Goal: Information Seeking & Learning: Learn about a topic

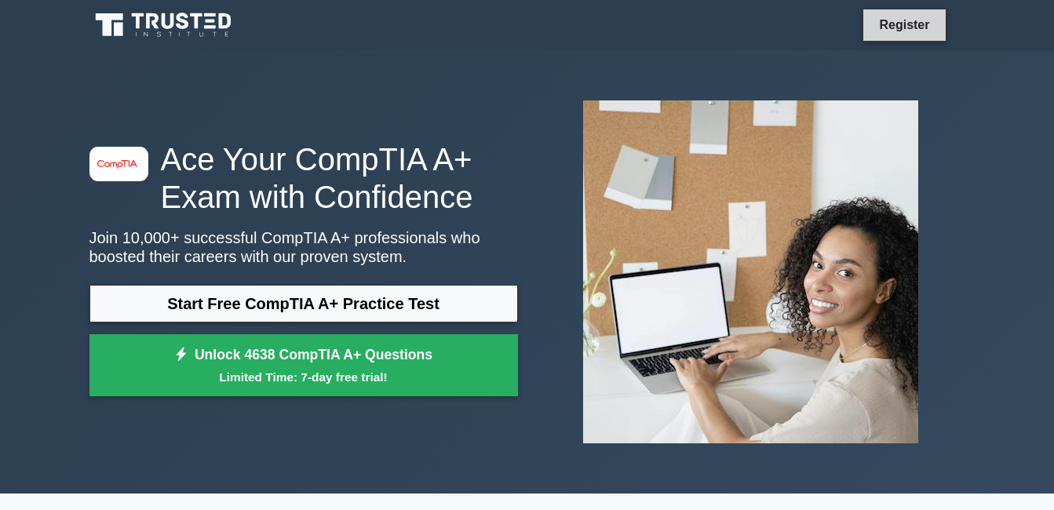
click at [916, 22] on link "Register" at bounding box center [903, 25] width 69 height 20
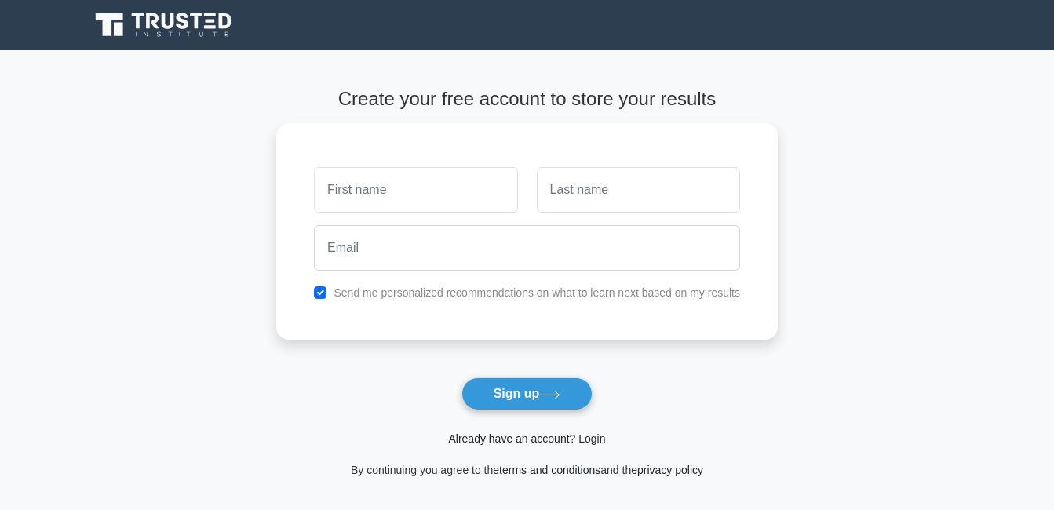
click at [588, 439] on link "Already have an account? Login" at bounding box center [526, 438] width 157 height 13
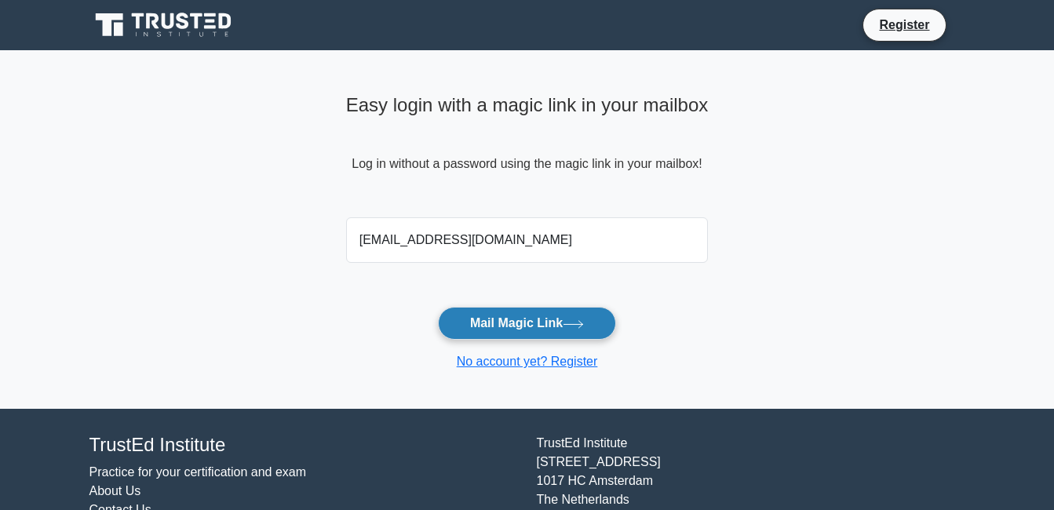
type input "[EMAIL_ADDRESS][DOMAIN_NAME]"
click at [519, 318] on button "Mail Magic Link" at bounding box center [527, 323] width 178 height 33
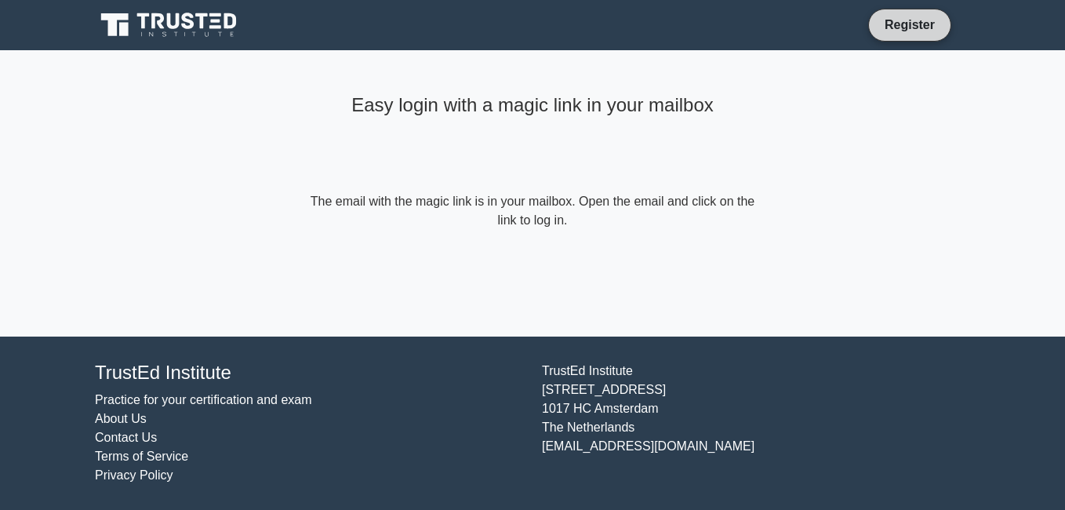
click at [897, 27] on link "Register" at bounding box center [910, 25] width 69 height 20
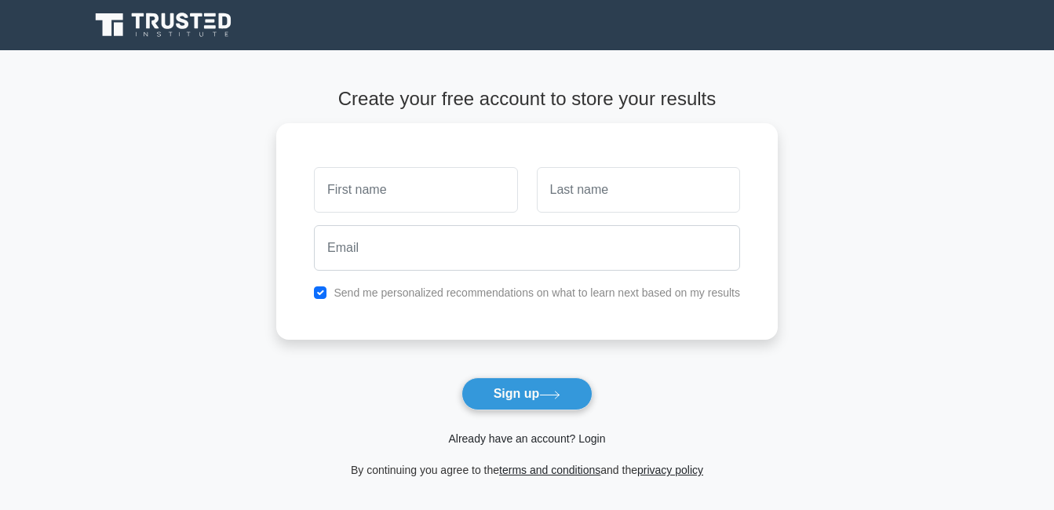
click at [509, 441] on link "Already have an account? Login" at bounding box center [526, 438] width 157 height 13
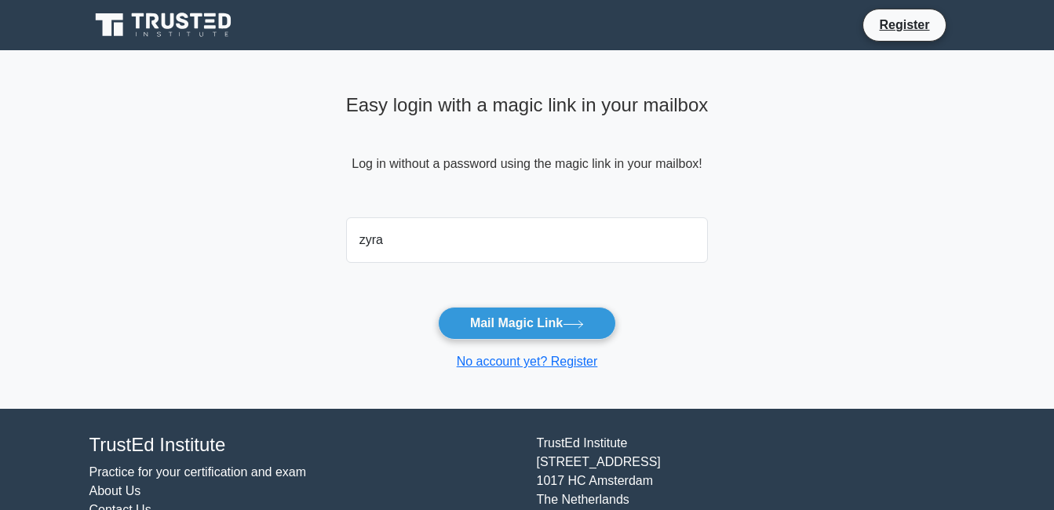
type input "zyrajoyuhilan@gmail.com"
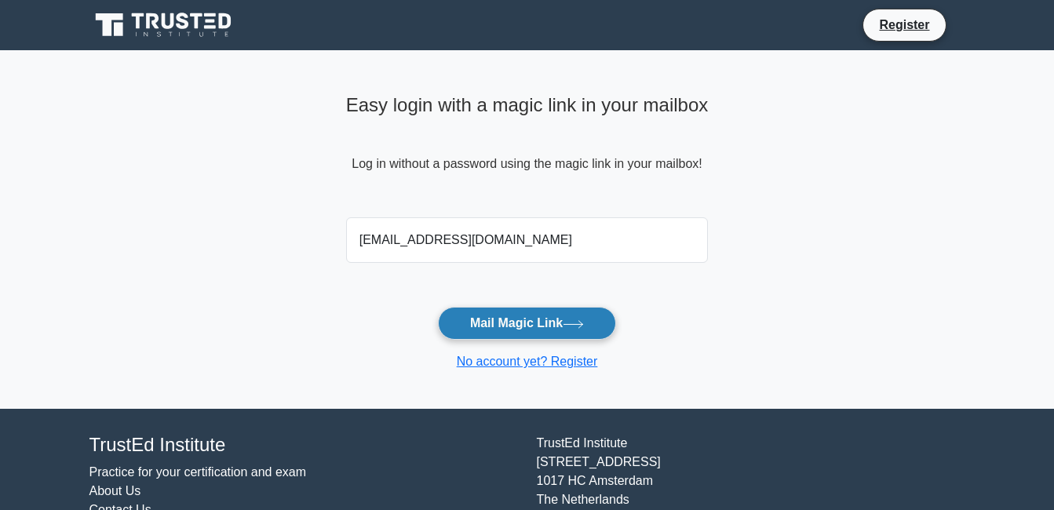
click at [552, 321] on button "Mail Magic Link" at bounding box center [527, 323] width 178 height 33
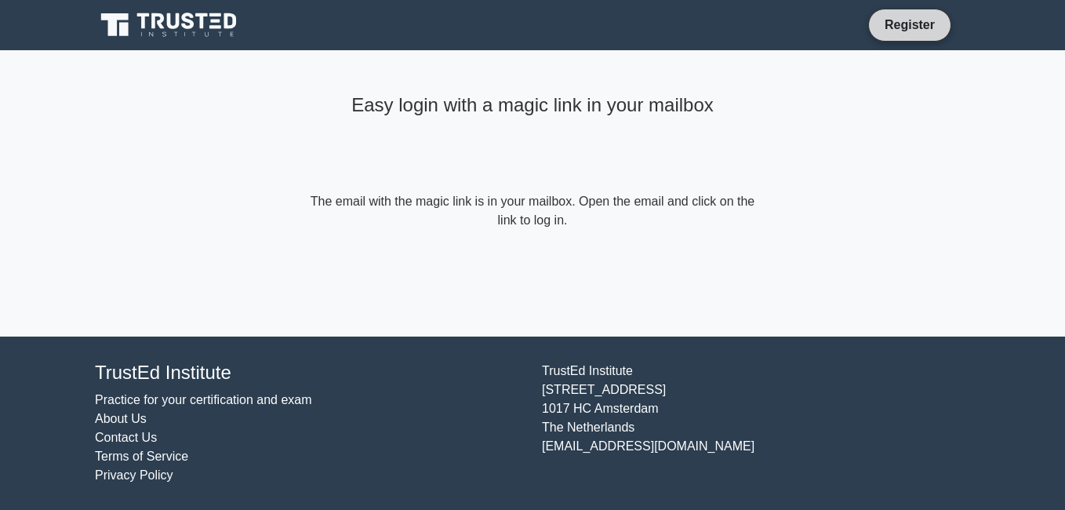
click at [920, 19] on link "Register" at bounding box center [910, 25] width 69 height 20
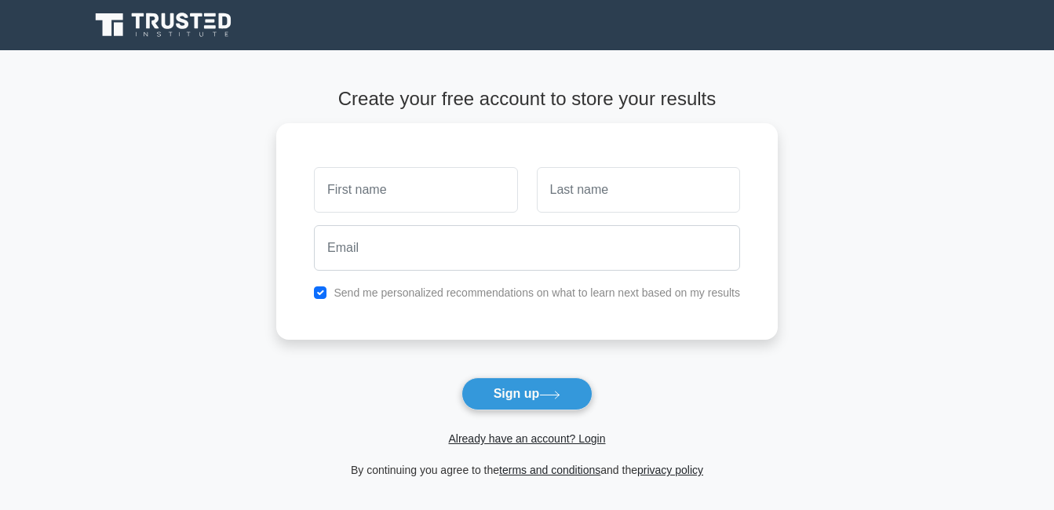
drag, startPoint x: 511, startPoint y: 436, endPoint x: 504, endPoint y: 424, distance: 13.3
click at [511, 434] on link "Already have an account? Login" at bounding box center [526, 438] width 157 height 13
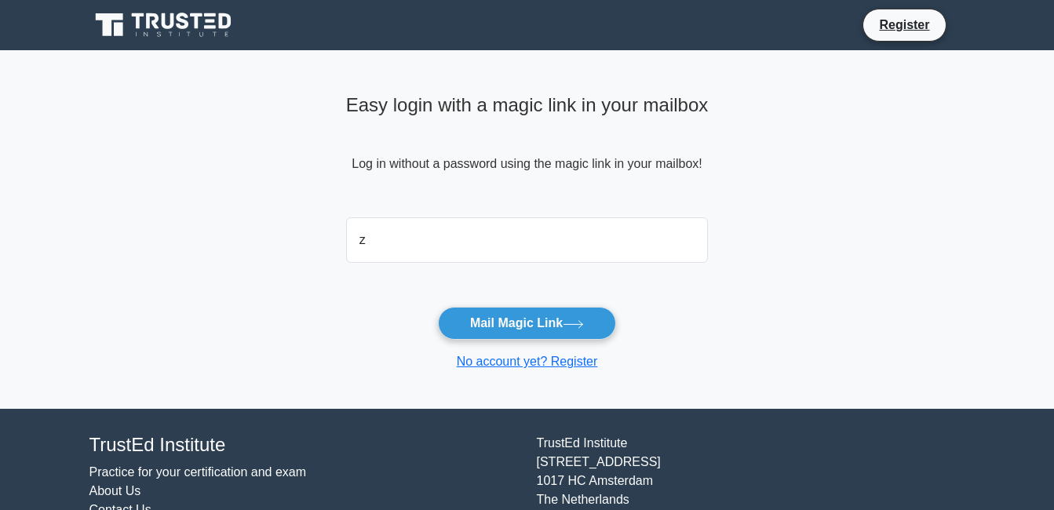
type input "zyrajoyuhilan@gmail.com"
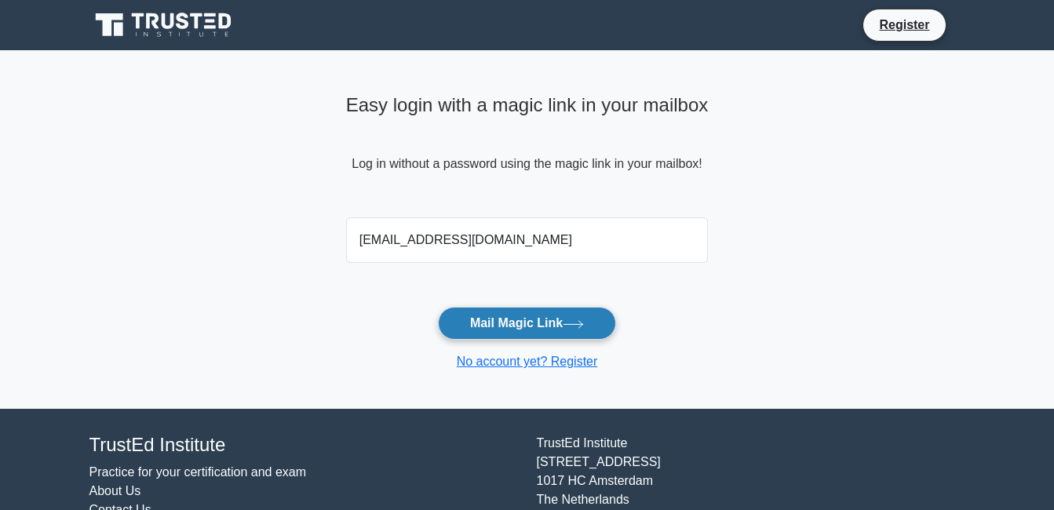
click at [578, 323] on icon at bounding box center [573, 324] width 21 height 9
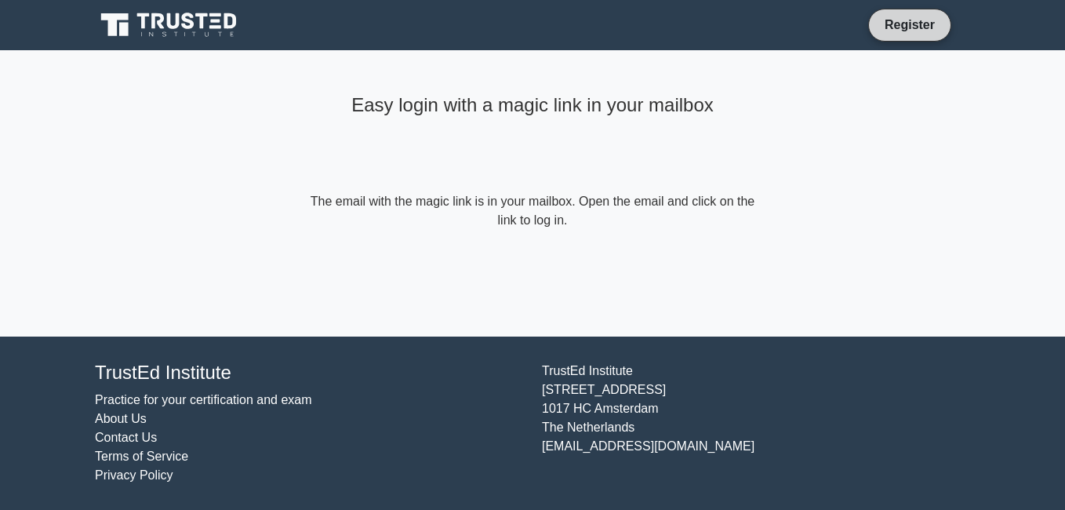
click at [919, 18] on link "Register" at bounding box center [910, 25] width 69 height 20
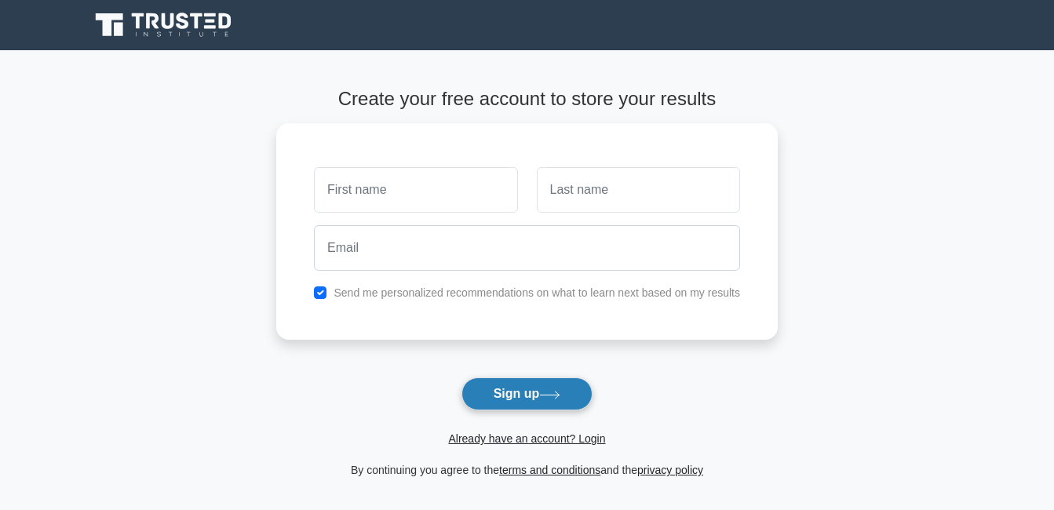
click at [534, 401] on button "Sign up" at bounding box center [527, 393] width 132 height 33
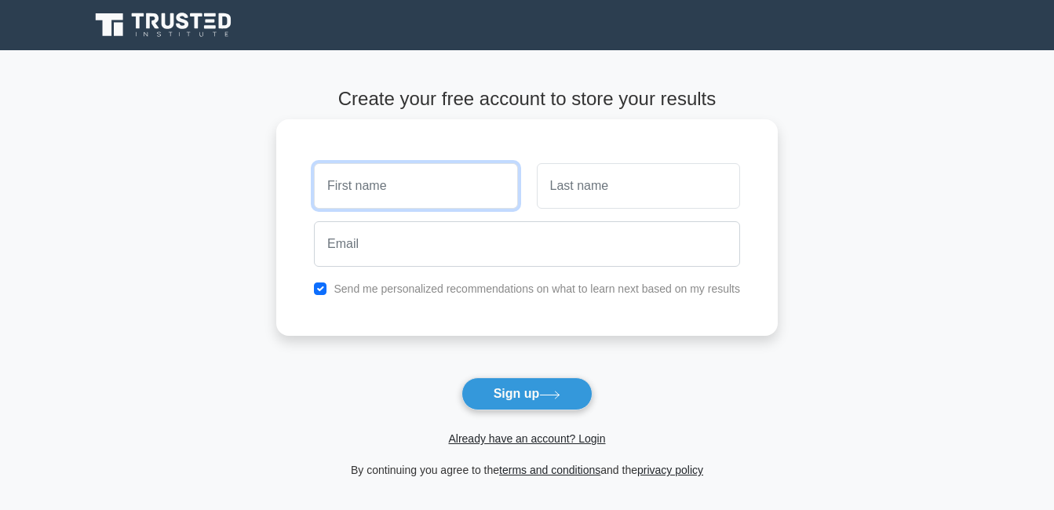
click at [417, 197] on input "text" at bounding box center [415, 186] width 203 height 46
type input "Zyra"
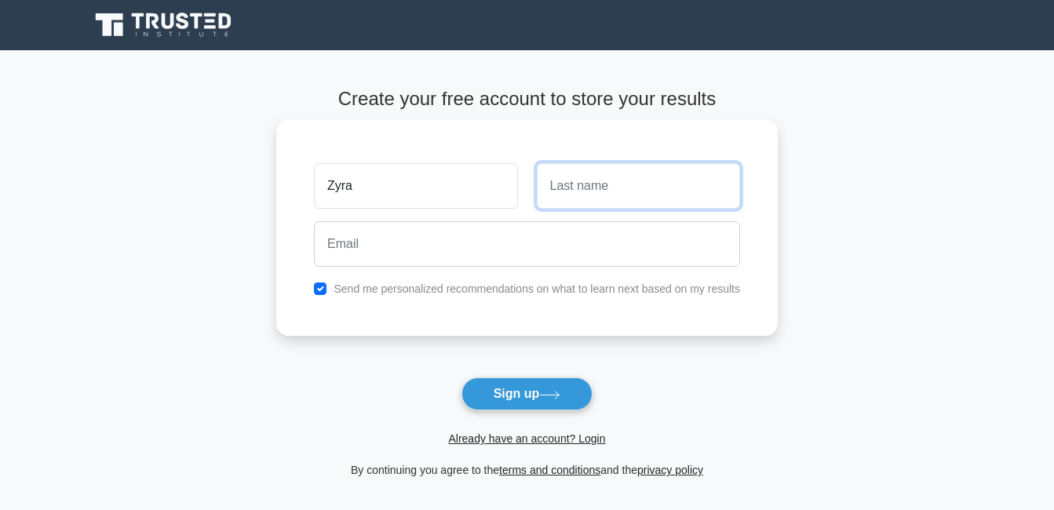
click at [614, 177] on input "text" at bounding box center [638, 186] width 203 height 46
type input "Joy"
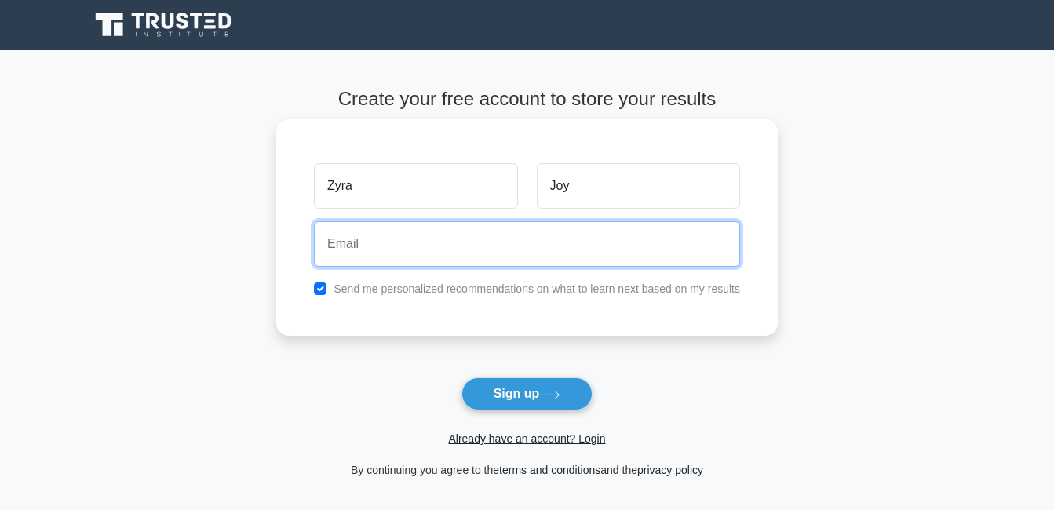
click at [355, 250] on input "email" at bounding box center [527, 244] width 426 height 46
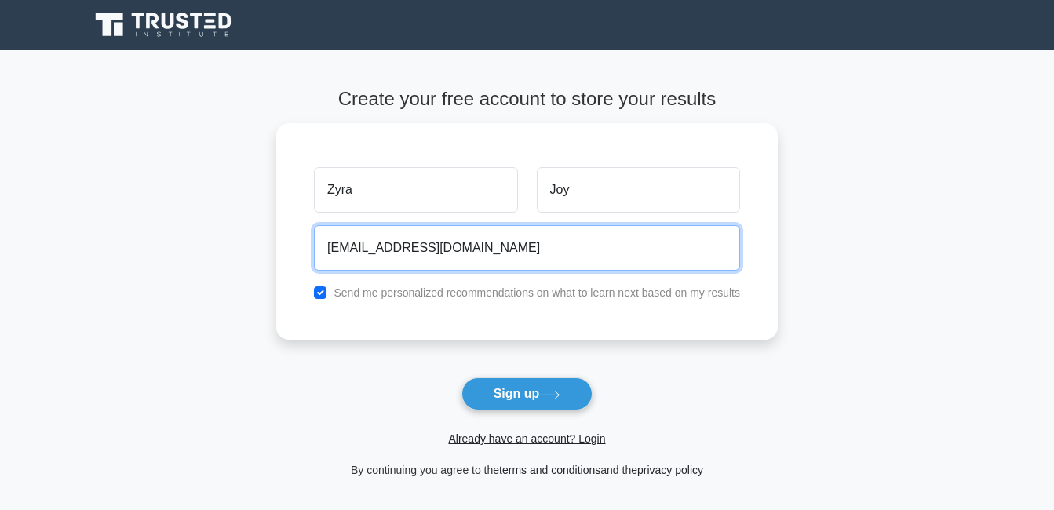
type input "zyraxv00@gmail.com"
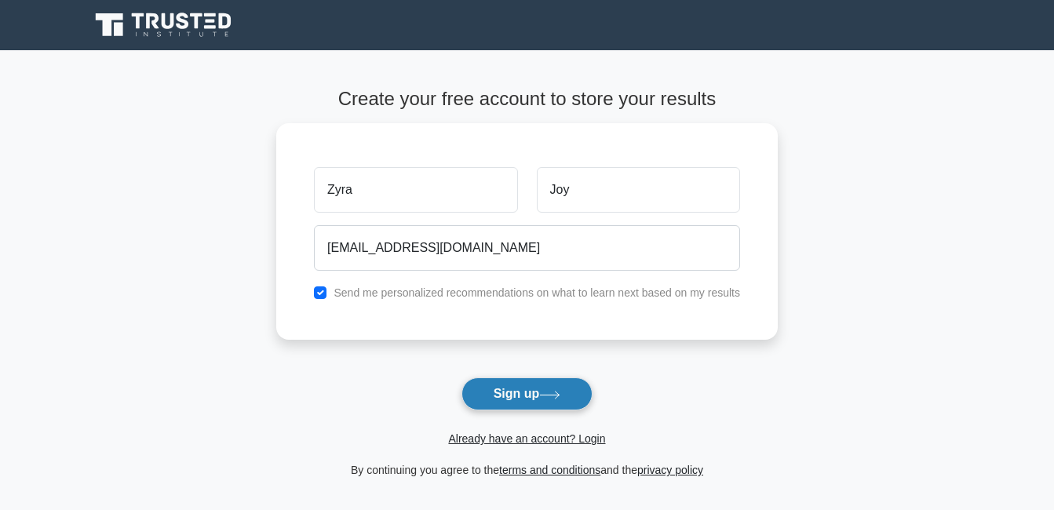
click at [506, 396] on button "Sign up" at bounding box center [527, 393] width 132 height 33
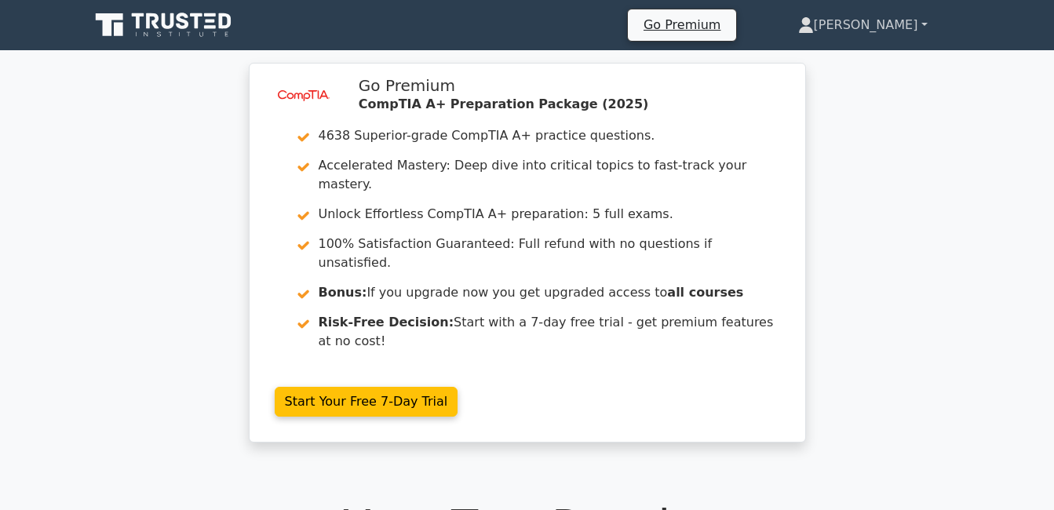
click at [921, 20] on link "[PERSON_NAME]" at bounding box center [862, 24] width 205 height 31
click at [829, 93] on link "Settings" at bounding box center [823, 87] width 124 height 25
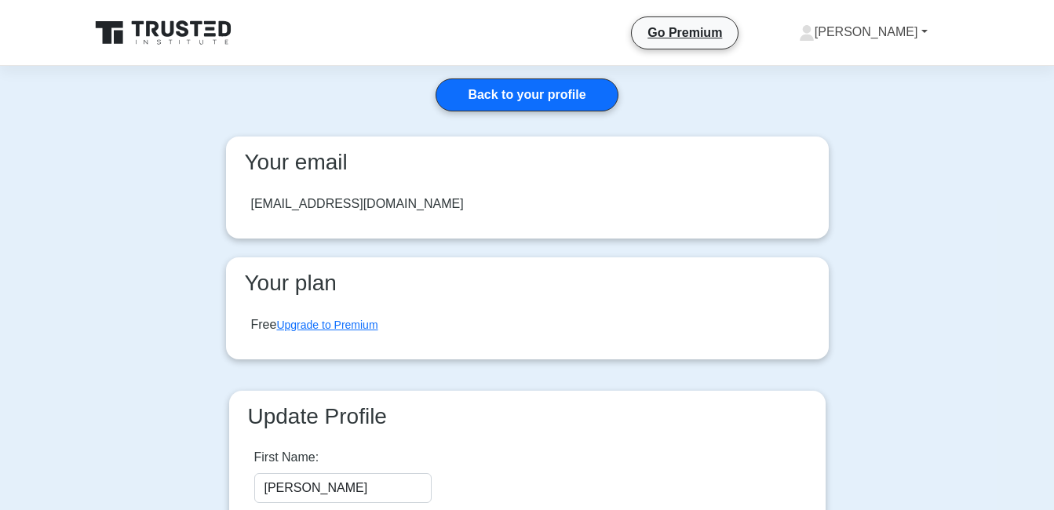
click at [920, 38] on link "Neah Kyla" at bounding box center [863, 31] width 204 height 31
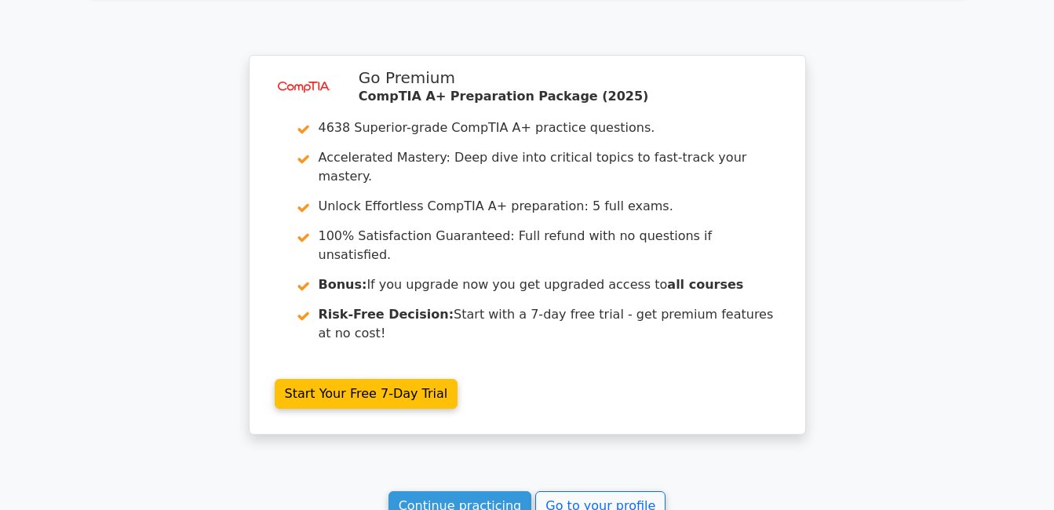
scroll to position [2423, 0]
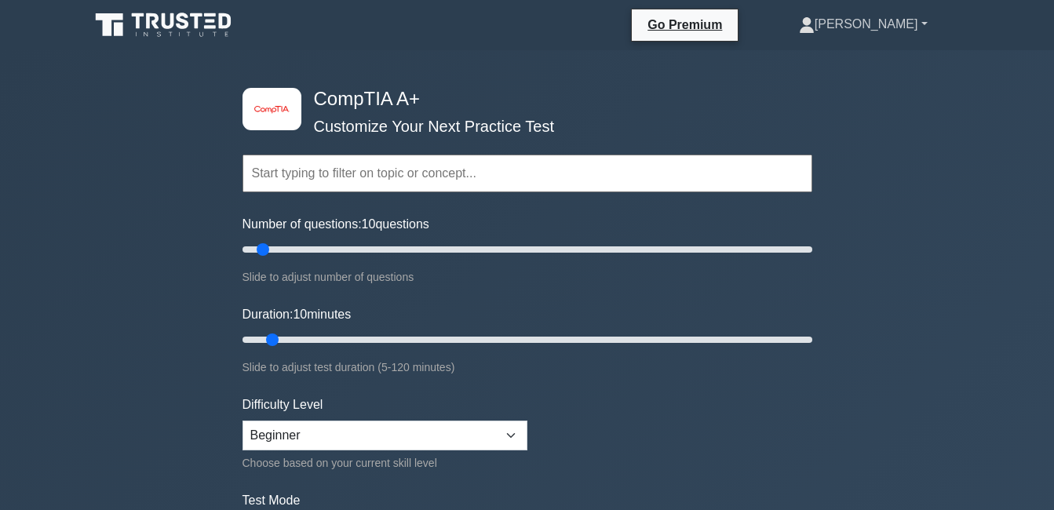
click at [916, 24] on link "Neah Kyla" at bounding box center [863, 24] width 204 height 31
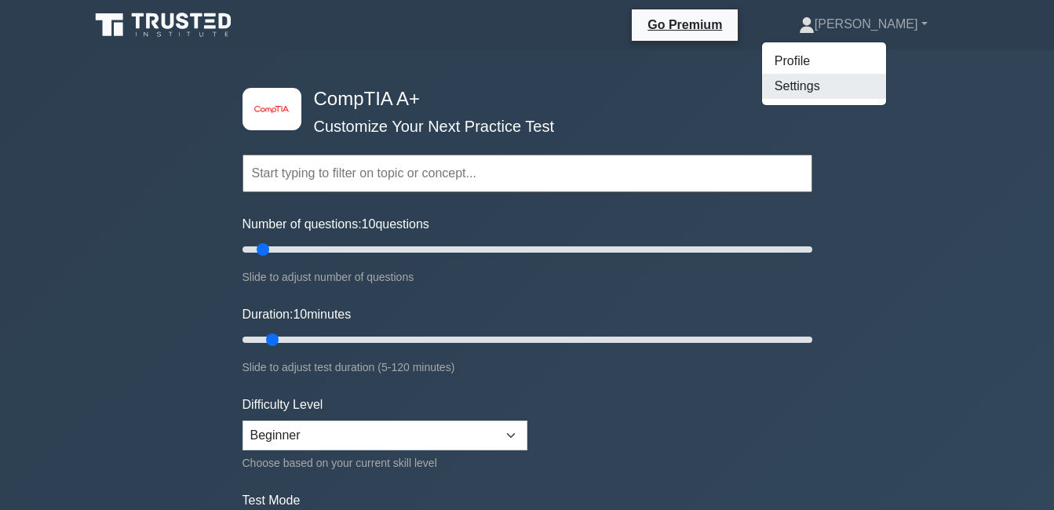
click at [850, 86] on link "Settings" at bounding box center [824, 86] width 124 height 25
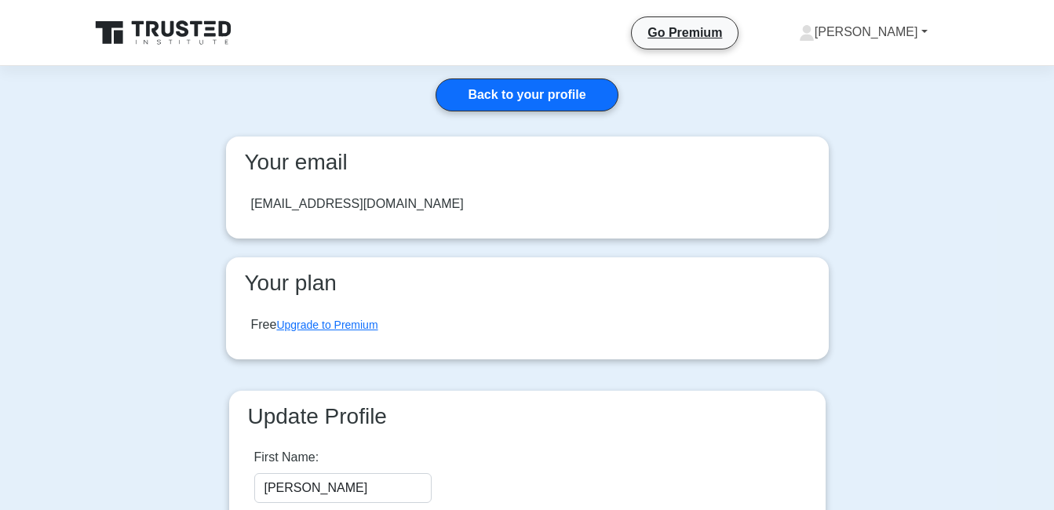
click at [912, 35] on link "[PERSON_NAME]" at bounding box center [863, 31] width 204 height 31
click at [836, 75] on link "Profile" at bounding box center [824, 68] width 124 height 25
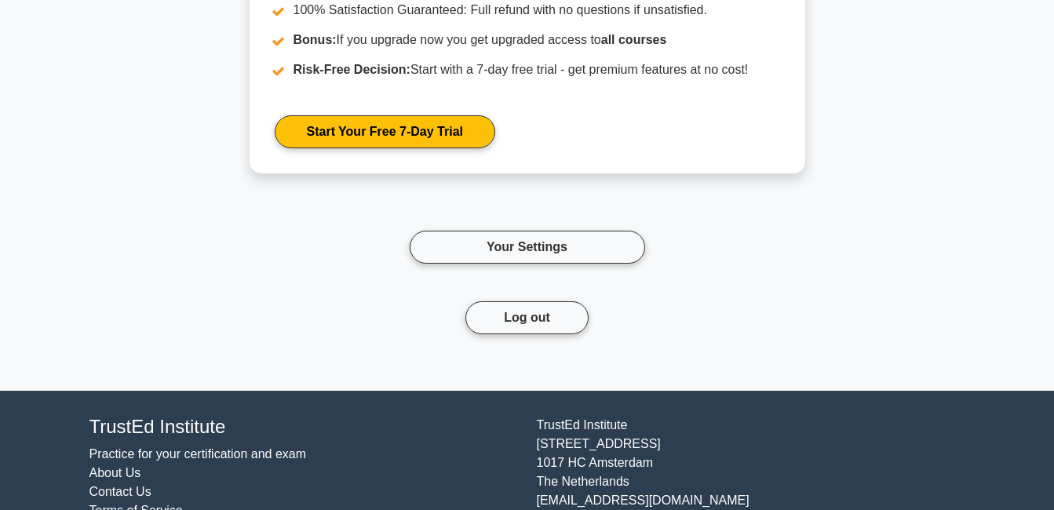
scroll to position [2453, 0]
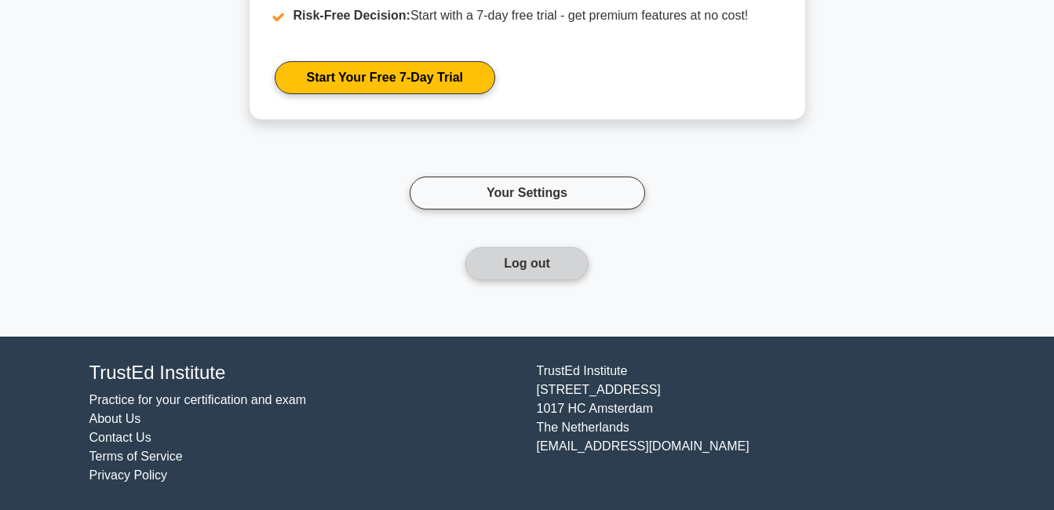
click at [516, 258] on button "Log out" at bounding box center [526, 263] width 123 height 33
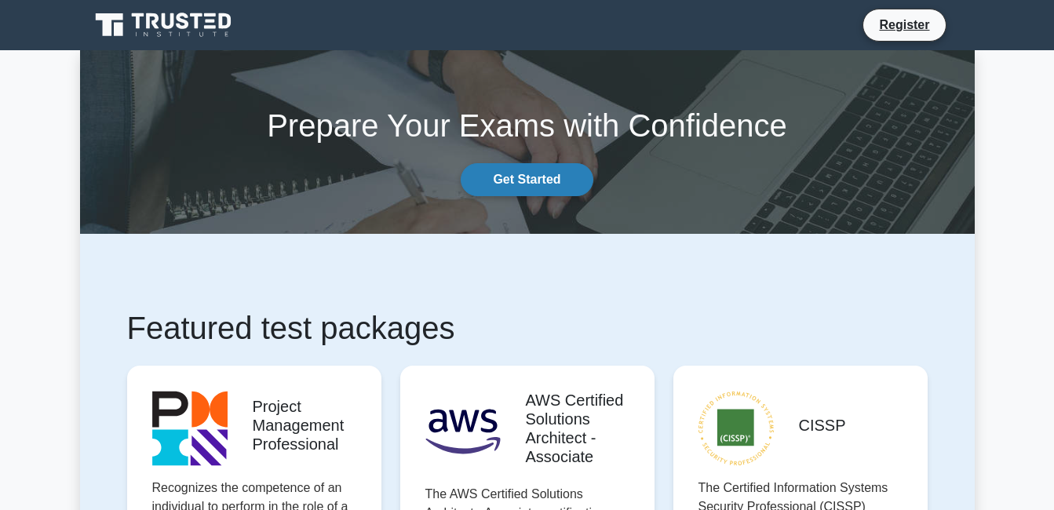
click at [515, 184] on link "Get Started" at bounding box center [527, 179] width 132 height 33
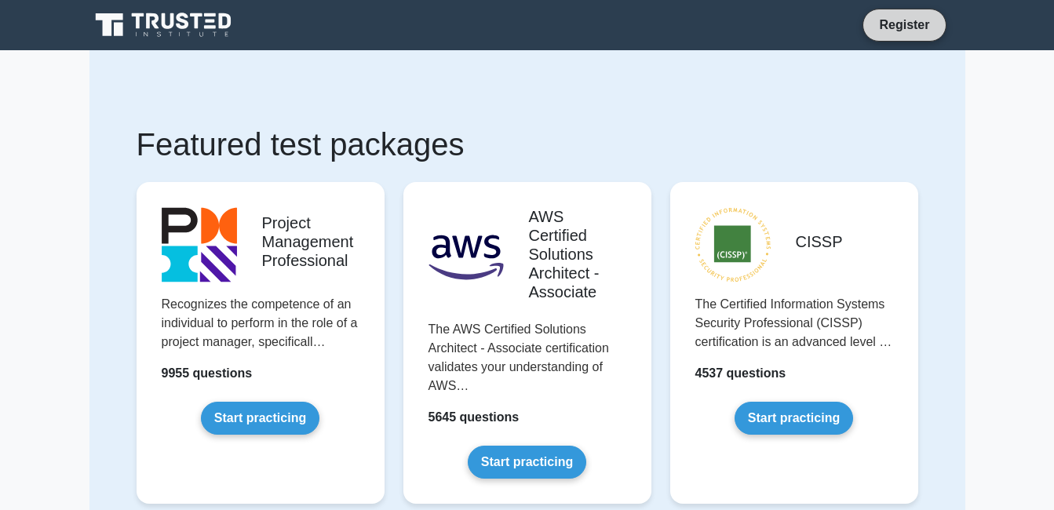
click at [909, 22] on link "Register" at bounding box center [903, 25] width 69 height 20
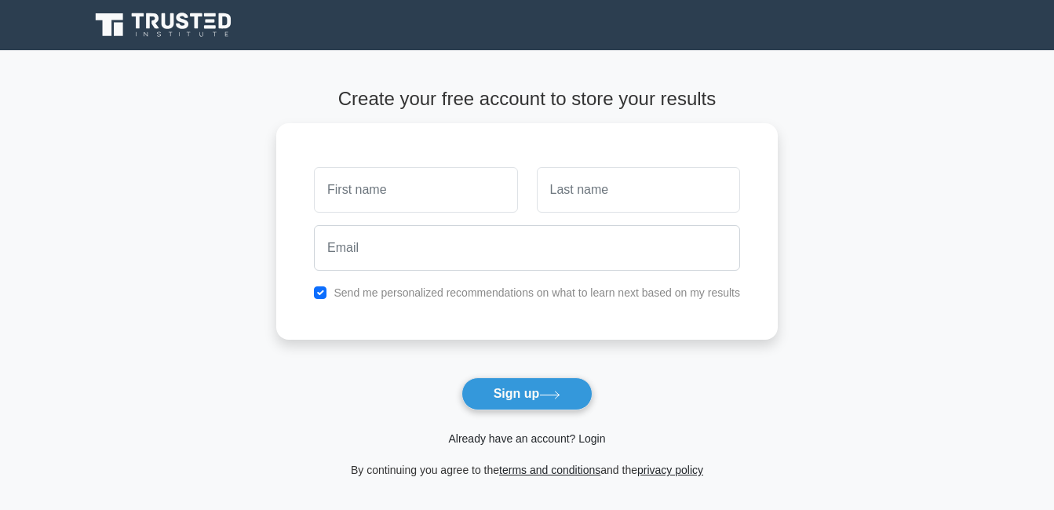
click at [524, 438] on link "Already have an account? Login" at bounding box center [526, 438] width 157 height 13
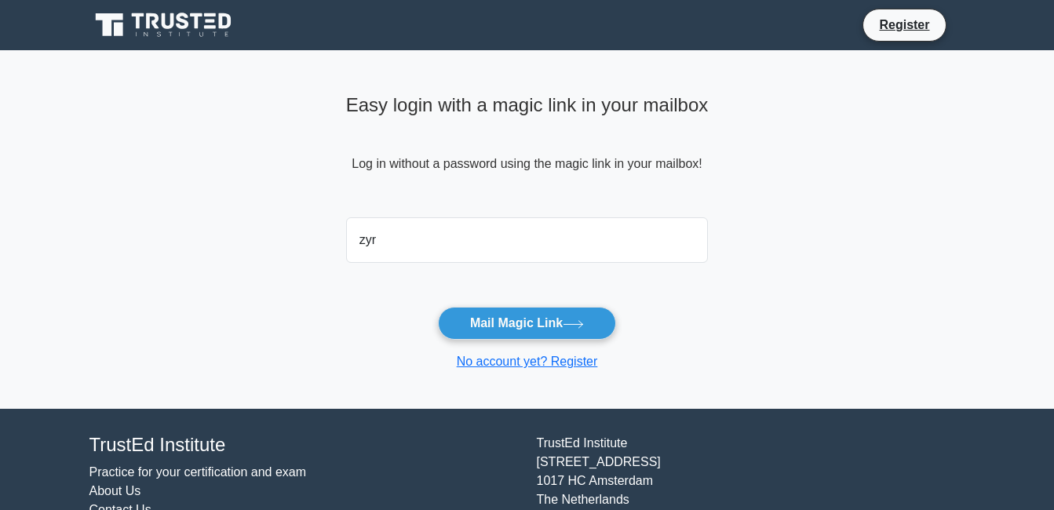
type input "[EMAIL_ADDRESS][DOMAIN_NAME]"
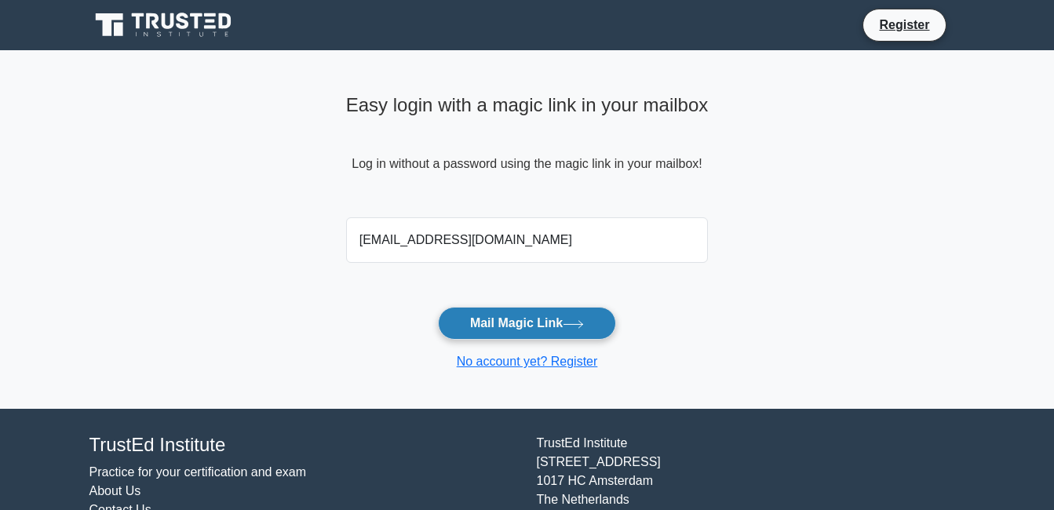
click at [584, 325] on icon at bounding box center [573, 324] width 21 height 9
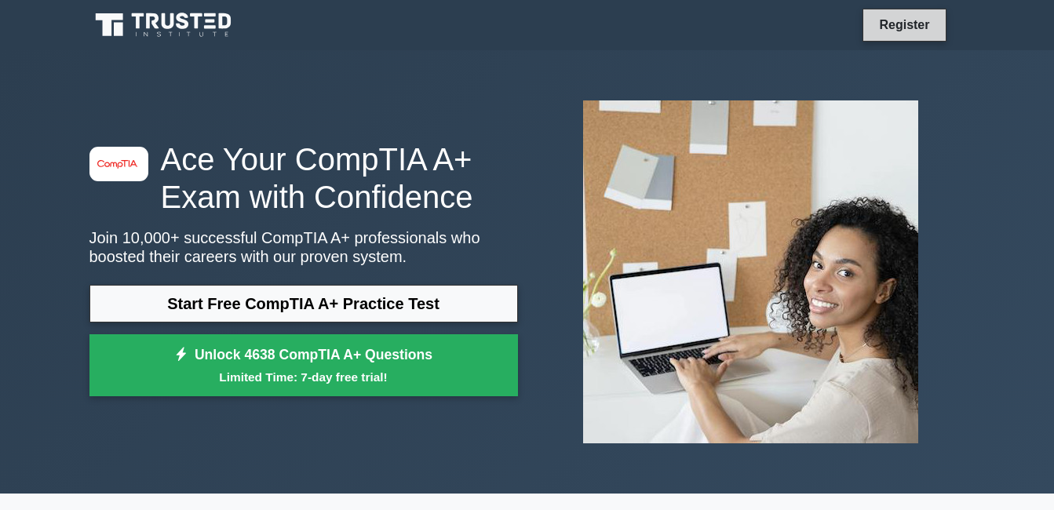
click at [914, 21] on link "Register" at bounding box center [903, 25] width 69 height 20
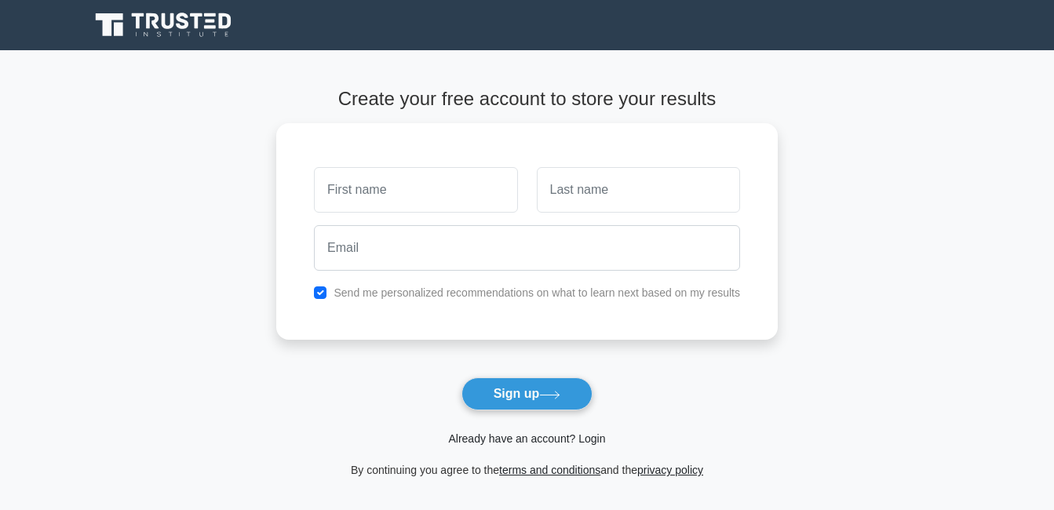
click at [522, 435] on link "Already have an account? Login" at bounding box center [526, 438] width 157 height 13
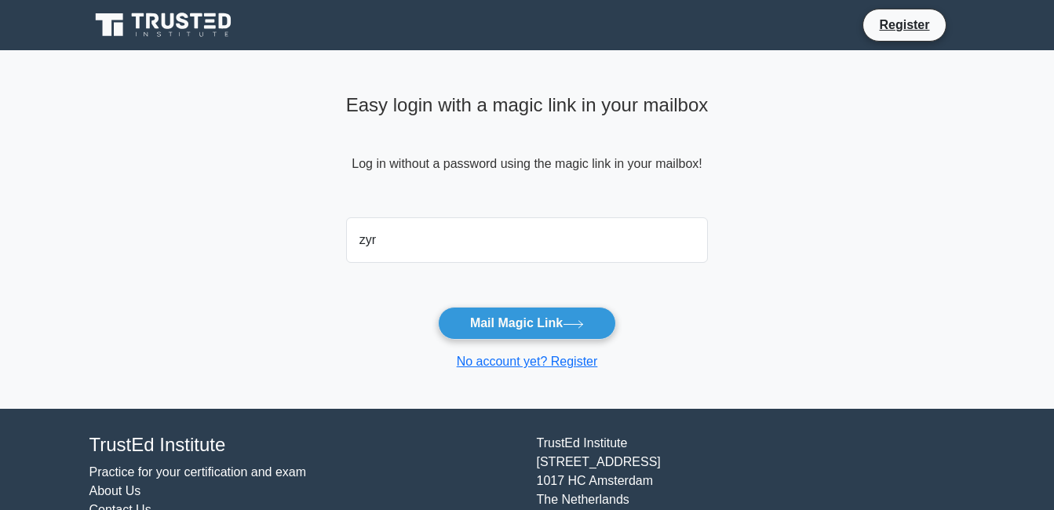
drag, startPoint x: 283, startPoint y: 319, endPoint x: 295, endPoint y: 319, distance: 11.8
click at [285, 319] on main "Easy login with a magic link in your mailbox Log in without a password using th…" at bounding box center [527, 229] width 1054 height 359
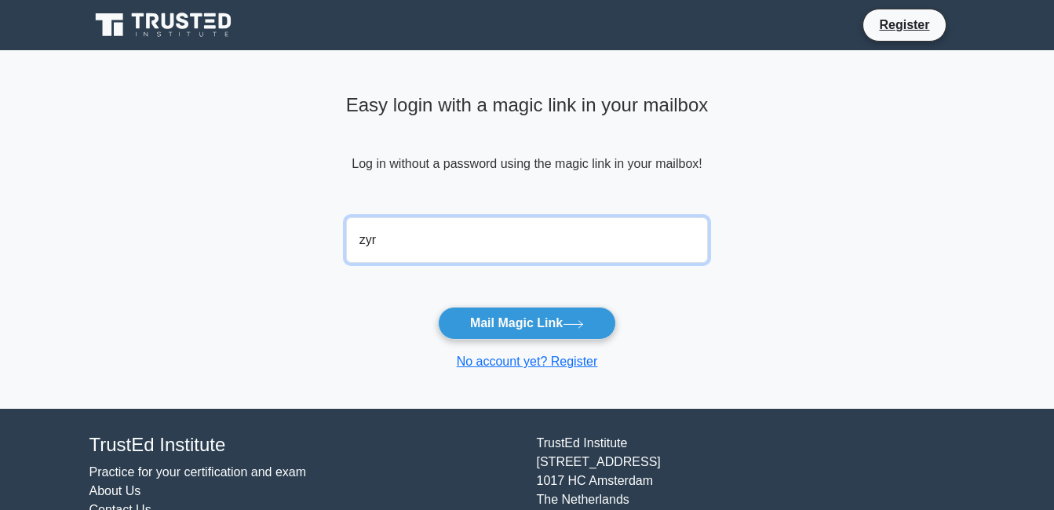
click at [426, 253] on input "zyr" at bounding box center [527, 240] width 362 height 46
type input "zyrajoyuhilan@gmail.com"
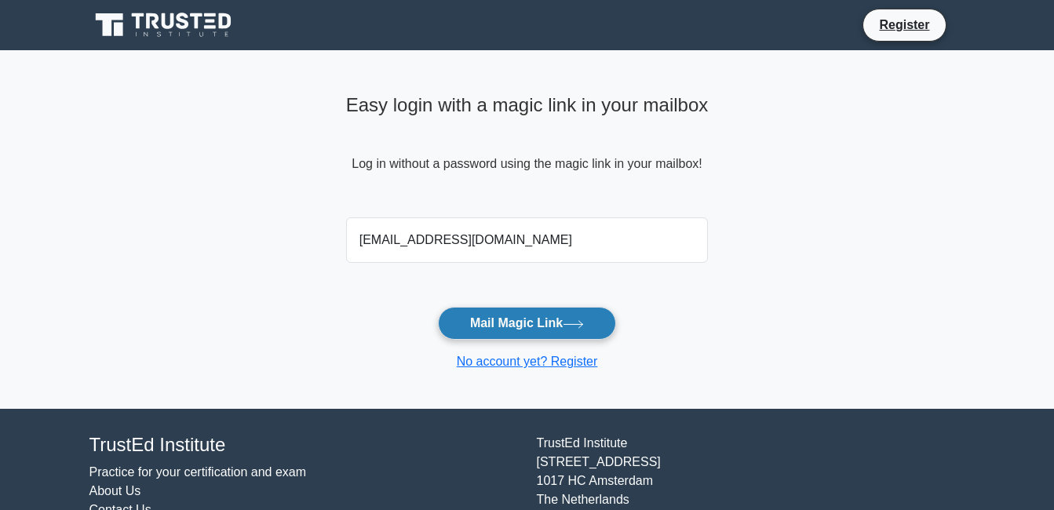
click at [503, 321] on button "Mail Magic Link" at bounding box center [527, 323] width 178 height 33
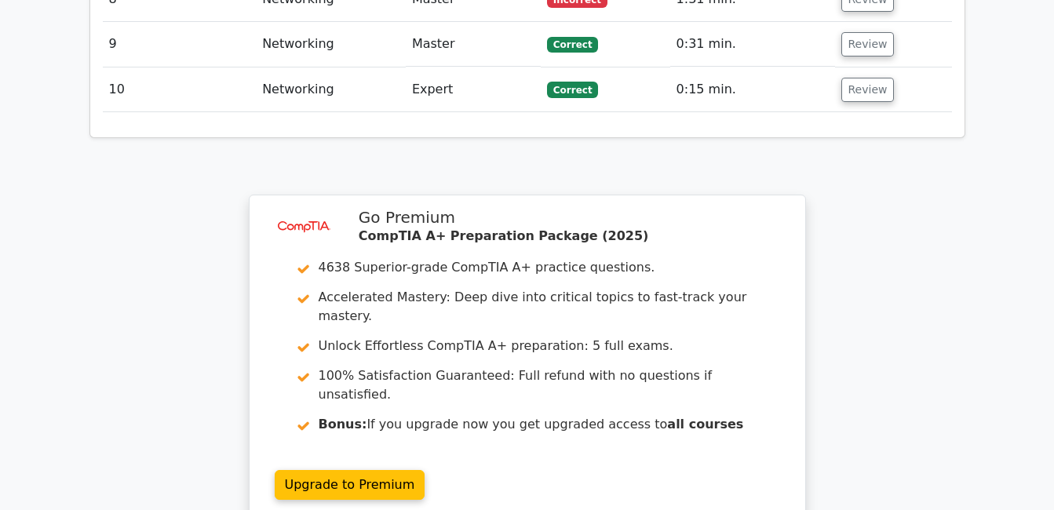
scroll to position [2656, 0]
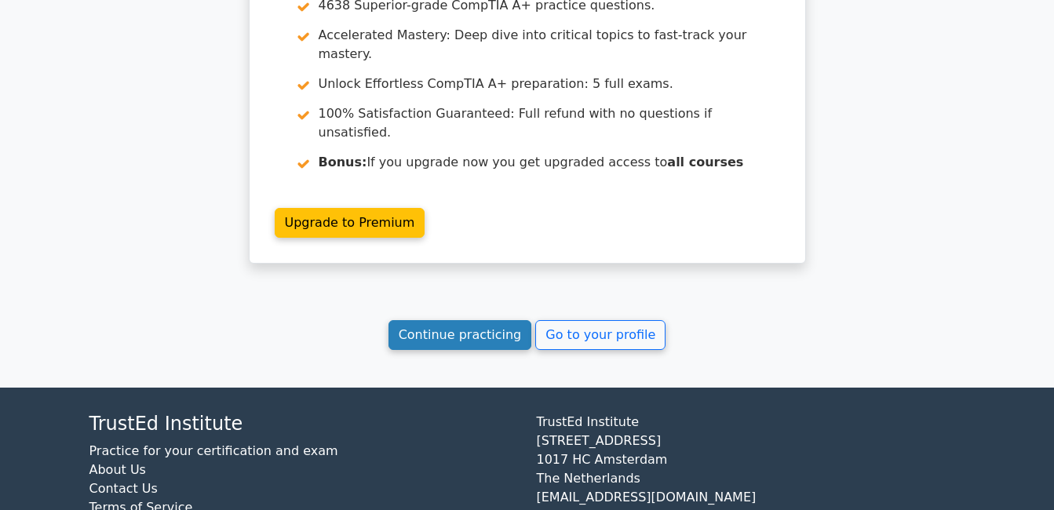
click at [490, 320] on link "Continue practicing" at bounding box center [460, 335] width 144 height 30
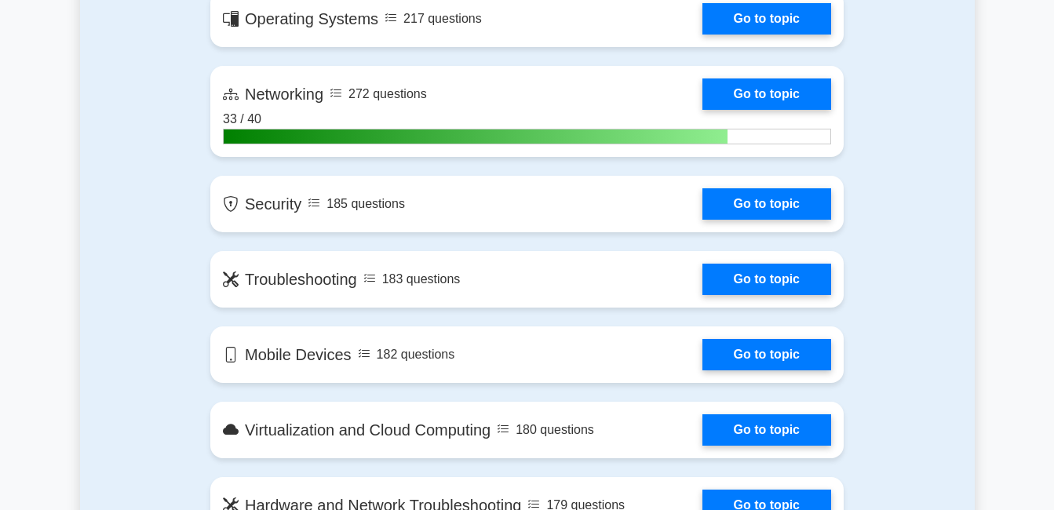
scroll to position [1130, 0]
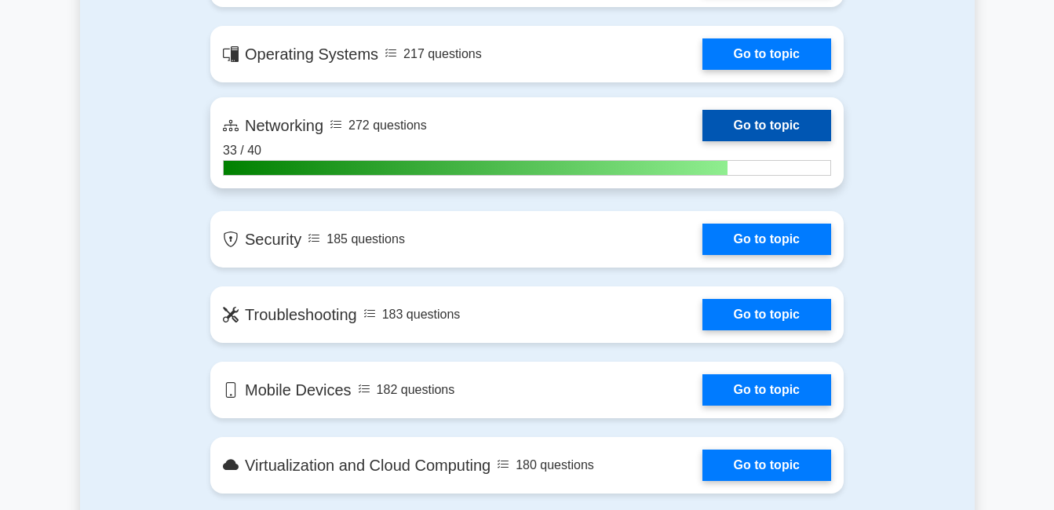
click at [762, 125] on link "Go to topic" at bounding box center [766, 125] width 129 height 31
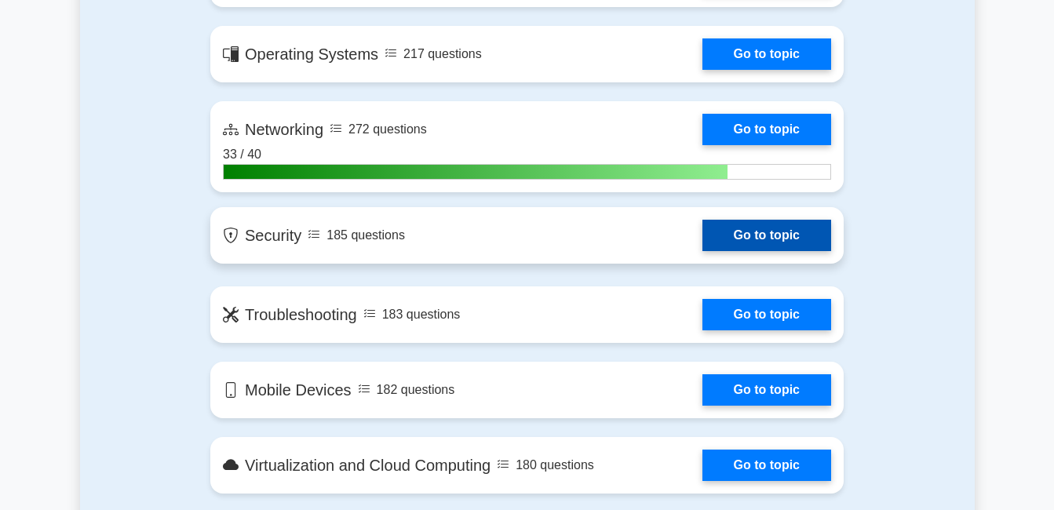
click at [738, 231] on link "Go to topic" at bounding box center [766, 235] width 129 height 31
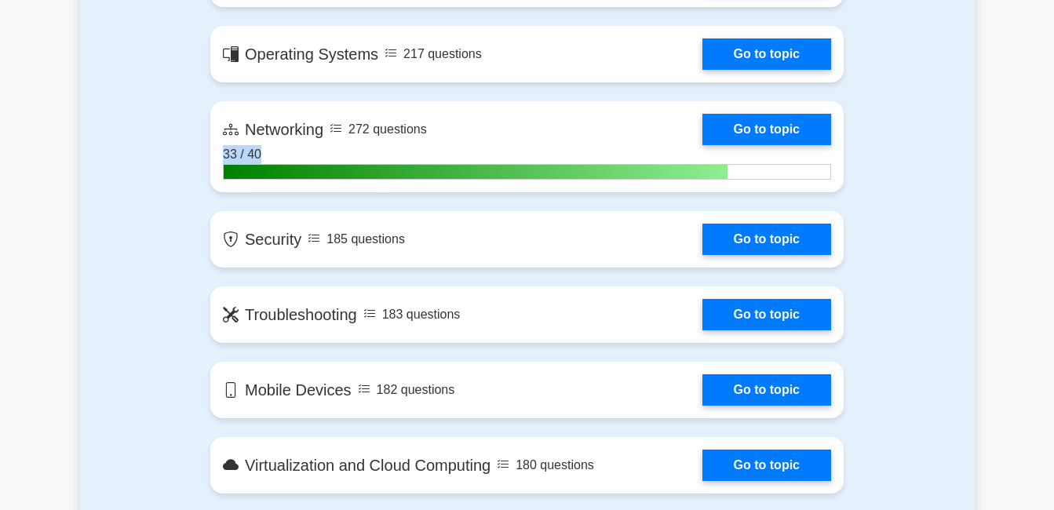
drag, startPoint x: 1052, startPoint y: 145, endPoint x: 1039, endPoint y: 105, distance: 42.2
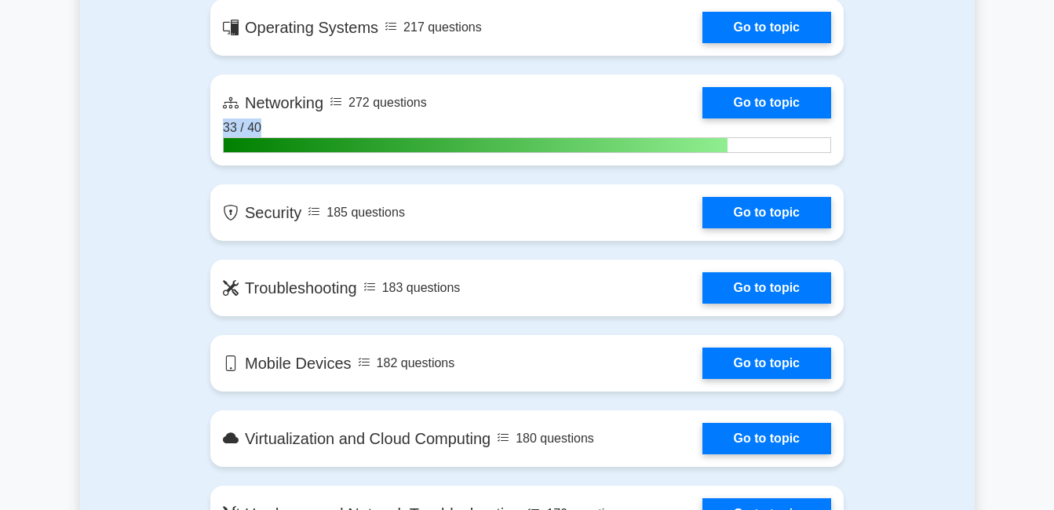
scroll to position [1201, 0]
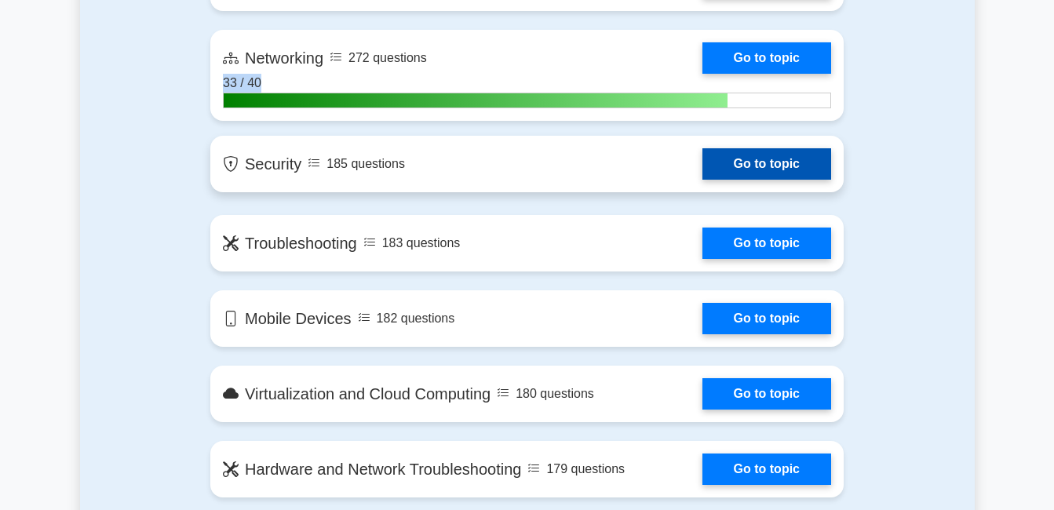
click at [702, 171] on link "Go to topic" at bounding box center [766, 163] width 129 height 31
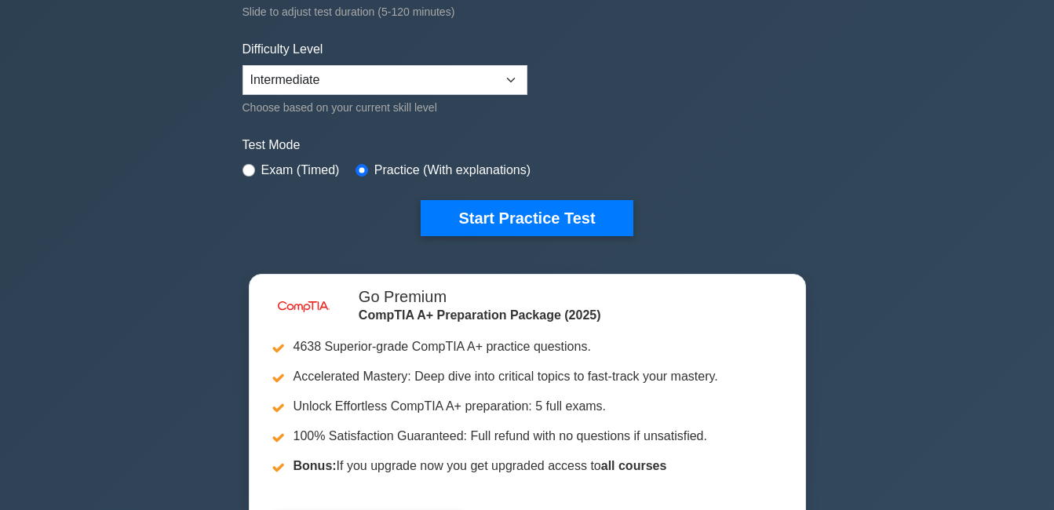
scroll to position [94, 0]
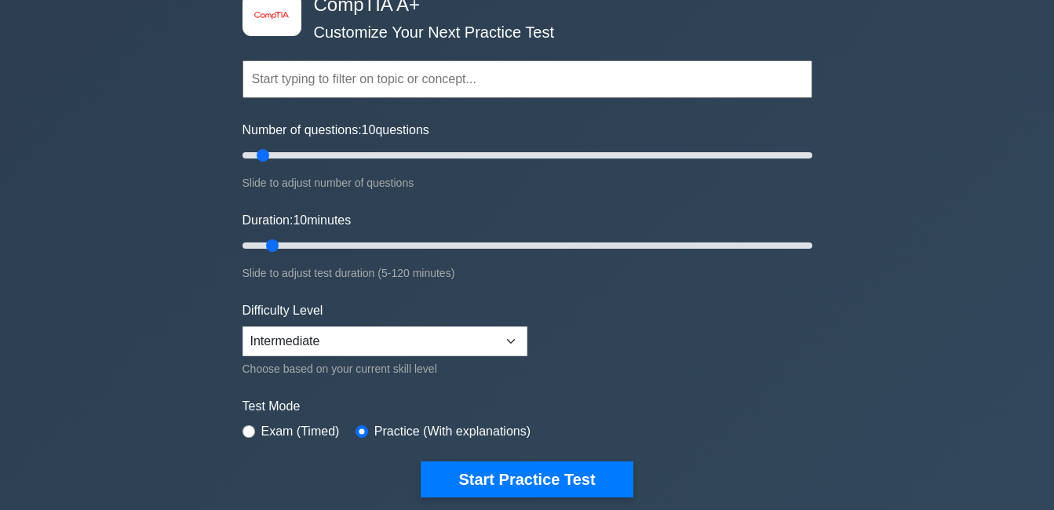
click at [380, 84] on input "text" at bounding box center [527, 79] width 570 height 38
click at [518, 341] on select "Beginner Intermediate Expert" at bounding box center [384, 341] width 285 height 30
select select "beginner"
click at [242, 326] on select "Beginner Intermediate Expert" at bounding box center [384, 341] width 285 height 30
click at [321, 73] on input "text" at bounding box center [527, 79] width 570 height 38
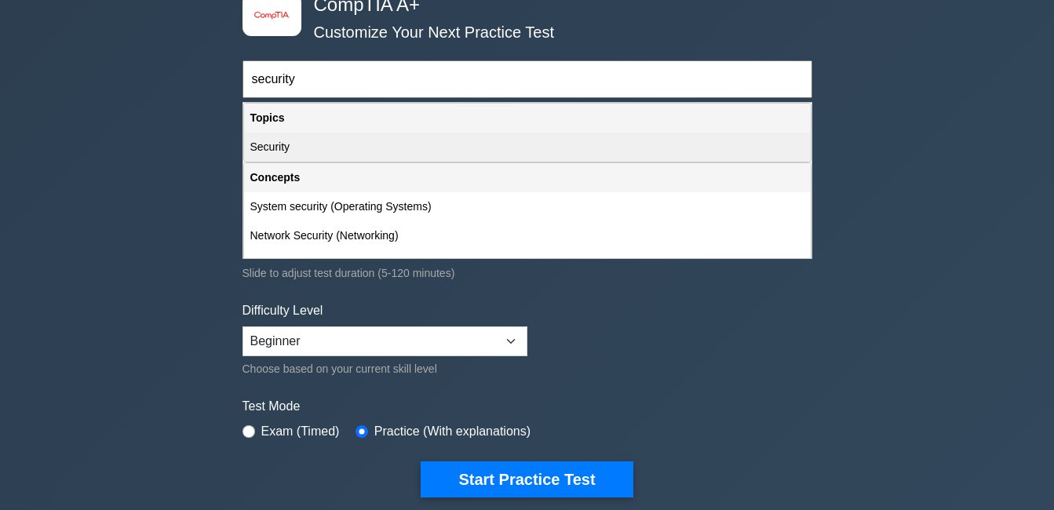
click at [297, 151] on div "Security" at bounding box center [527, 147] width 566 height 29
type input "Security"
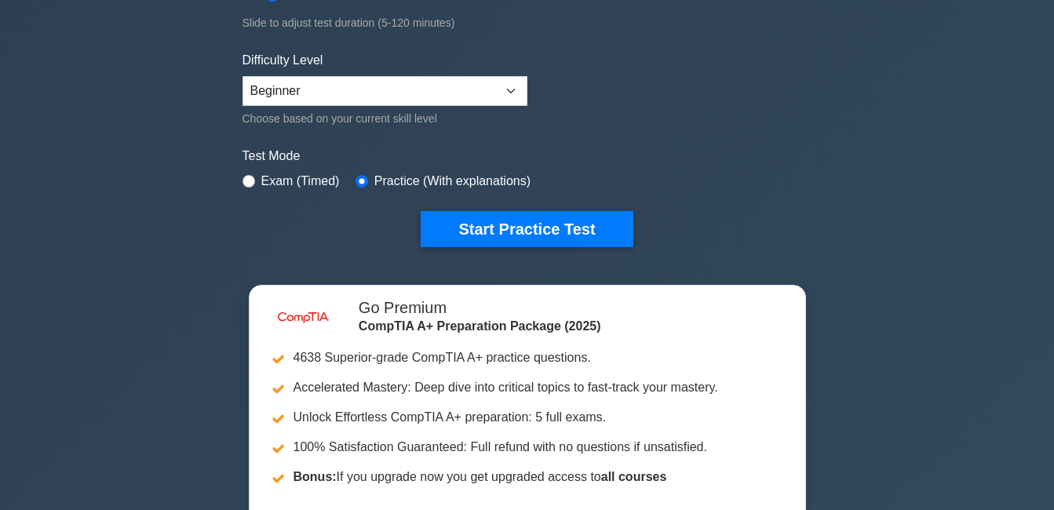
scroll to position [353, 0]
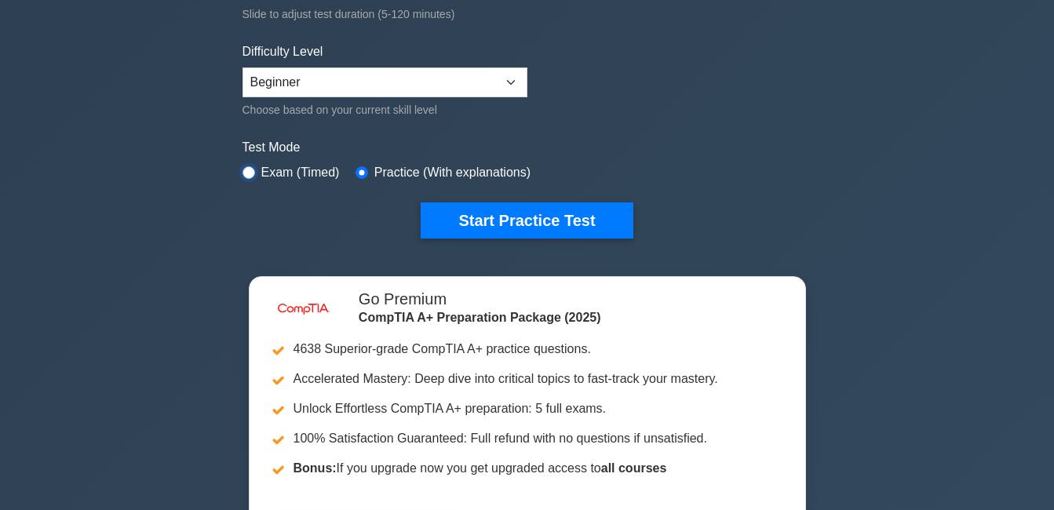
click at [250, 171] on input "radio" at bounding box center [248, 172] width 13 height 13
radio input "true"
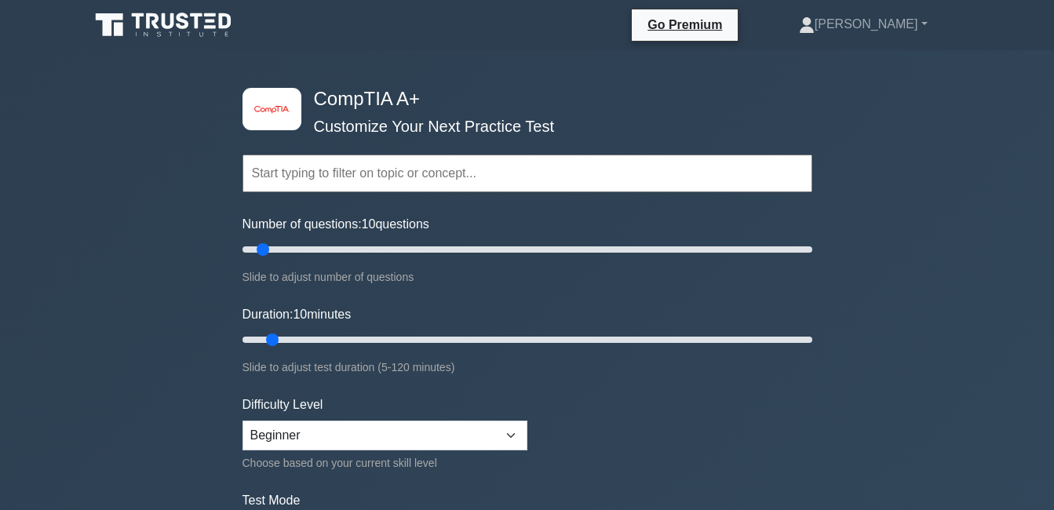
scroll to position [97, 0]
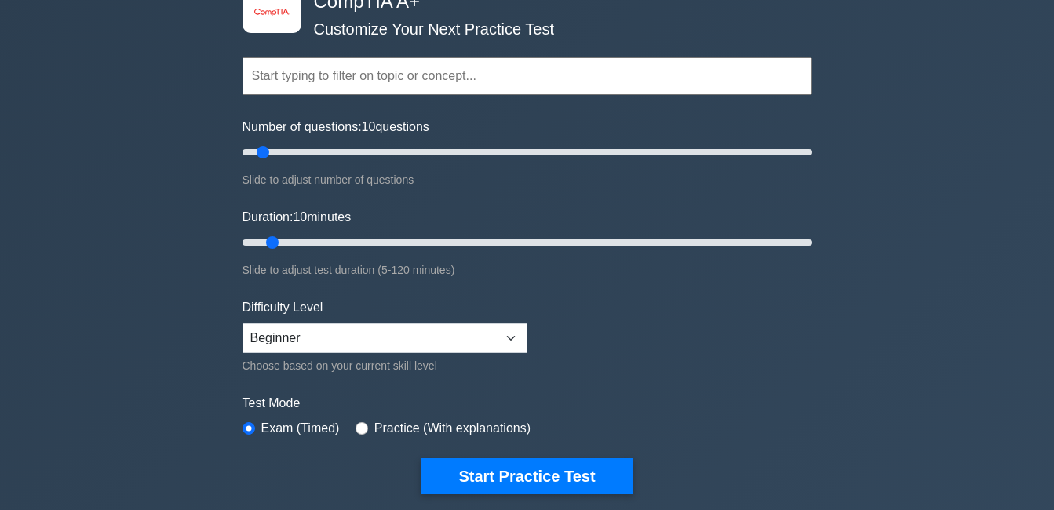
click at [351, 79] on input "text" at bounding box center [527, 76] width 570 height 38
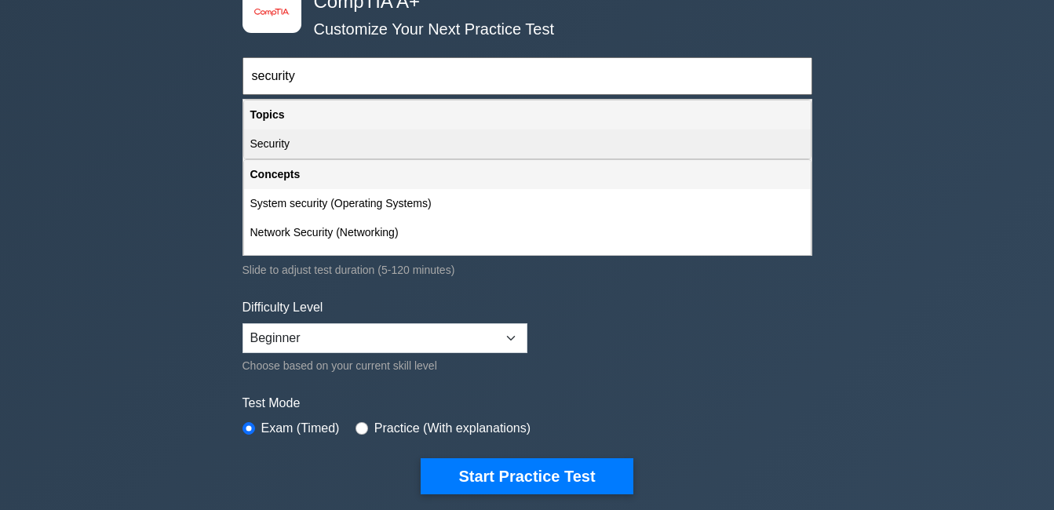
click at [289, 144] on div "Security" at bounding box center [527, 143] width 566 height 29
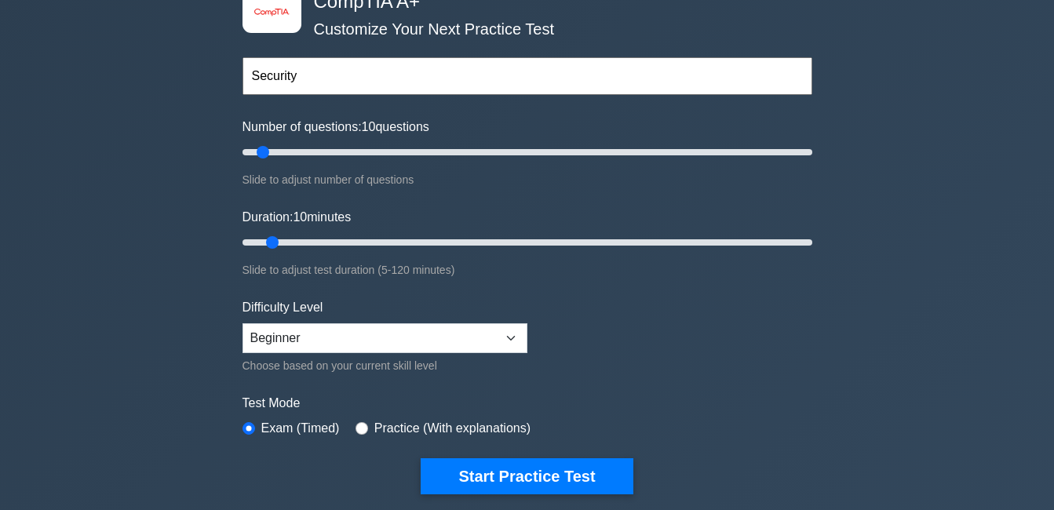
click at [318, 77] on input "Security" at bounding box center [527, 76] width 570 height 38
type input "Security"
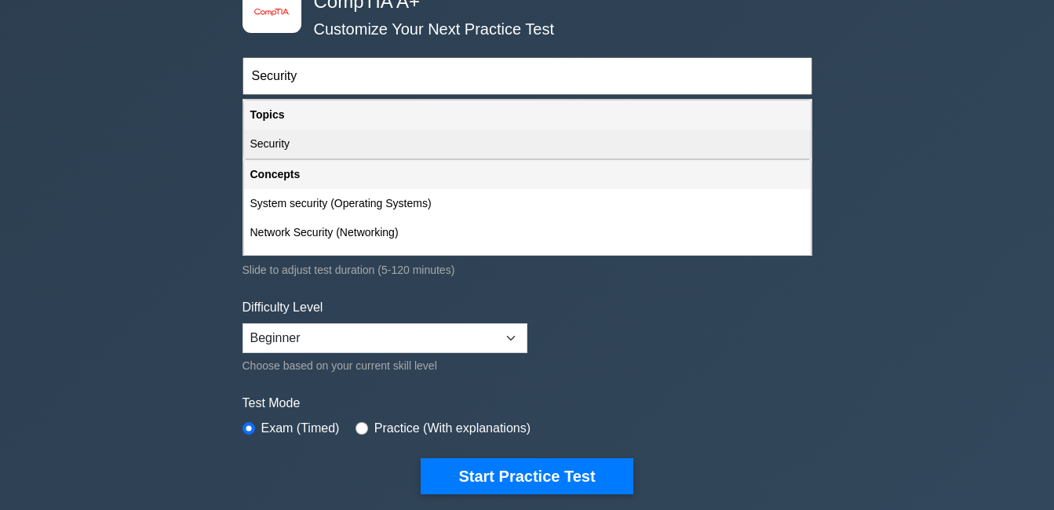
click at [279, 142] on div "Security" at bounding box center [527, 143] width 566 height 29
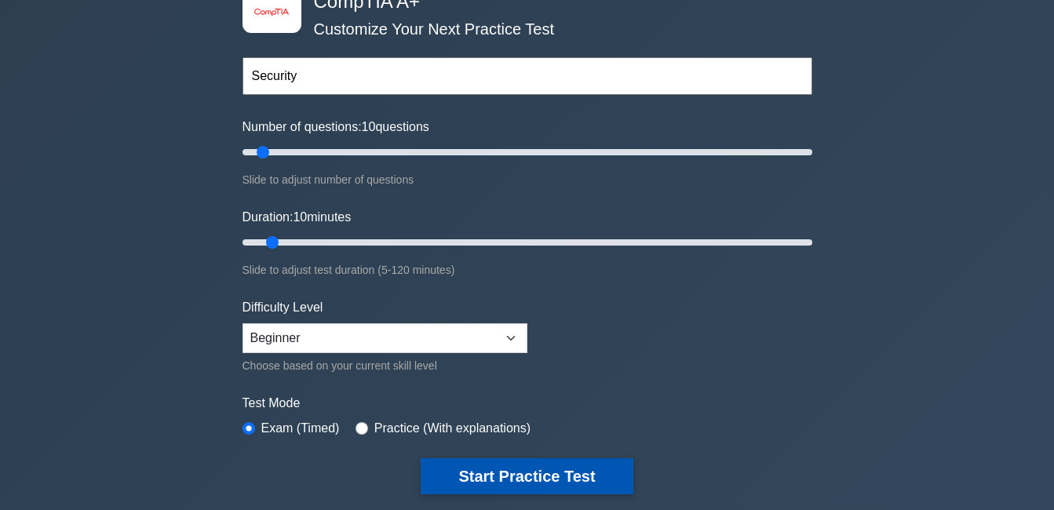
click at [540, 484] on button "Start Practice Test" at bounding box center [527, 476] width 212 height 36
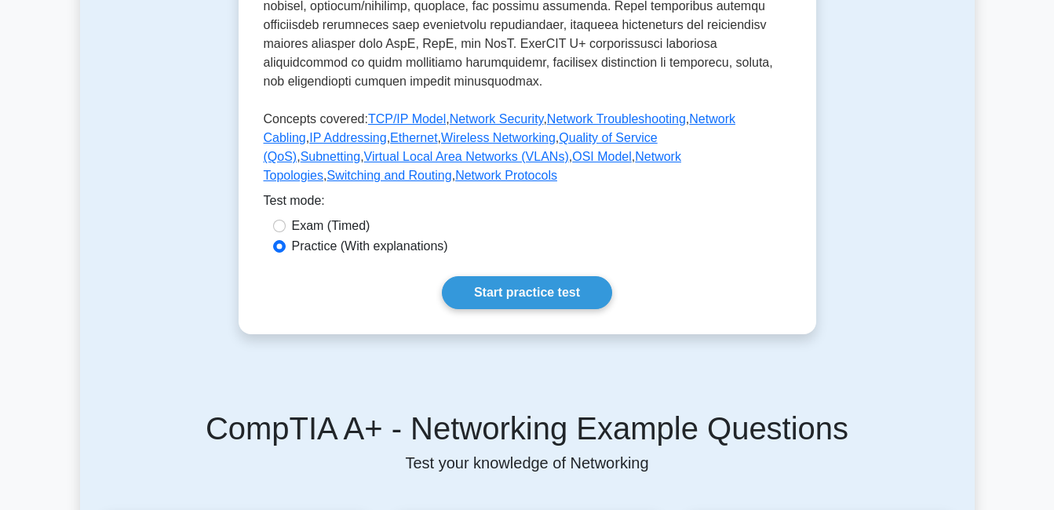
scroll to position [735, 0]
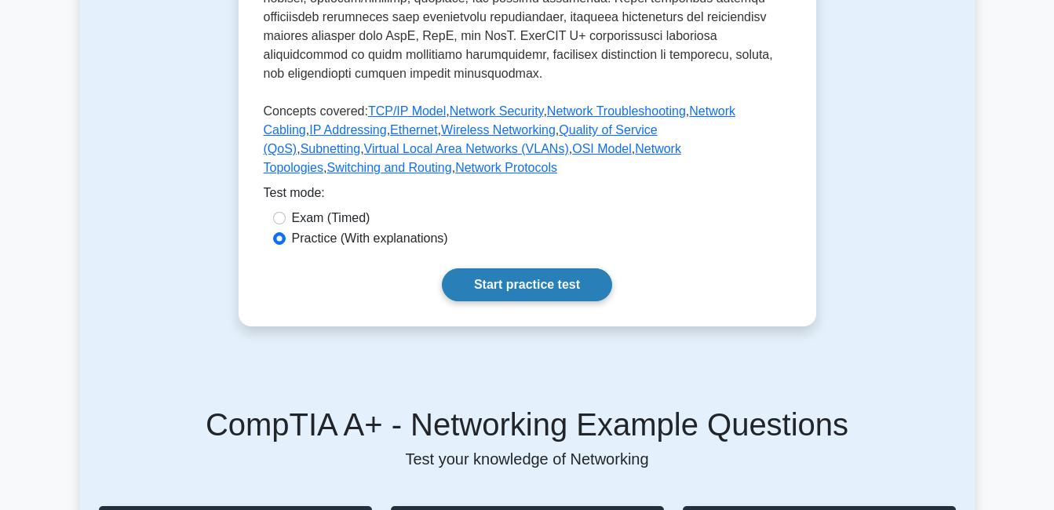
click at [520, 268] on link "Start practice test" at bounding box center [527, 284] width 170 height 33
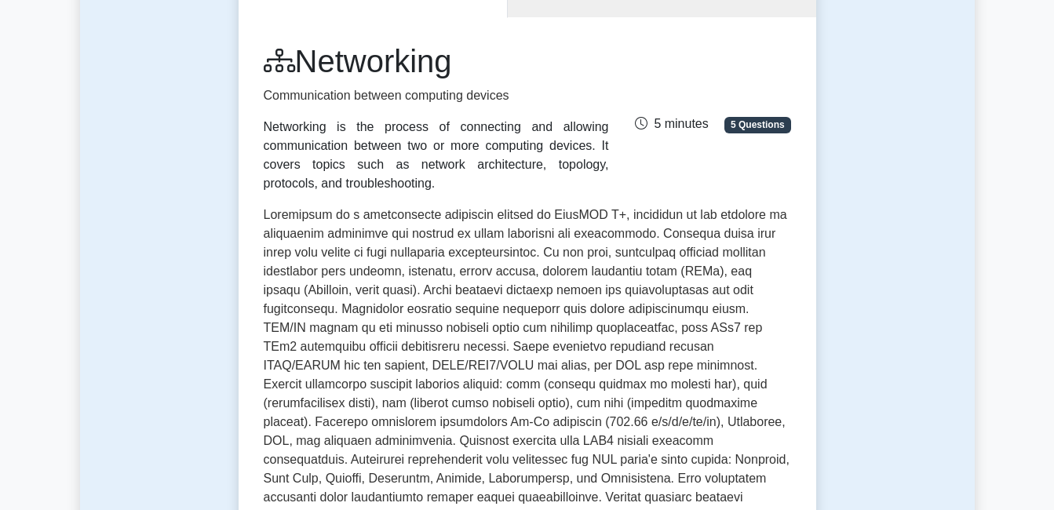
scroll to position [0, 0]
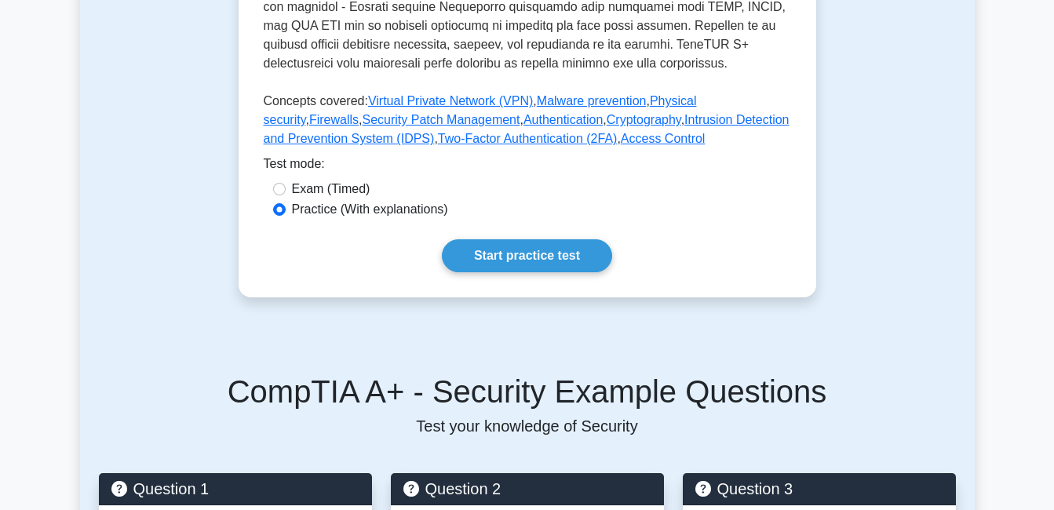
scroll to position [724, 0]
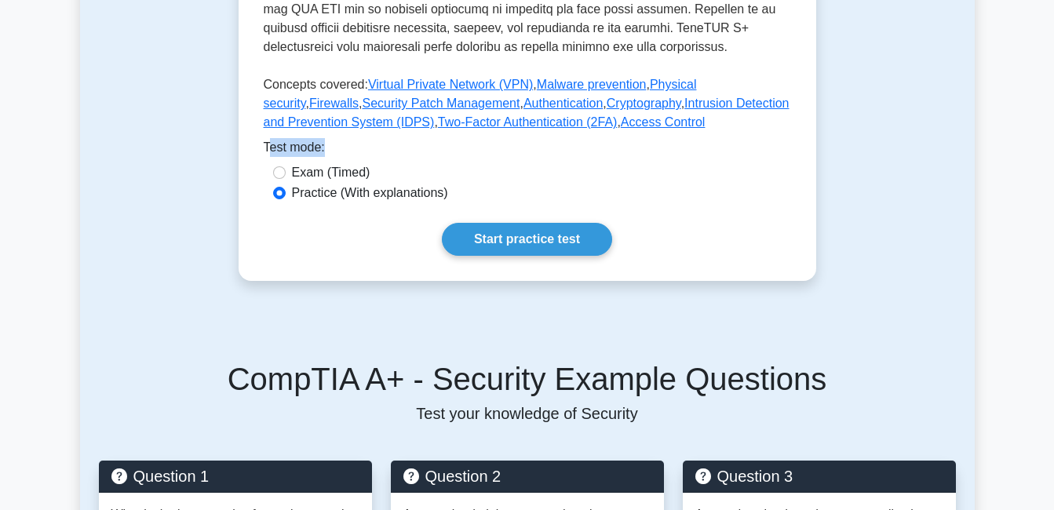
click at [281, 168] on input "Exam (Timed)" at bounding box center [279, 172] width 13 height 13
radio input "true"
click at [281, 192] on input "Practice (With explanations)" at bounding box center [279, 193] width 13 height 13
radio input "true"
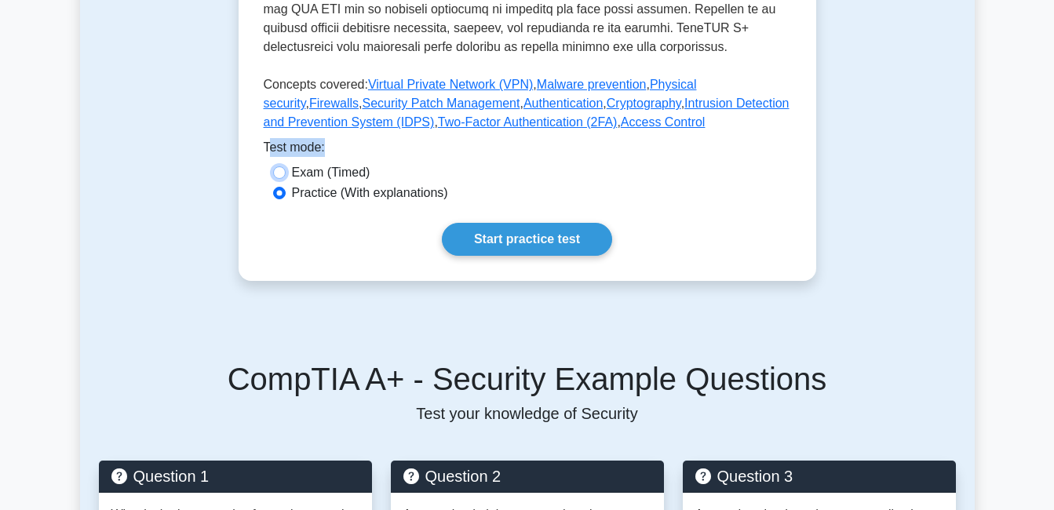
click at [275, 168] on input "Exam (Timed)" at bounding box center [279, 172] width 13 height 13
radio input "true"
click at [282, 192] on input "Practice (With explanations)" at bounding box center [279, 193] width 13 height 13
radio input "true"
click at [278, 169] on input "Exam (Timed)" at bounding box center [279, 172] width 13 height 13
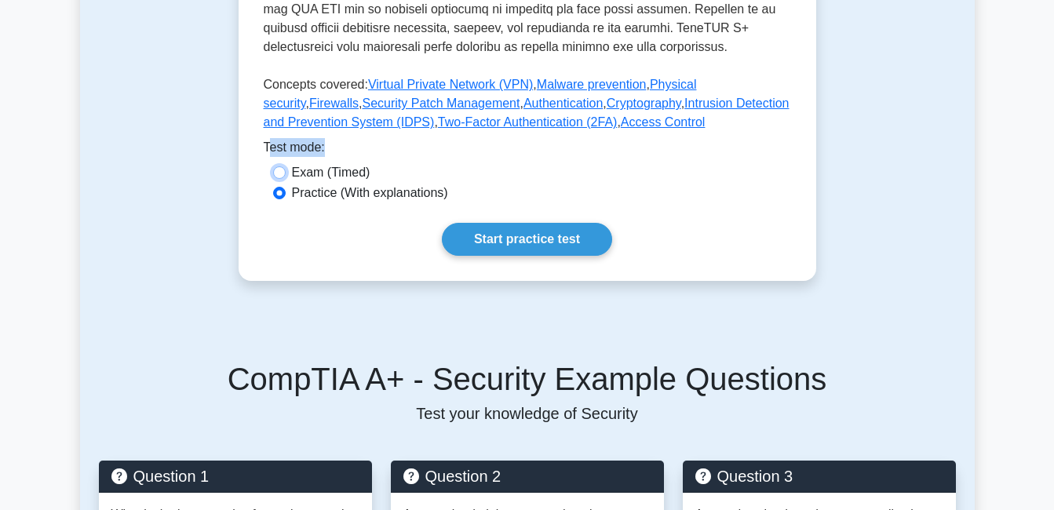
radio input "true"
click at [276, 194] on input "Practice (With explanations)" at bounding box center [279, 193] width 13 height 13
radio input "true"
click at [276, 173] on input "Exam (Timed)" at bounding box center [279, 172] width 13 height 13
radio input "true"
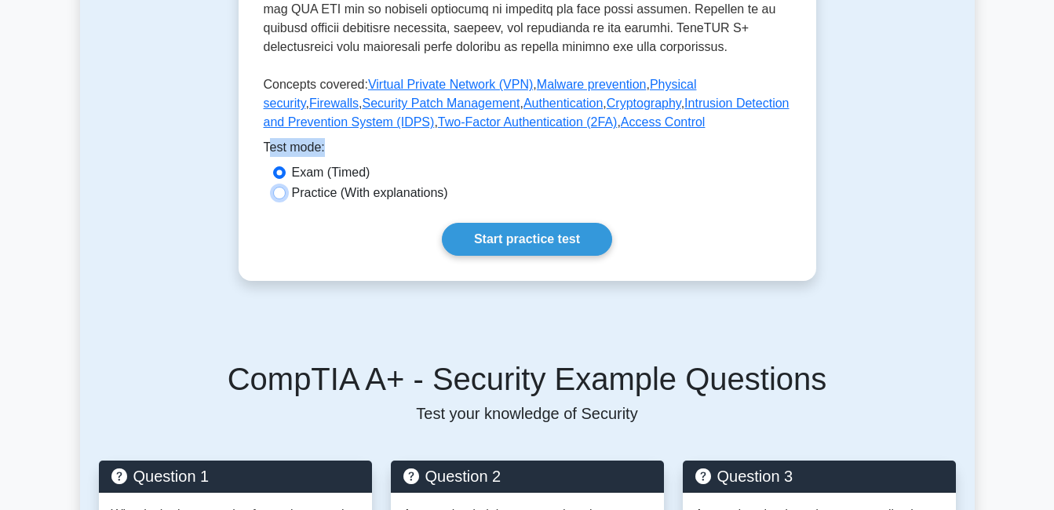
click at [276, 193] on input "Practice (With explanations)" at bounding box center [279, 193] width 13 height 13
radio input "true"
click at [525, 240] on link "Start practice test" at bounding box center [527, 239] width 170 height 33
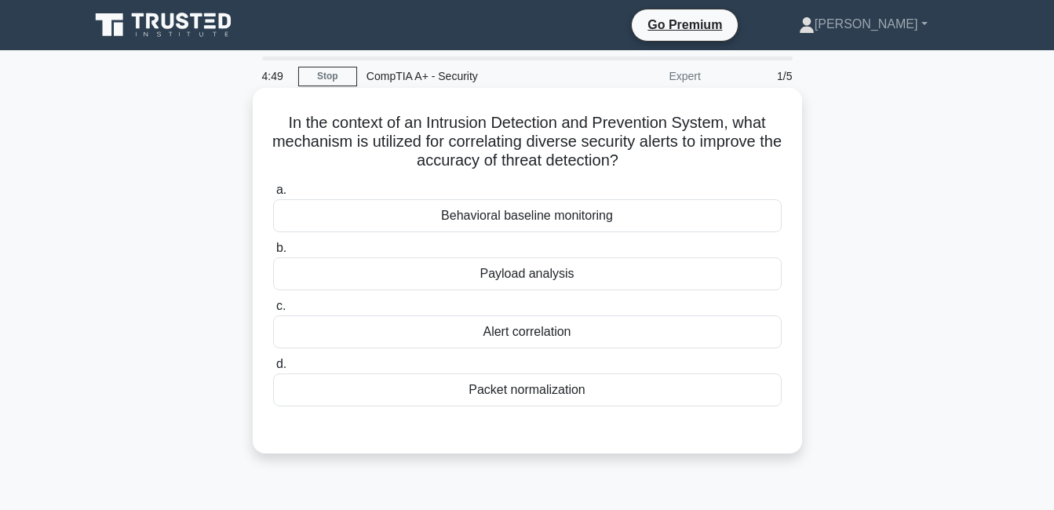
click at [570, 398] on div "Packet normalization" at bounding box center [527, 389] width 508 height 33
click at [273, 370] on input "d. Packet normalization" at bounding box center [273, 364] width 0 height 10
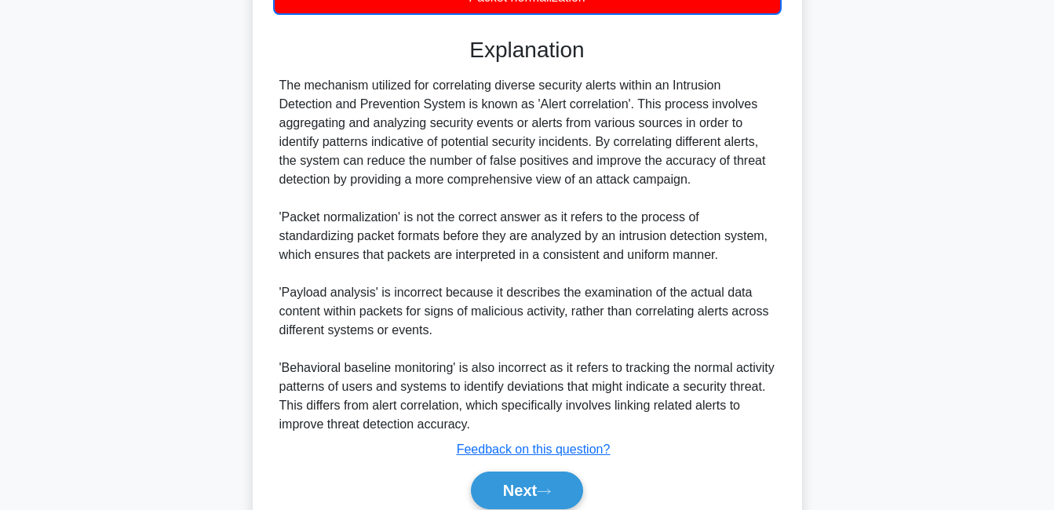
scroll to position [460, 0]
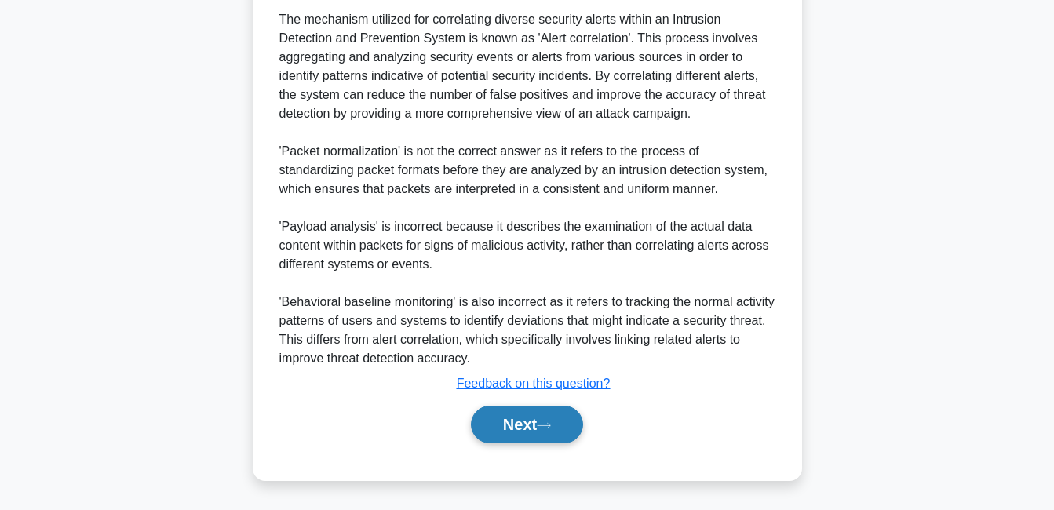
click at [527, 426] on button "Next" at bounding box center [527, 425] width 112 height 38
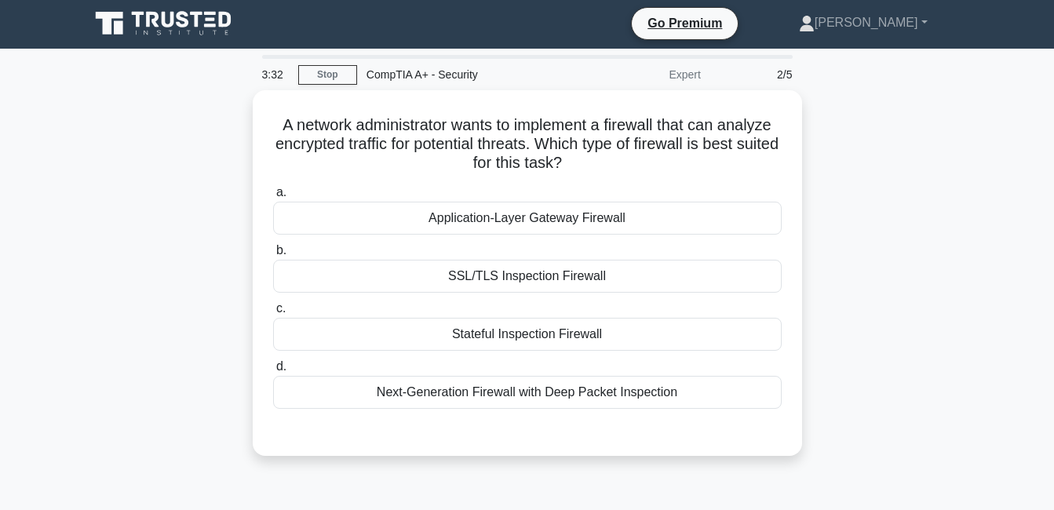
scroll to position [0, 0]
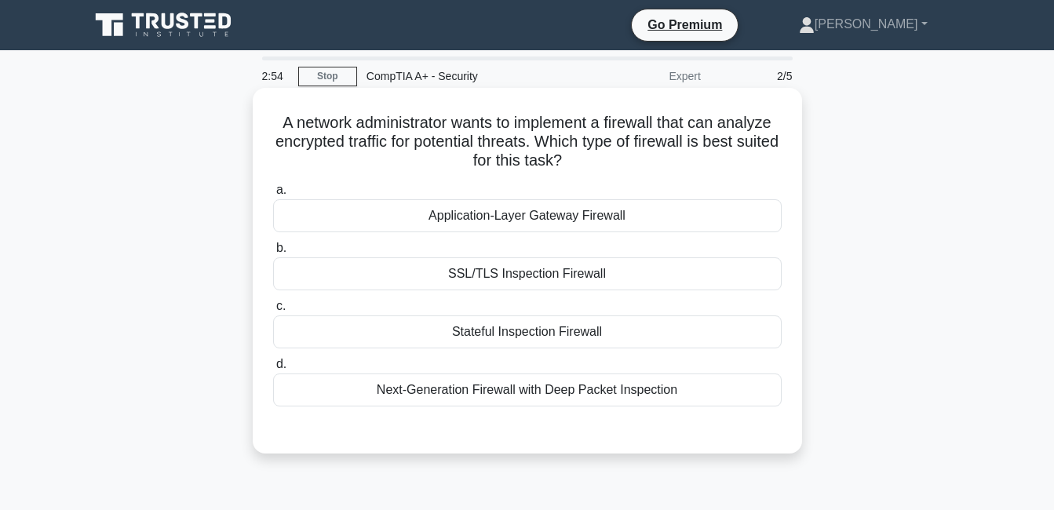
click at [414, 224] on div "Application-Layer Gateway Firewall" at bounding box center [527, 215] width 508 height 33
click at [273, 195] on input "a. Application-Layer Gateway Firewall" at bounding box center [273, 190] width 0 height 10
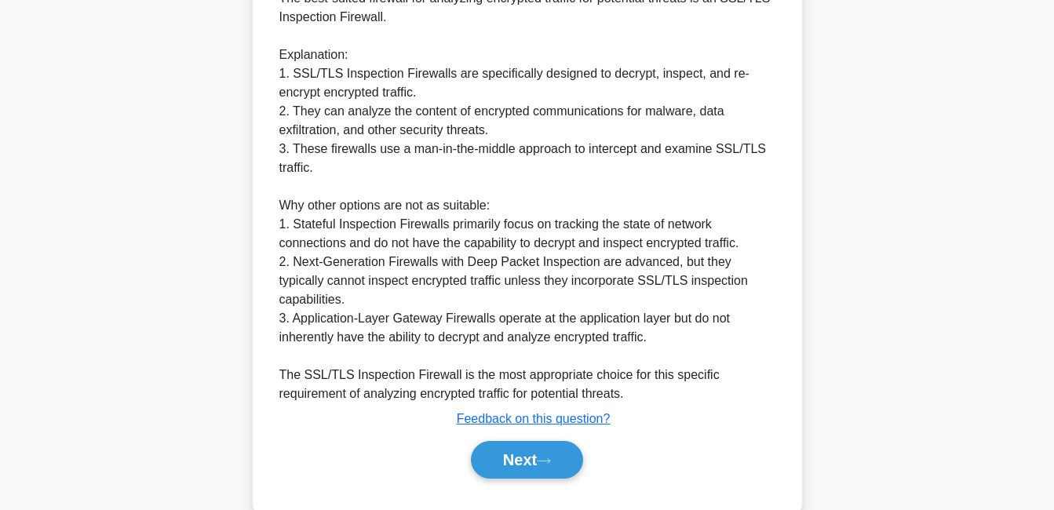
scroll to position [497, 0]
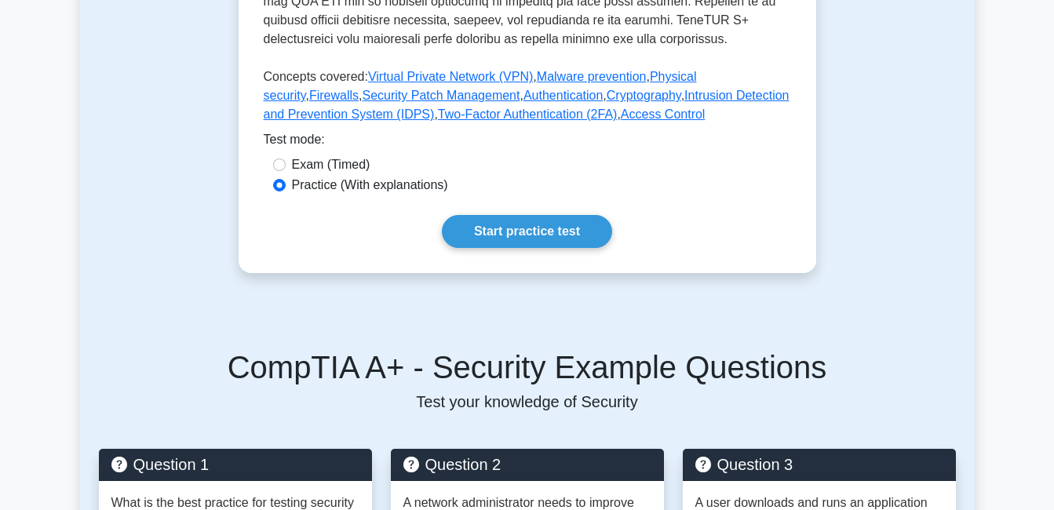
scroll to position [752, 0]
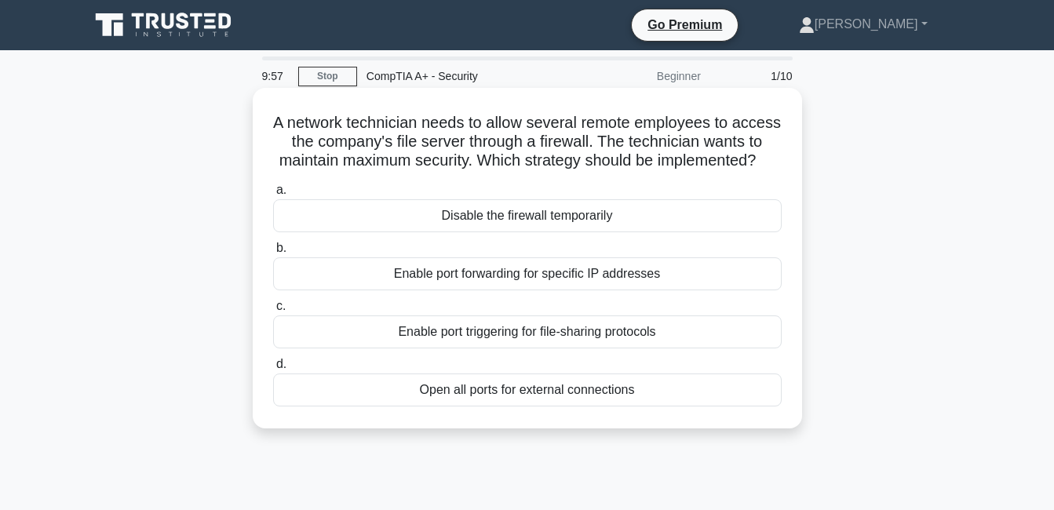
drag, startPoint x: 296, startPoint y: 125, endPoint x: 661, endPoint y: 416, distance: 467.3
click at [661, 416] on div "A network technician needs to allow several remote employees to access the comp…" at bounding box center [527, 258] width 537 height 328
copy div "A network technician needs to allow several remote employees to access the comp…"
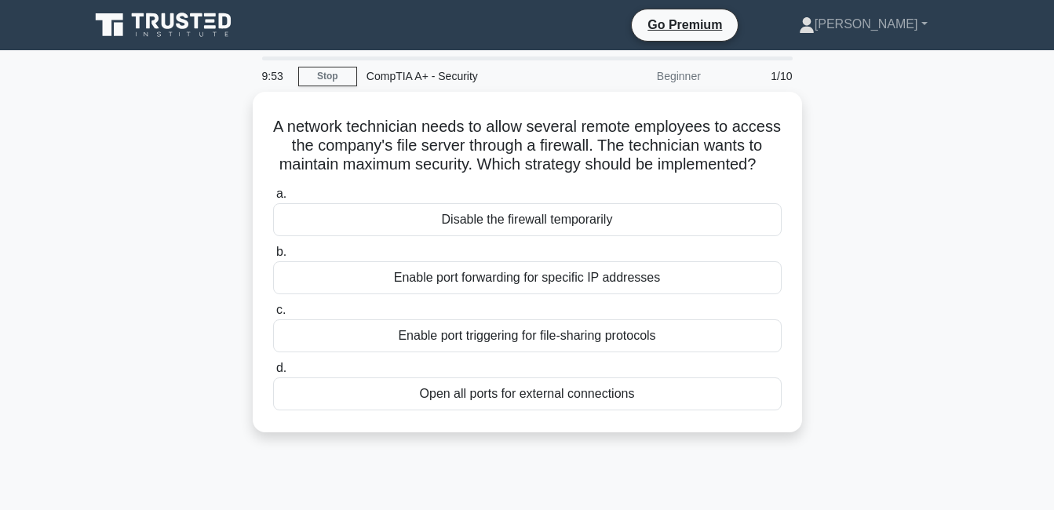
click at [837, 145] on div "A network technician needs to allow several remote employees to access the comp…" at bounding box center [527, 271] width 894 height 359
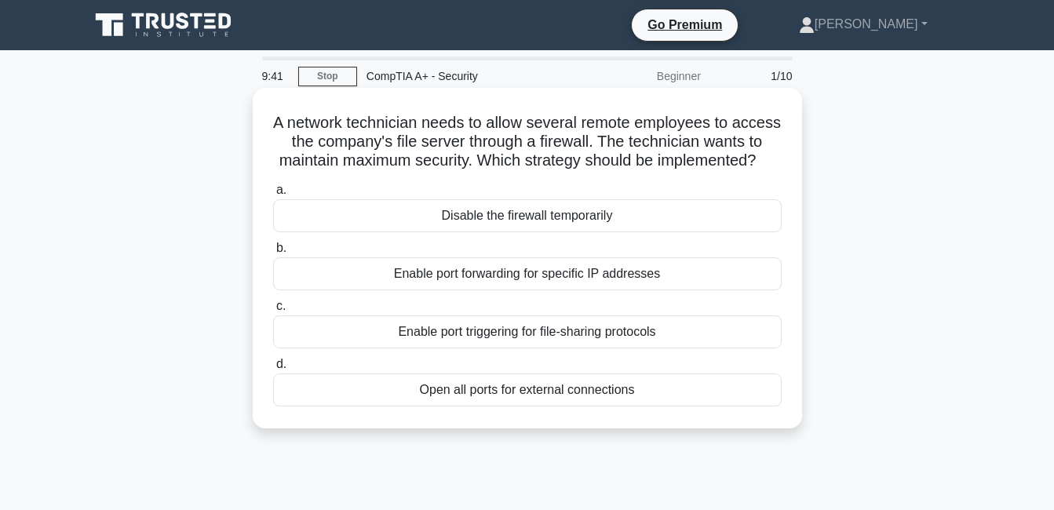
click at [439, 290] on div "Enable port forwarding for specific IP addresses" at bounding box center [527, 273] width 508 height 33
click at [273, 253] on input "b. Enable port forwarding for specific IP addresses" at bounding box center [273, 248] width 0 height 10
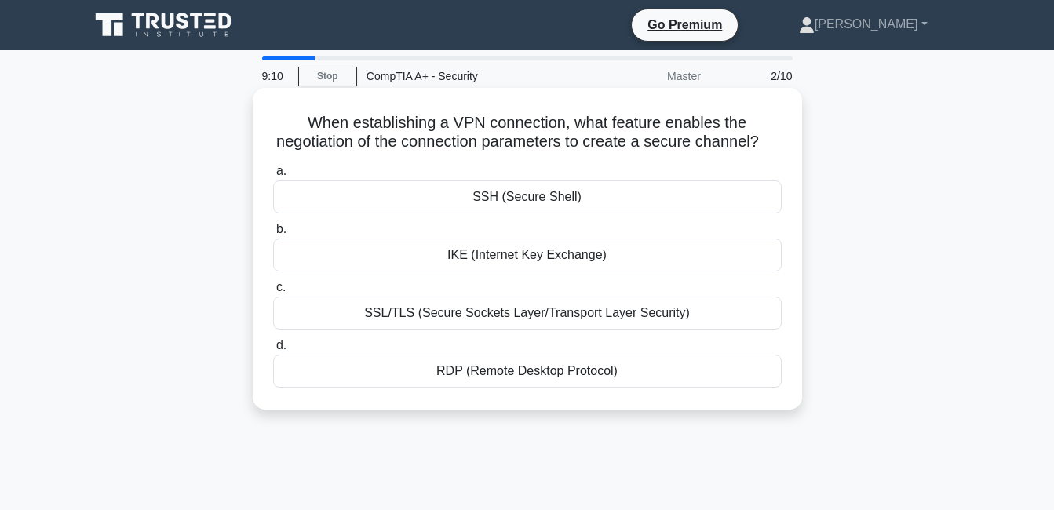
click at [563, 213] on div "SSH (Secure Shell)" at bounding box center [527, 196] width 508 height 33
click at [516, 330] on div "SSL/TLS (Secure Sockets Layer/Transport Layer Security)" at bounding box center [527, 313] width 508 height 33
click at [273, 293] on input "c. SSL/TLS (Secure Sockets Layer/Transport Layer Security)" at bounding box center [273, 287] width 0 height 10
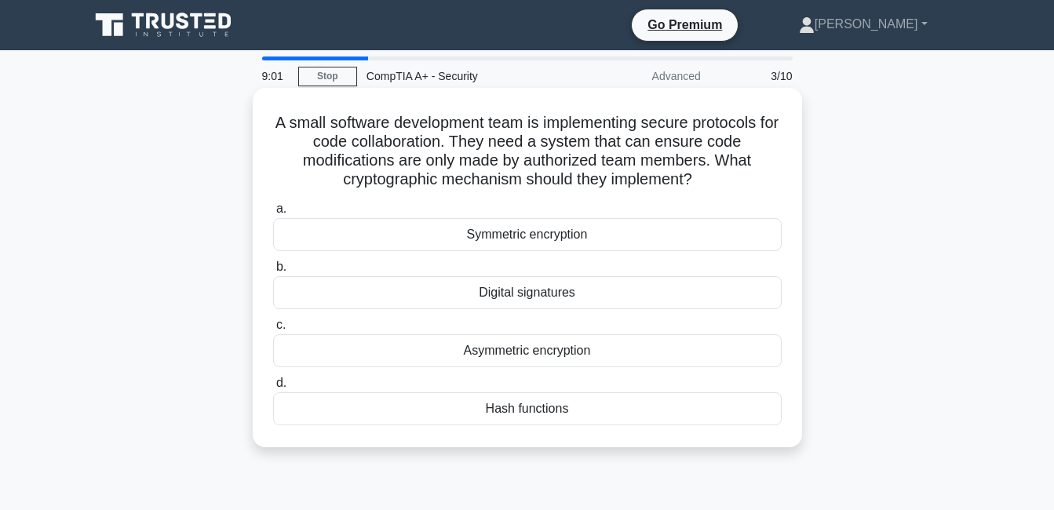
drag, startPoint x: 279, startPoint y: 125, endPoint x: 642, endPoint y: 428, distance: 472.8
click at [642, 428] on div "A small software development team is implementing secure protocols for code col…" at bounding box center [527, 267] width 537 height 347
copy div "A small software development team is implementing secure protocols for code col…"
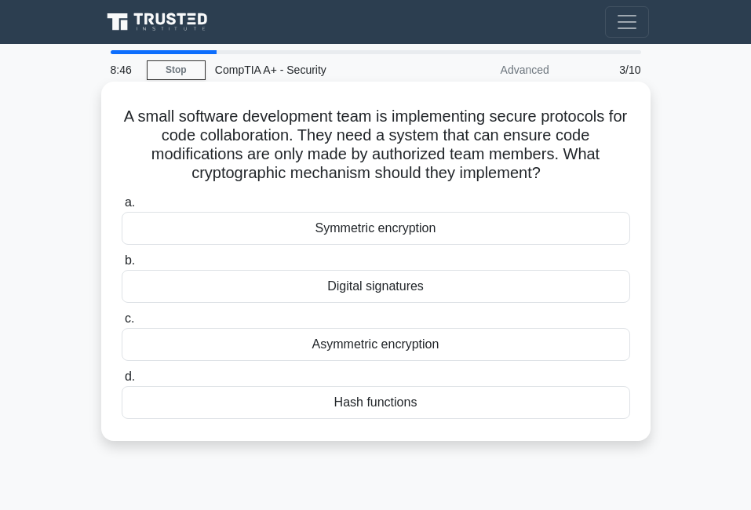
click at [316, 285] on div "Digital signatures" at bounding box center [376, 286] width 508 height 33
click at [122, 266] on input "b. Digital signatures" at bounding box center [122, 261] width 0 height 10
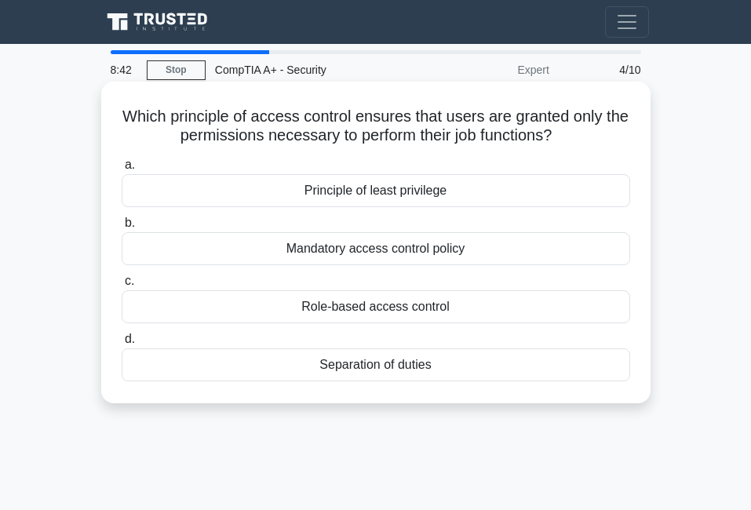
drag, startPoint x: 133, startPoint y: 120, endPoint x: 474, endPoint y: 379, distance: 427.8
click at [474, 379] on div "Which principle of access control ensures that users are granted only the permi…" at bounding box center [375, 242] width 537 height 309
copy div "Which principle of access control ensures that users are granted only the permi…"
click at [235, 197] on div "Principle of least privilege" at bounding box center [376, 190] width 508 height 33
click at [122, 170] on input "a. Principle of least privilege" at bounding box center [122, 165] width 0 height 10
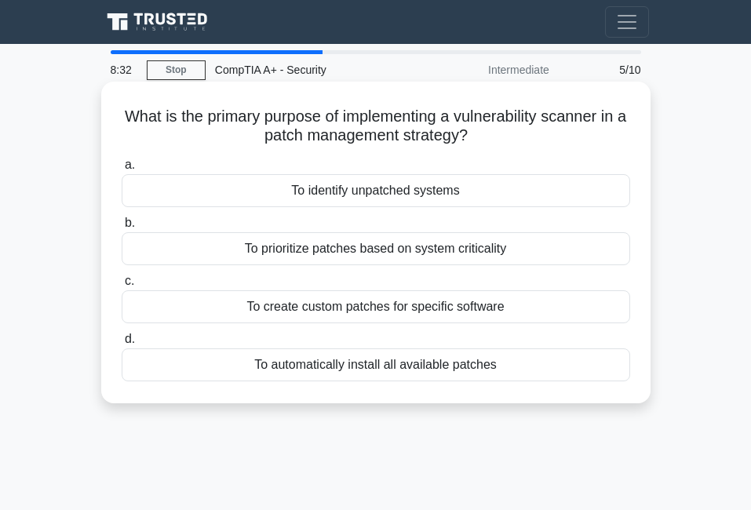
drag, startPoint x: 128, startPoint y: 118, endPoint x: 561, endPoint y: 365, distance: 498.6
click at [561, 365] on div "What is the primary purpose of implementing a vulnerability scanner in a patch …" at bounding box center [375, 242] width 537 height 309
copy div "What is the primary purpose of implementing a vulnerability scanner in a patch …"
click at [197, 195] on div "To identify unpatched systems" at bounding box center [376, 190] width 508 height 33
click at [122, 170] on input "a. To identify unpatched systems" at bounding box center [122, 165] width 0 height 10
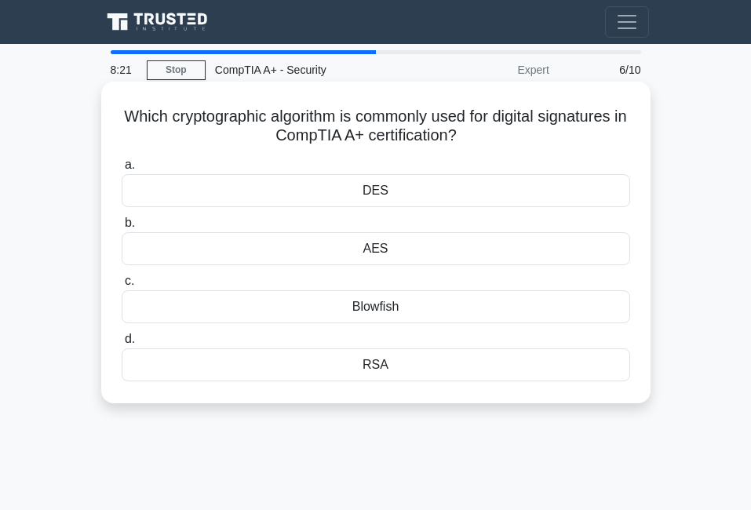
drag, startPoint x: 122, startPoint y: 118, endPoint x: 532, endPoint y: 384, distance: 488.8
click at [532, 384] on div "Which cryptographic algorithm is commonly used for digital signatures in CompTI…" at bounding box center [375, 242] width 537 height 309
copy div "Which cryptographic algorithm is commonly used for digital signatures in CompTI…"
click at [323, 367] on div "RSA" at bounding box center [376, 364] width 508 height 33
click at [122, 344] on input "d. RSA" at bounding box center [122, 339] width 0 height 10
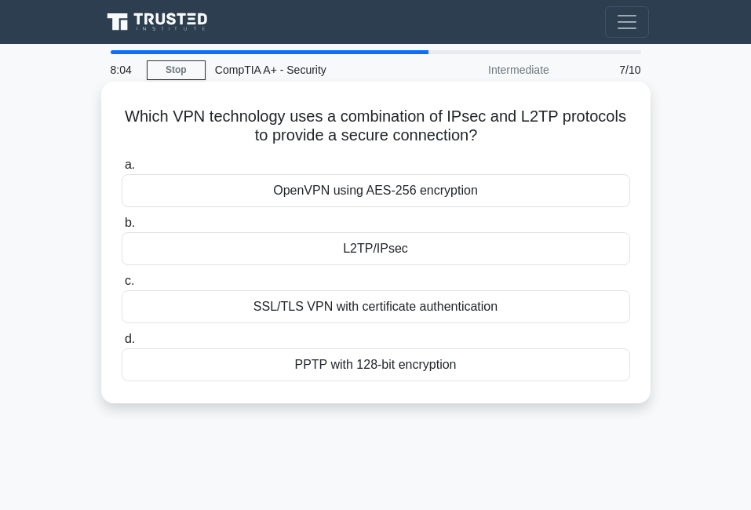
drag, startPoint x: 126, startPoint y: 117, endPoint x: 493, endPoint y: 375, distance: 448.2
click at [493, 375] on div "Which VPN technology uses a combination of IPsec and L2TP protocols to provide …" at bounding box center [375, 242] width 537 height 309
copy div "Which VPN technology uses a combination of IPsec and L2TP protocols to provide …"
click at [210, 251] on div "L2TP/IPsec" at bounding box center [376, 248] width 508 height 33
click at [122, 228] on input "b. L2TP/IPsec" at bounding box center [122, 223] width 0 height 10
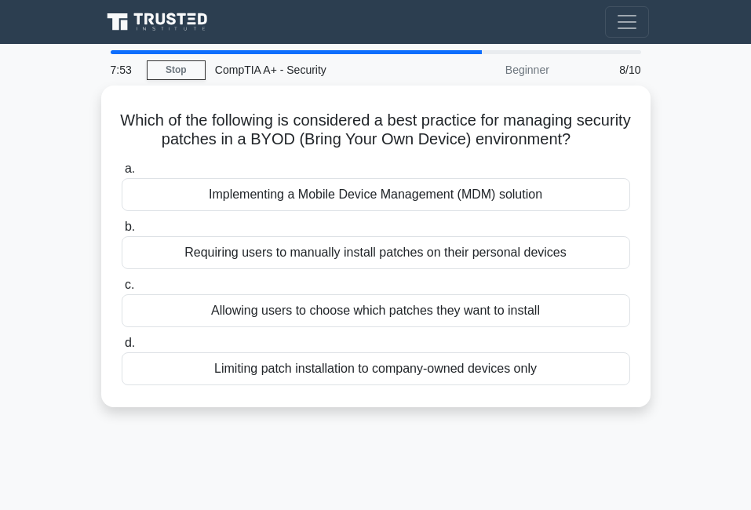
drag, startPoint x: 143, startPoint y: 115, endPoint x: 586, endPoint y: 410, distance: 532.5
click at [586, 410] on div "Which of the following is considered a best practice for managing security patc…" at bounding box center [375, 256] width 565 height 341
copy div "Which of the following is considered a best practice for managing security patc…"
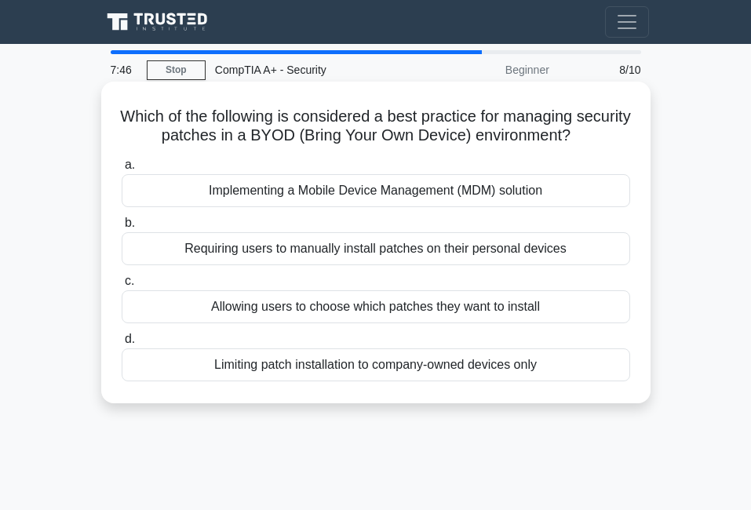
click at [149, 198] on div "Implementing a Mobile Device Management (MDM) solution" at bounding box center [376, 190] width 508 height 33
click at [122, 170] on input "a. Implementing a Mobile Device Management (MDM) solution" at bounding box center [122, 165] width 0 height 10
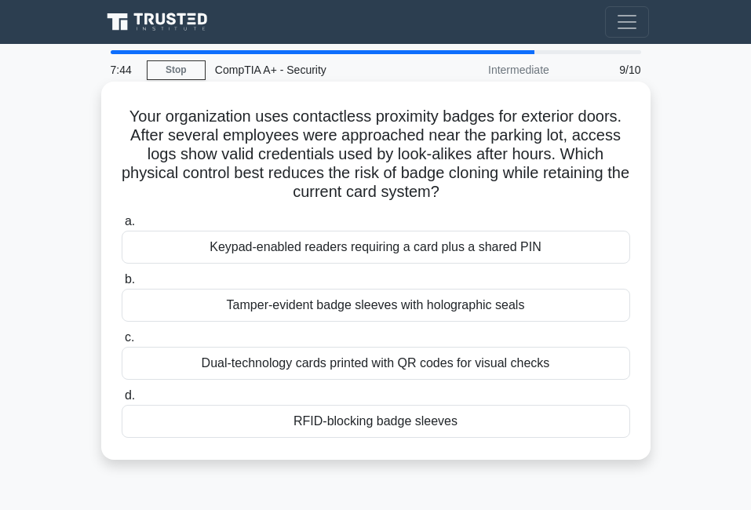
drag, startPoint x: 122, startPoint y: 123, endPoint x: 516, endPoint y: 441, distance: 506.1
click at [516, 441] on div "Your organization uses contactless proximity badges for exterior doors. After s…" at bounding box center [375, 271] width 537 height 366
copy div "Your organization uses contactless proximity badges for exterior doors. After s…"
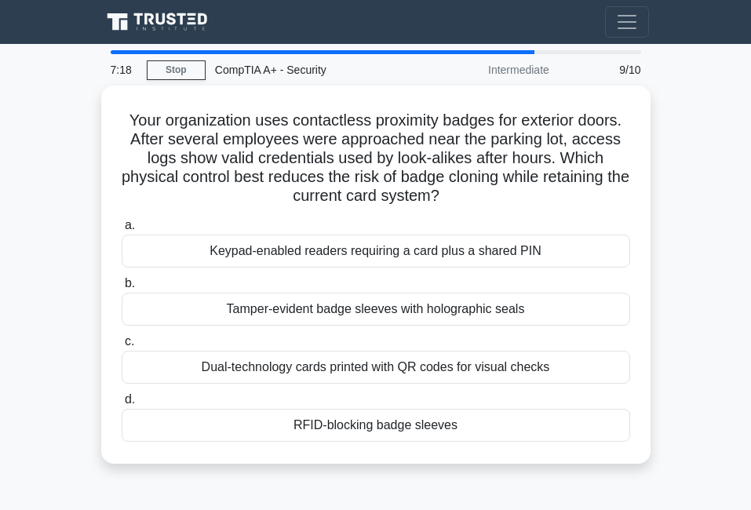
click at [699, 236] on main "7:18 Stop CompTIA A+ - Security Intermediate 9/10 Your organization uses contac…" at bounding box center [375, 442] width 751 height 797
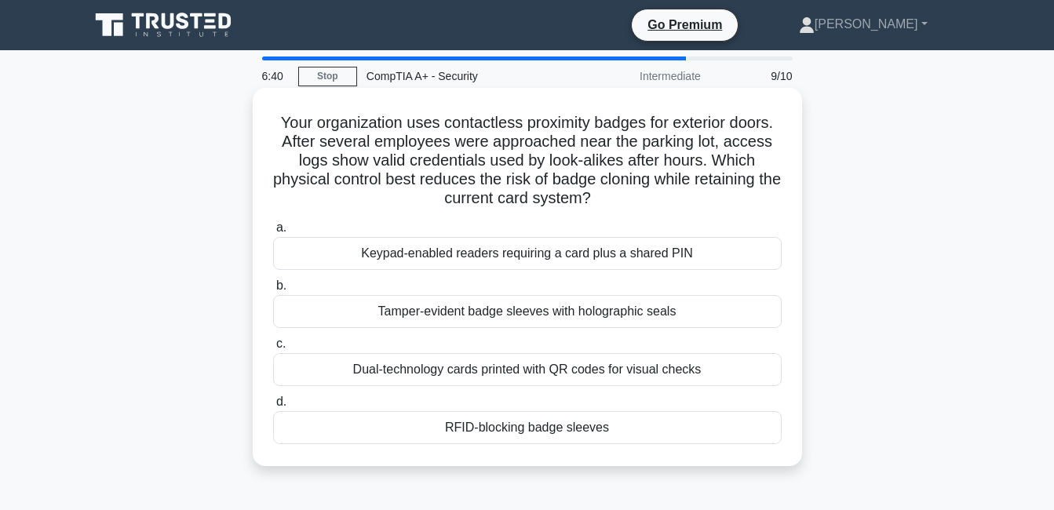
drag, startPoint x: 274, startPoint y: 121, endPoint x: 679, endPoint y: 451, distance: 523.1
click at [679, 451] on div "Your organization uses contactless proximity badges for exterior doors. After s…" at bounding box center [527, 277] width 537 height 366
copy div "Your organization uses contactless proximity badges for exterior doors. After s…"
click at [739, 206] on h5 "Your organization uses contactless proximity badges for exterior doors. After s…" at bounding box center [527, 161] width 512 height 96
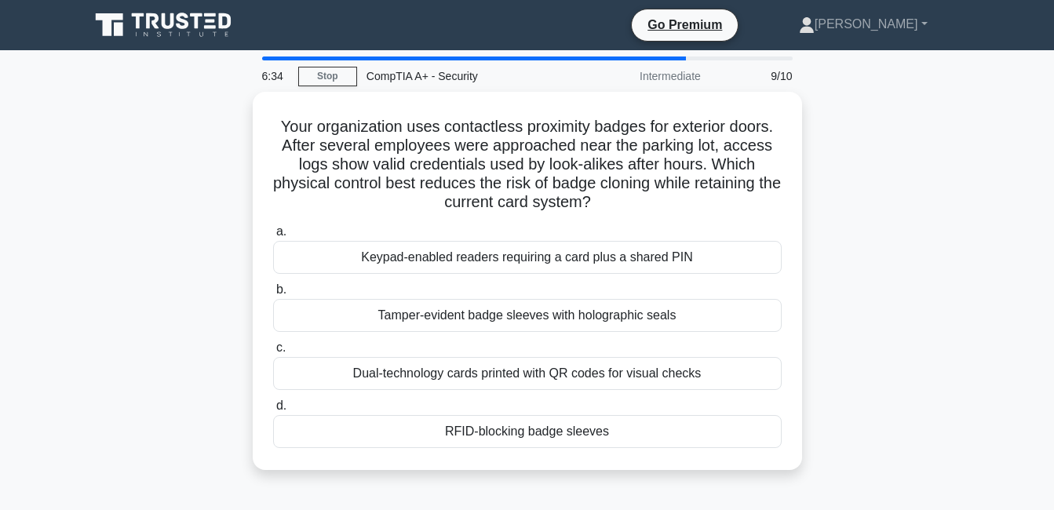
click at [859, 237] on div "Your organization uses contactless proximity badges for exterior doors. After s…" at bounding box center [527, 290] width 894 height 397
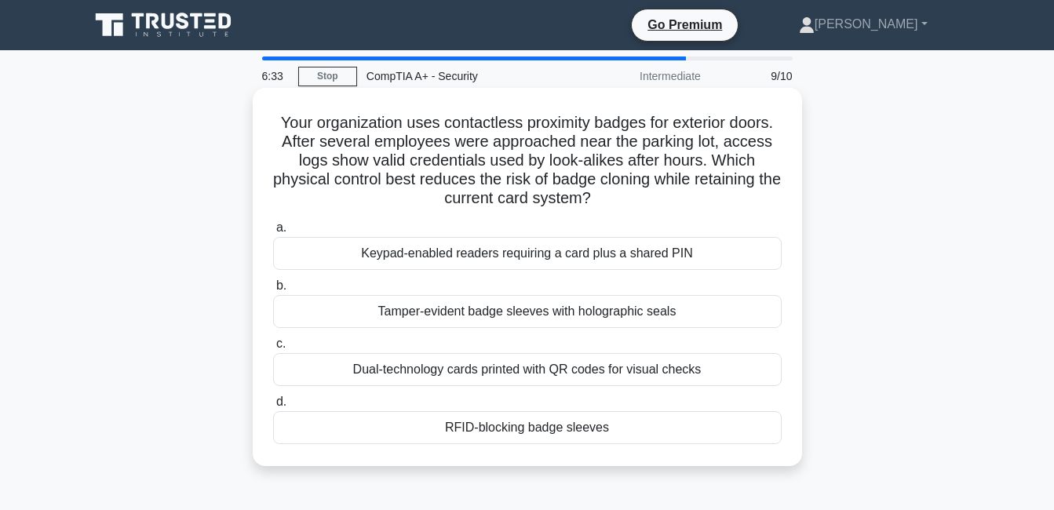
drag, startPoint x: 546, startPoint y: 275, endPoint x: 534, endPoint y: 286, distance: 16.7
click at [545, 274] on div "a. Keypad-enabled readers requiring a card plus a shared PIN b. Tamper-evident …" at bounding box center [527, 331] width 527 height 232
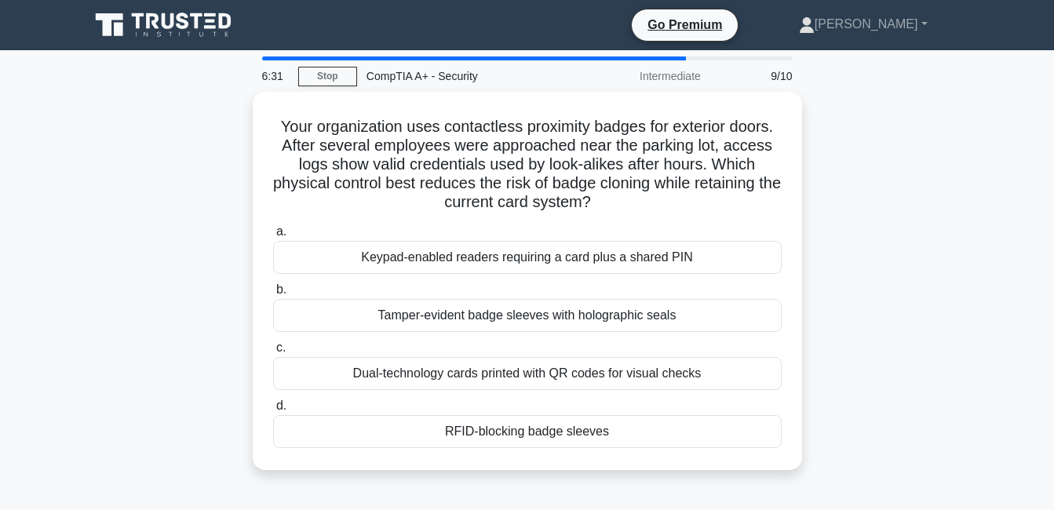
click at [662, 439] on div "RFID-blocking badge sleeves" at bounding box center [527, 431] width 508 height 33
click at [273, 411] on input "d. RFID-blocking badge sleeves" at bounding box center [273, 406] width 0 height 10
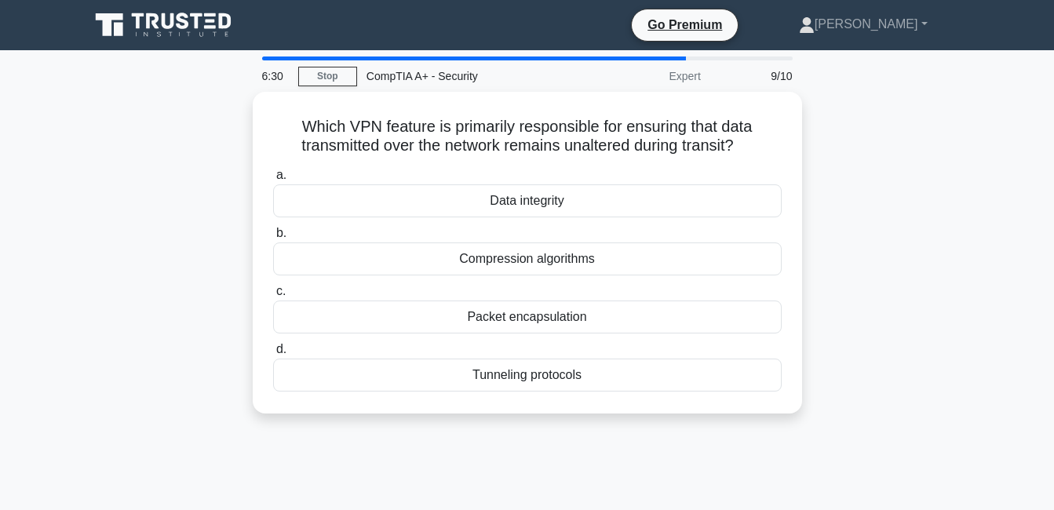
click at [660, 435] on div "6:30 Stop CompTIA A+ - Security Expert 9/10 Which VPN feature is primarily resp…" at bounding box center [527, 448] width 894 height 785
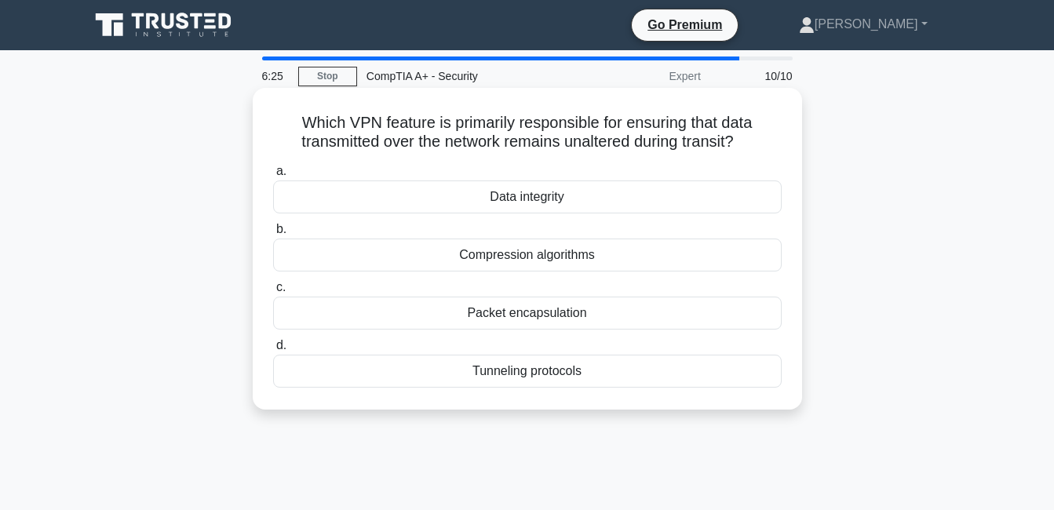
click at [423, 194] on div "Data integrity" at bounding box center [527, 196] width 508 height 33
click at [273, 177] on input "a. Data integrity" at bounding box center [273, 171] width 0 height 10
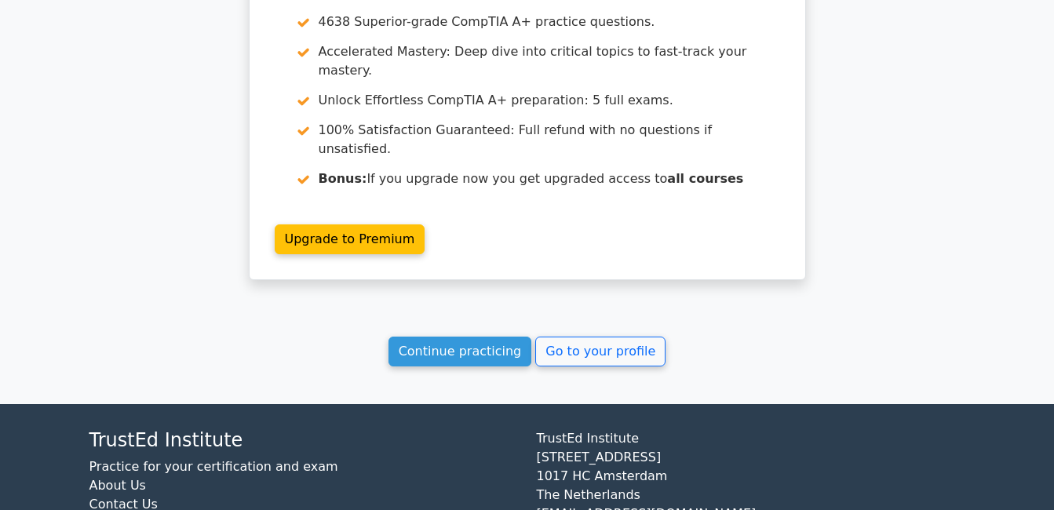
scroll to position [2285, 0]
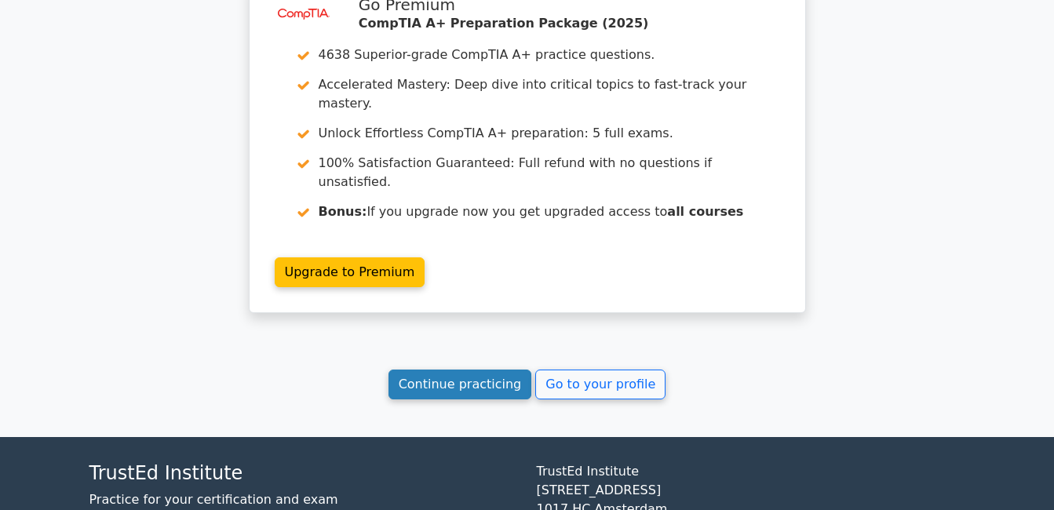
click at [467, 370] on link "Continue practicing" at bounding box center [460, 385] width 144 height 30
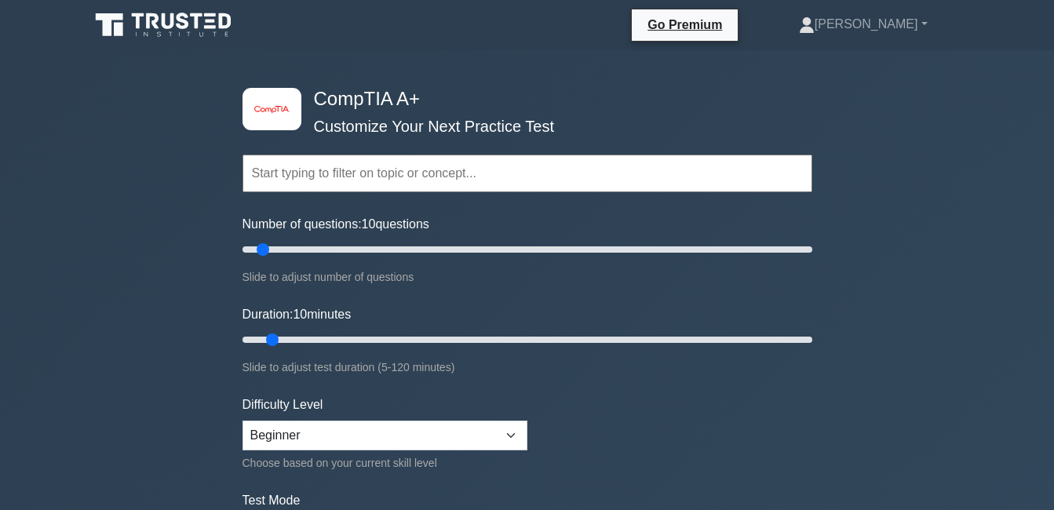
click at [305, 175] on input "text" at bounding box center [527, 174] width 570 height 38
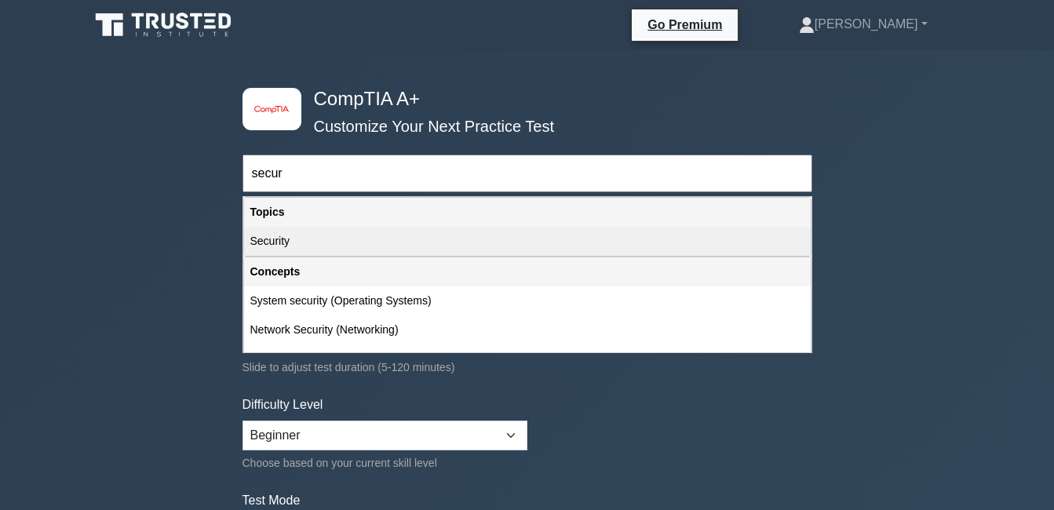
click at [281, 244] on div "Security" at bounding box center [527, 241] width 566 height 29
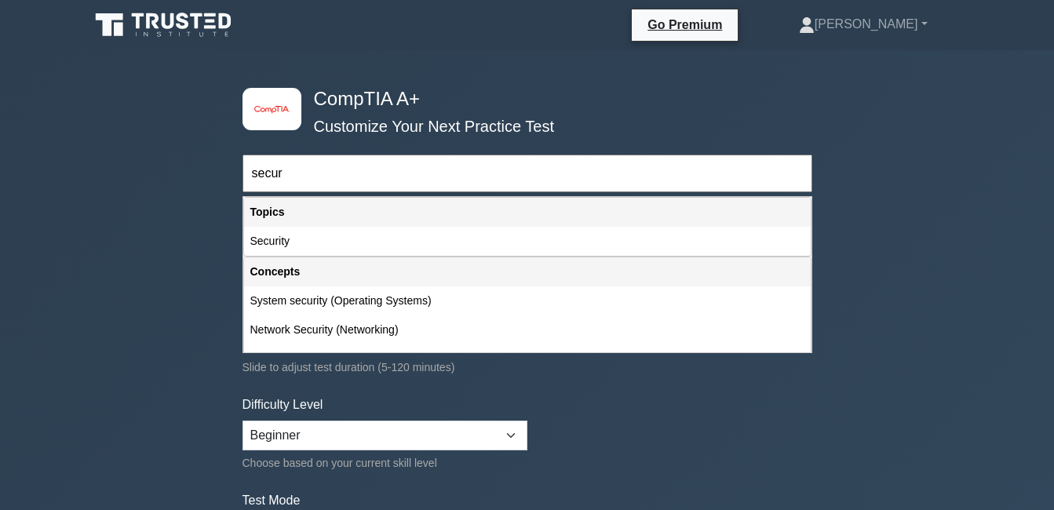
type input "Security"
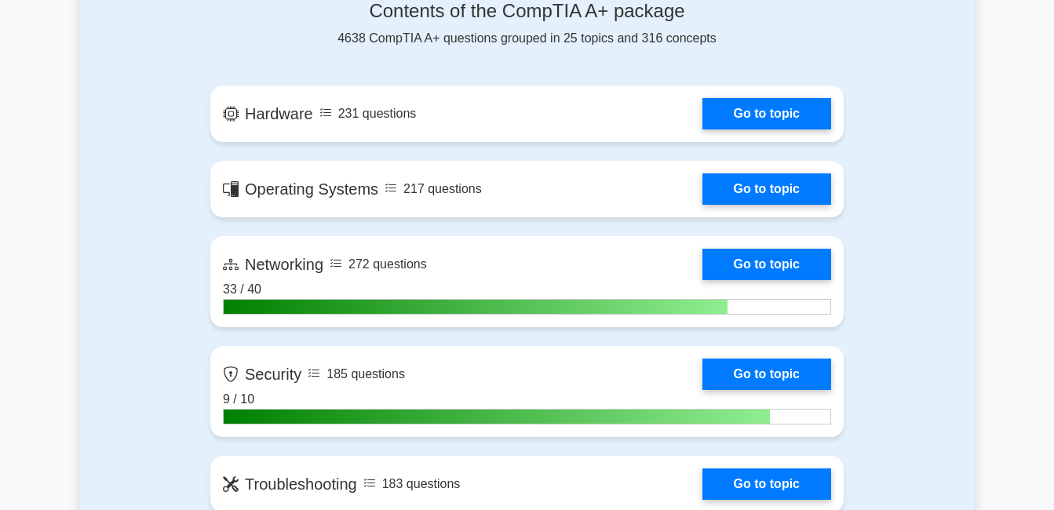
scroll to position [1013, 0]
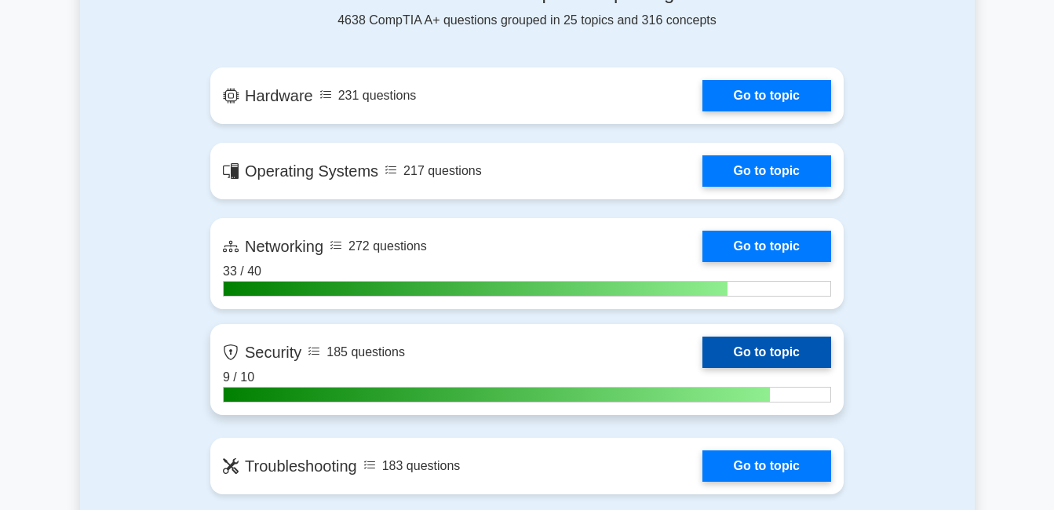
click at [702, 361] on link "Go to topic" at bounding box center [766, 352] width 129 height 31
click at [784, 351] on link "Go to topic" at bounding box center [766, 352] width 129 height 31
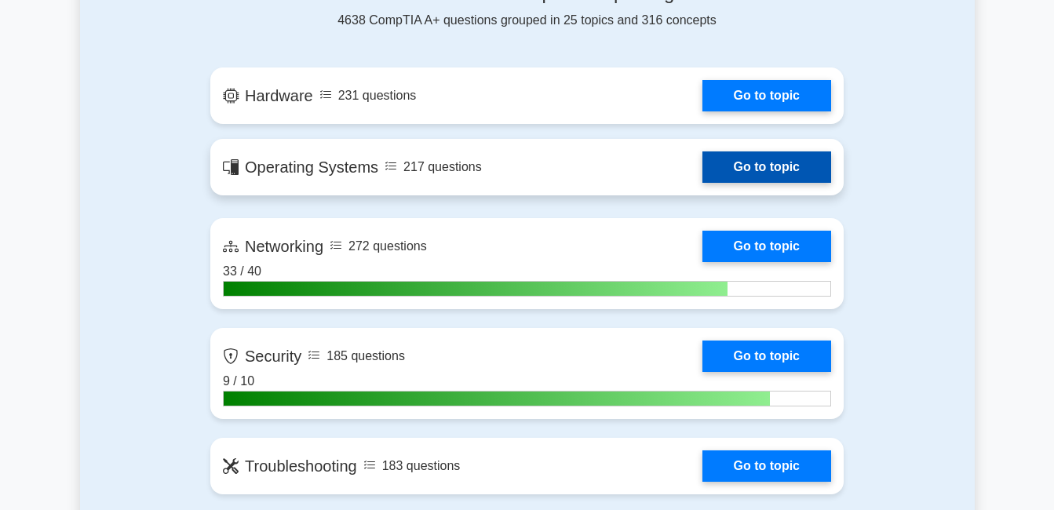
click at [702, 166] on link "Go to topic" at bounding box center [766, 166] width 129 height 31
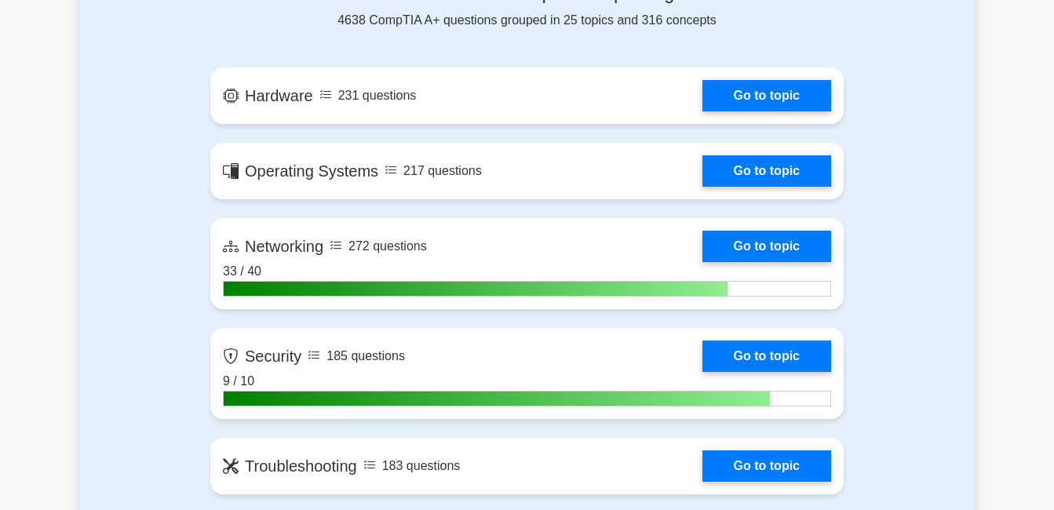
drag, startPoint x: 1022, startPoint y: 28, endPoint x: 1013, endPoint y: 47, distance: 21.1
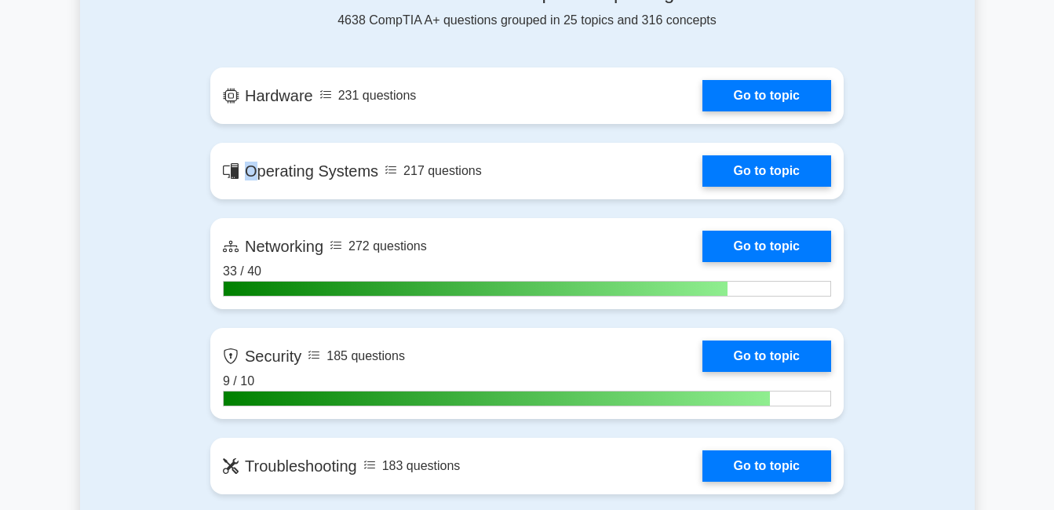
drag, startPoint x: 1013, startPoint y: 47, endPoint x: 1004, endPoint y: 71, distance: 25.8
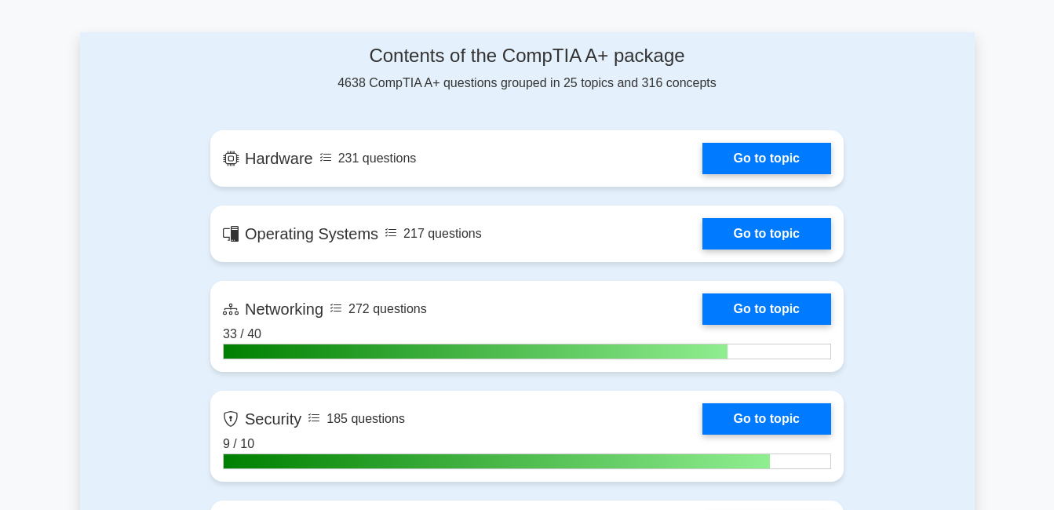
scroll to position [0, 0]
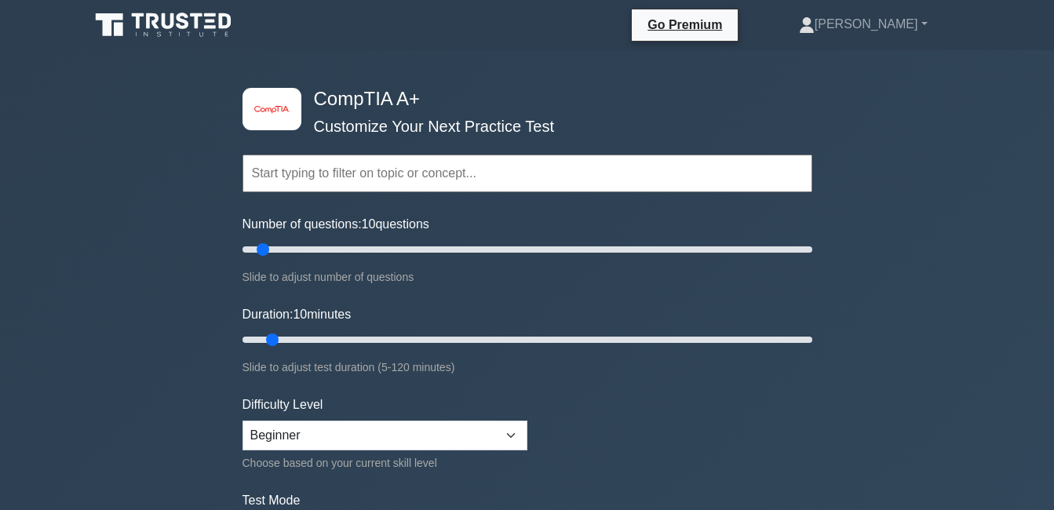
click at [485, 172] on input "text" at bounding box center [527, 174] width 570 height 38
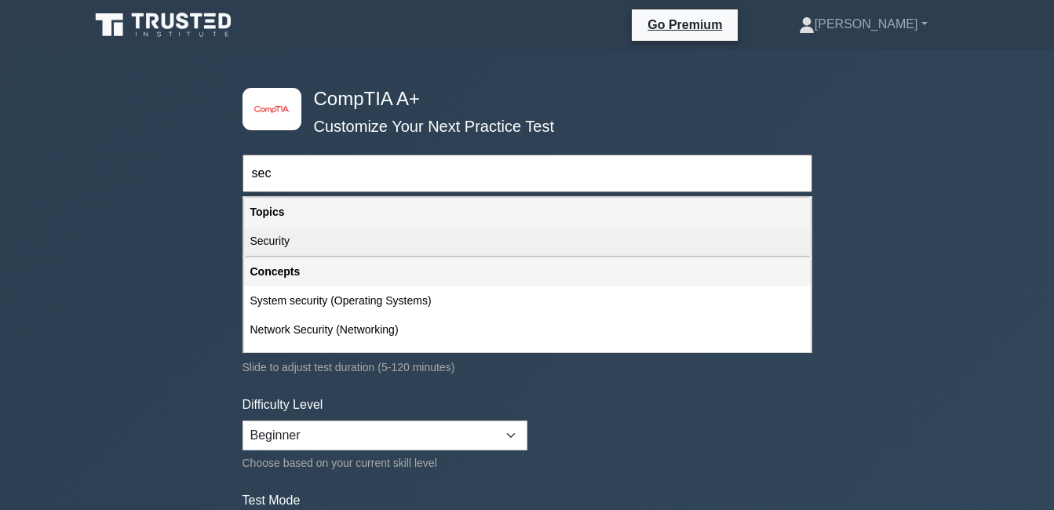
click at [300, 236] on div "Security" at bounding box center [527, 241] width 566 height 29
type input "Security"
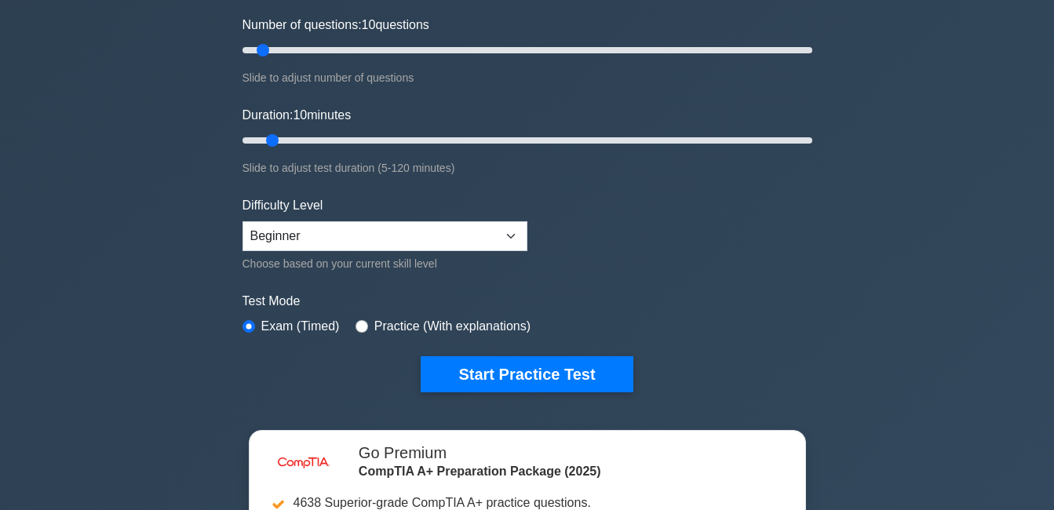
scroll to position [126, 0]
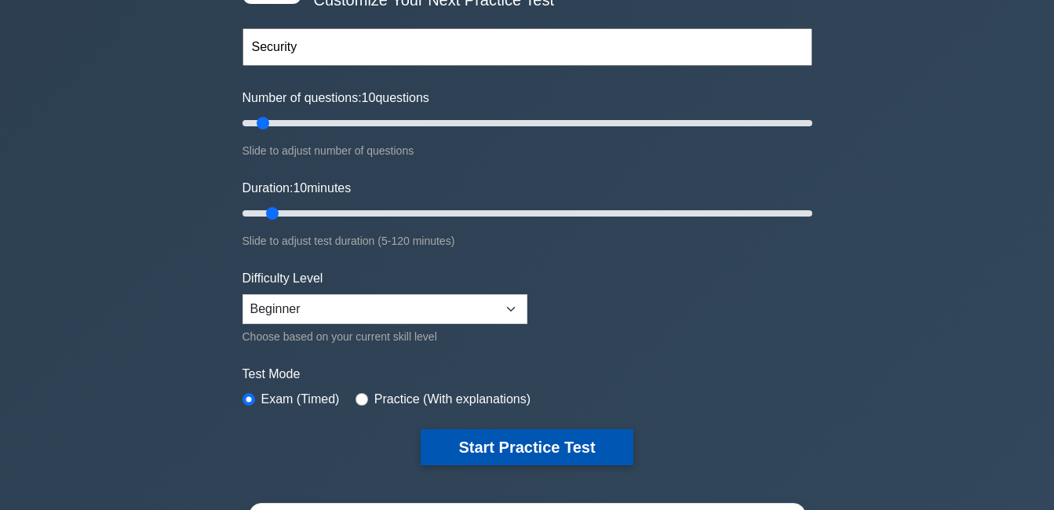
click at [516, 450] on button "Start Practice Test" at bounding box center [527, 447] width 212 height 36
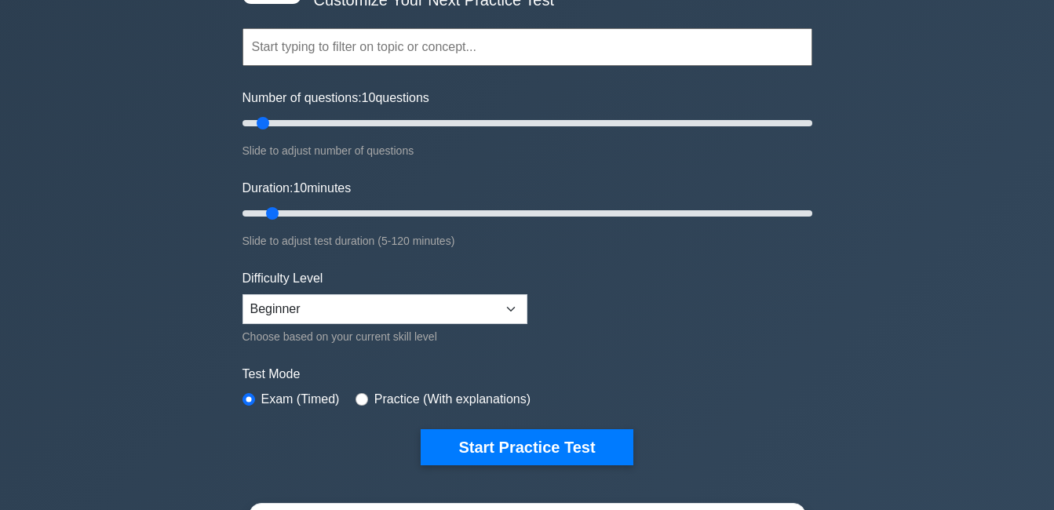
click at [384, 35] on input "text" at bounding box center [527, 47] width 570 height 38
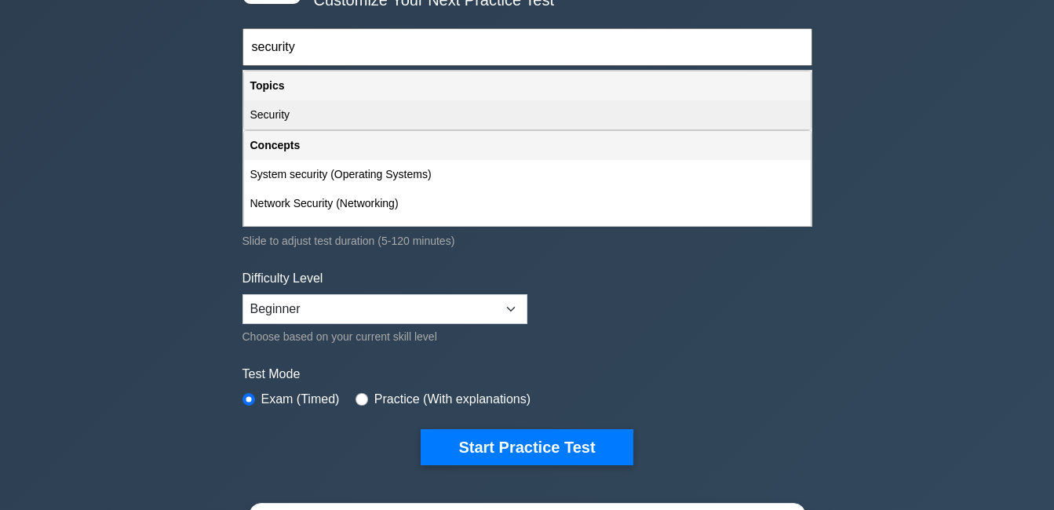
click at [315, 113] on div "Security" at bounding box center [527, 114] width 566 height 29
type input "Security"
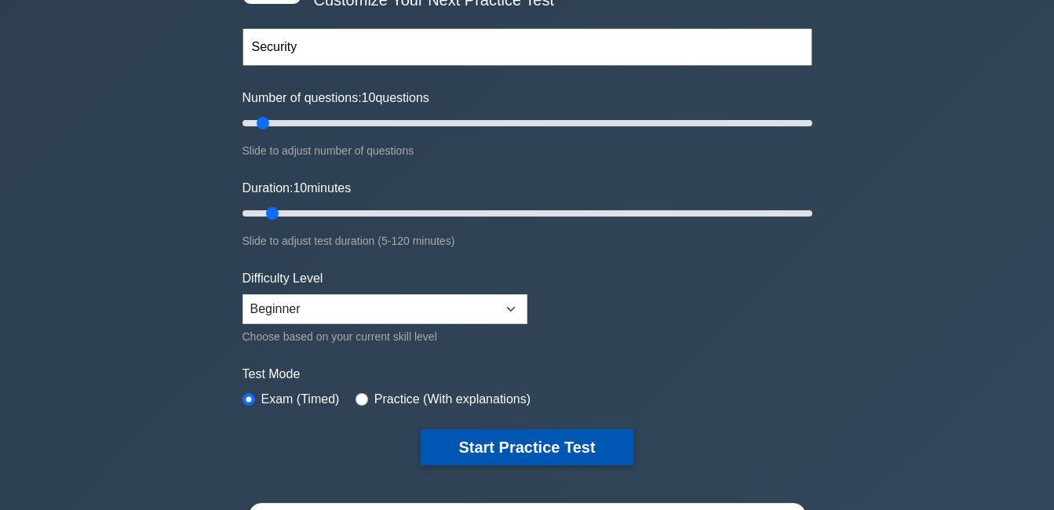
click at [581, 449] on button "Start Practice Test" at bounding box center [527, 447] width 212 height 36
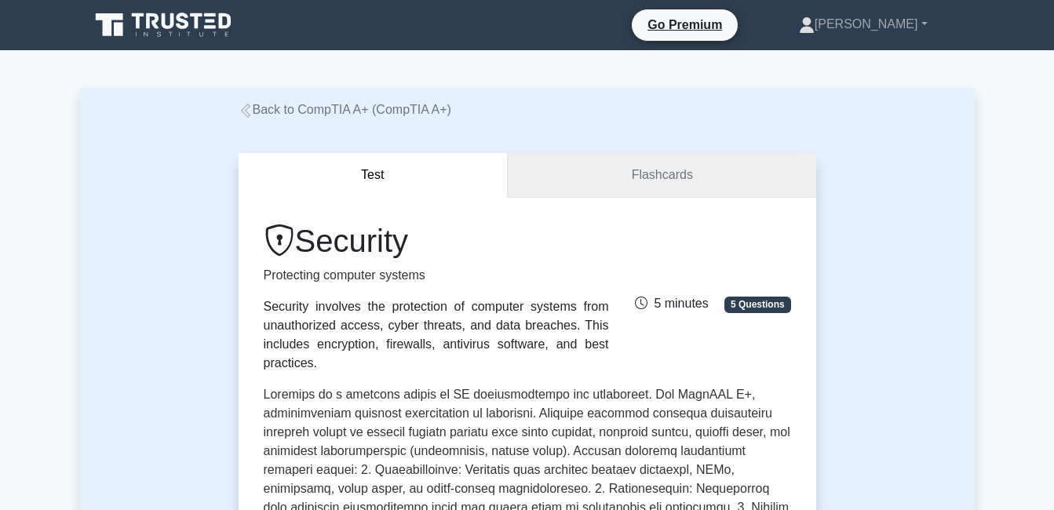
click at [755, 170] on link "Flashcards" at bounding box center [662, 175] width 308 height 45
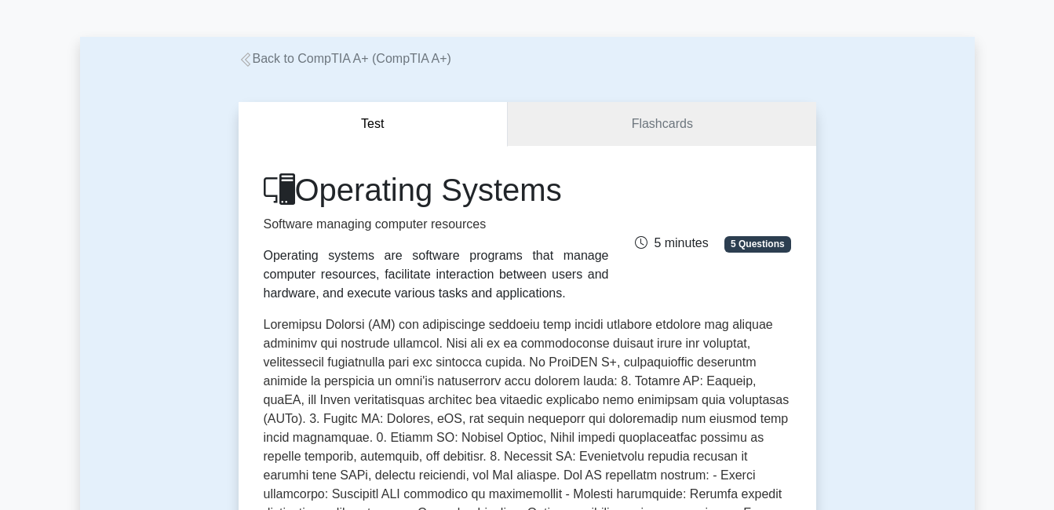
scroll to position [78, 0]
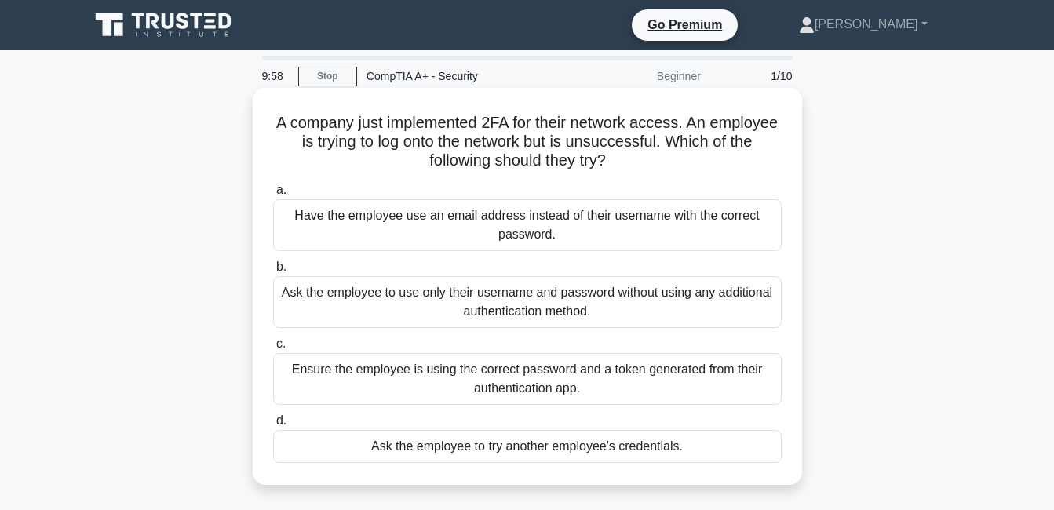
drag, startPoint x: 308, startPoint y: 126, endPoint x: 722, endPoint y: 455, distance: 528.8
click at [722, 455] on div "A company just implemented 2FA for their network access. An employee is trying …" at bounding box center [527, 286] width 537 height 384
copy div "A company just implemented 2FA for their network access. An employee is trying …"
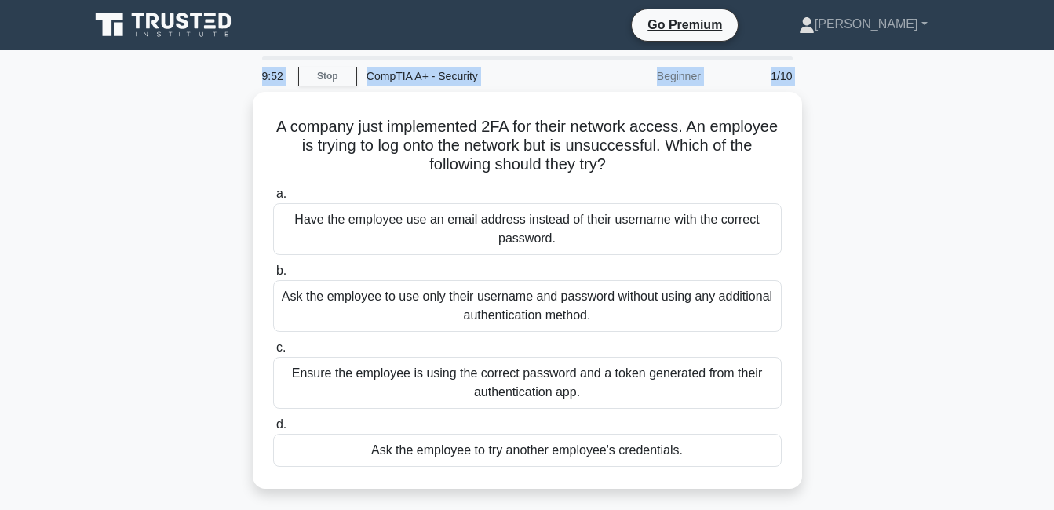
click at [220, 93] on div "9:52 Stop CompTIA A+ - Security Beginner 1/10 A company just implemented 2FA fo…" at bounding box center [527, 448] width 894 height 785
drag, startPoint x: 220, startPoint y: 93, endPoint x: 166, endPoint y: 147, distance: 76.0
click at [166, 149] on div "A company just implemented 2FA for their network access. An employee is trying …" at bounding box center [527, 300] width 894 height 416
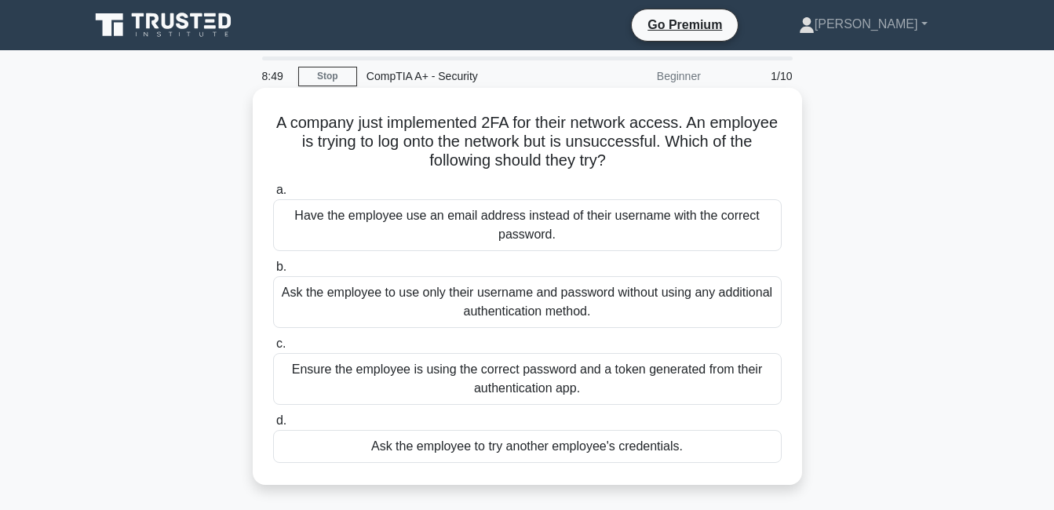
click at [498, 231] on div "Have the employee use an email address instead of their username with the corre…" at bounding box center [527, 225] width 508 height 52
click at [273, 195] on input "a. Have the employee use an email address instead of their username with the co…" at bounding box center [273, 190] width 0 height 10
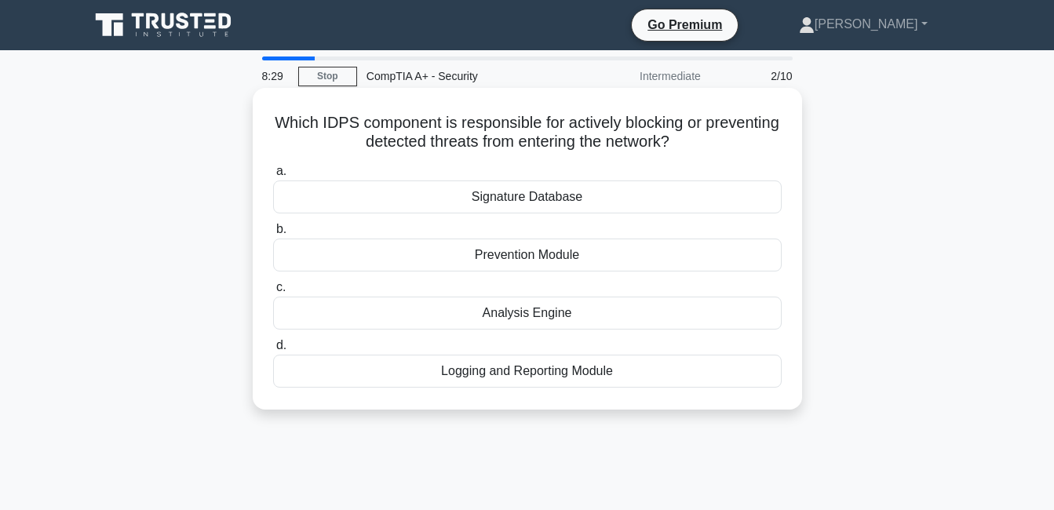
drag, startPoint x: 313, startPoint y: 123, endPoint x: 664, endPoint y: 384, distance: 437.3
click at [664, 384] on div "Which IDPS component is responsible for actively blocking or preventing detecte…" at bounding box center [527, 248] width 537 height 309
copy div "Which IDPS component is responsible for actively blocking or preventing detecte…"
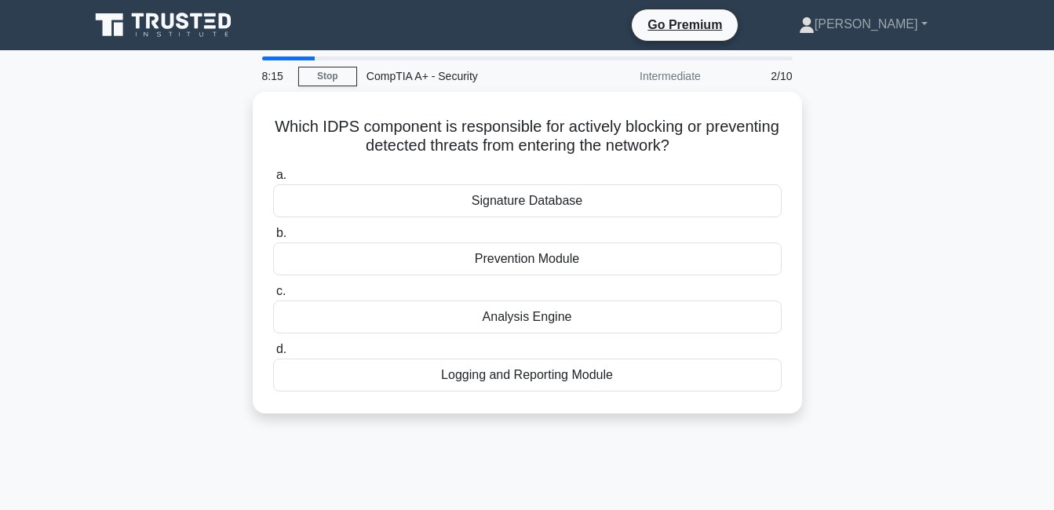
click at [858, 238] on div "Which IDPS component is responsible for actively blocking or preventing detecte…" at bounding box center [527, 262] width 894 height 341
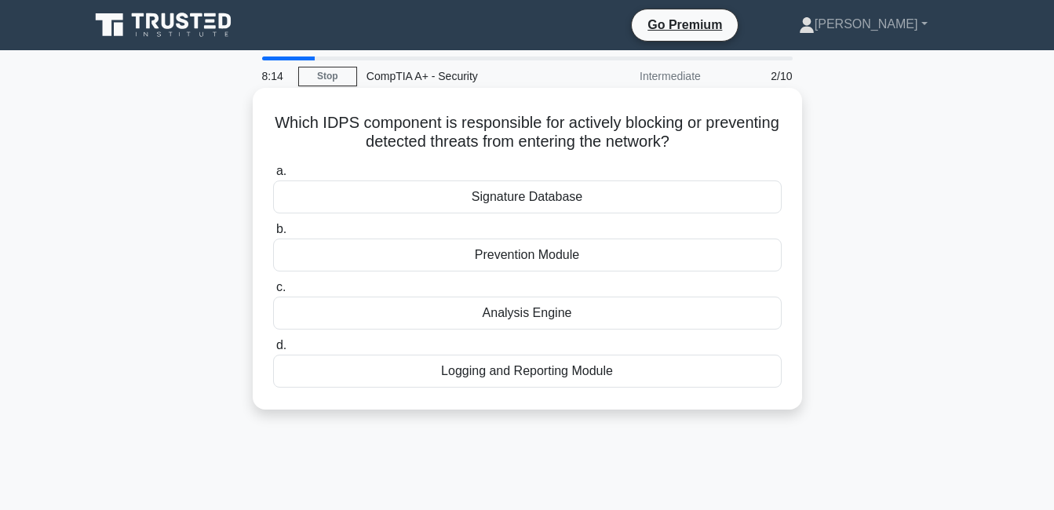
click at [669, 201] on div "Signature Database" at bounding box center [527, 196] width 508 height 33
click at [273, 177] on input "a. Signature Database" at bounding box center [273, 171] width 0 height 10
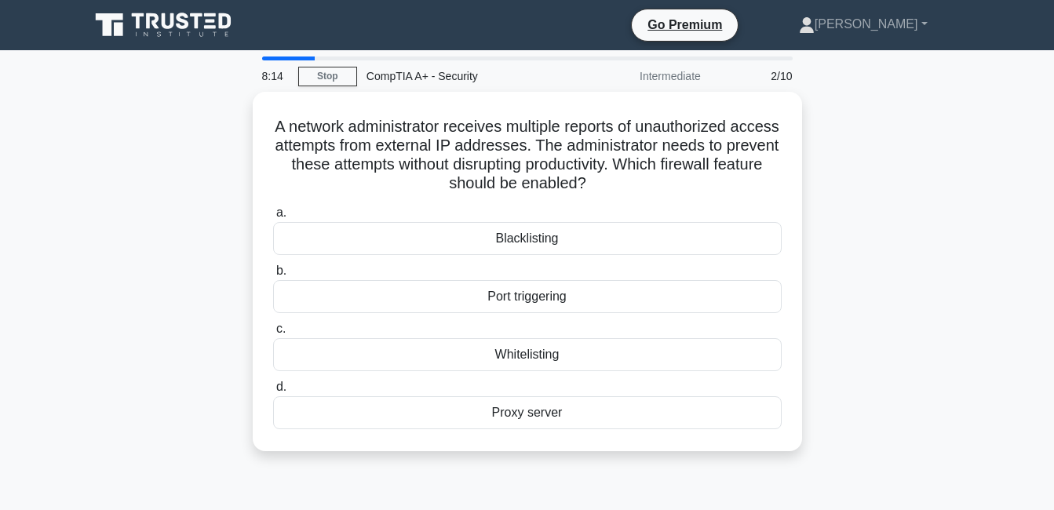
click at [666, 200] on div "a. Blacklisting b. Port triggering c. d." at bounding box center [527, 316] width 527 height 232
click at [314, 74] on link "Stop" at bounding box center [327, 77] width 59 height 20
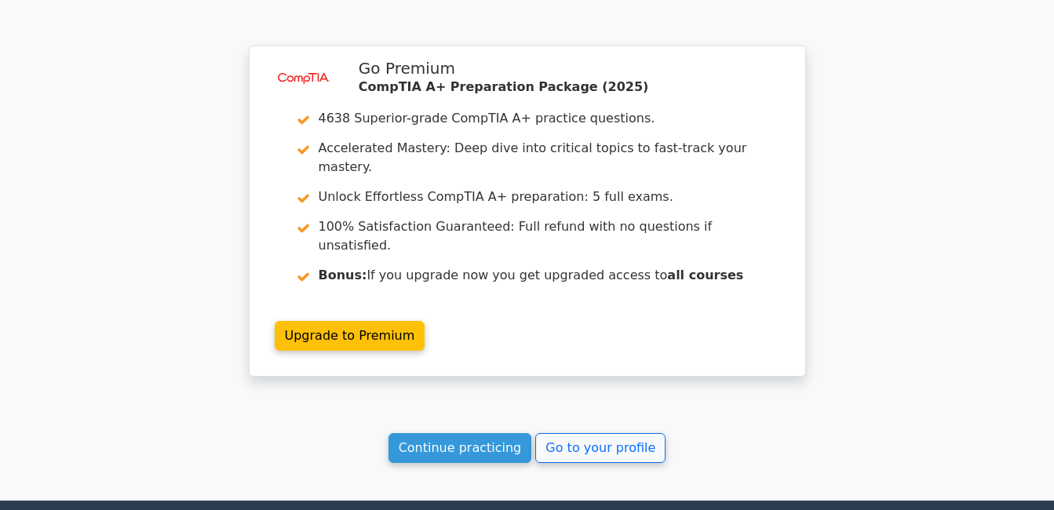
scroll to position [2036, 0]
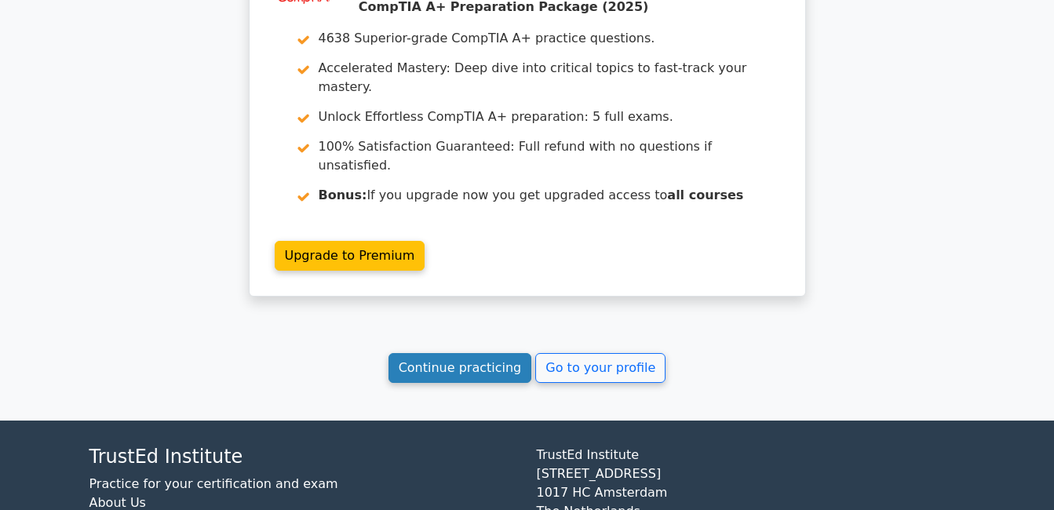
click at [478, 353] on link "Continue practicing" at bounding box center [460, 368] width 144 height 30
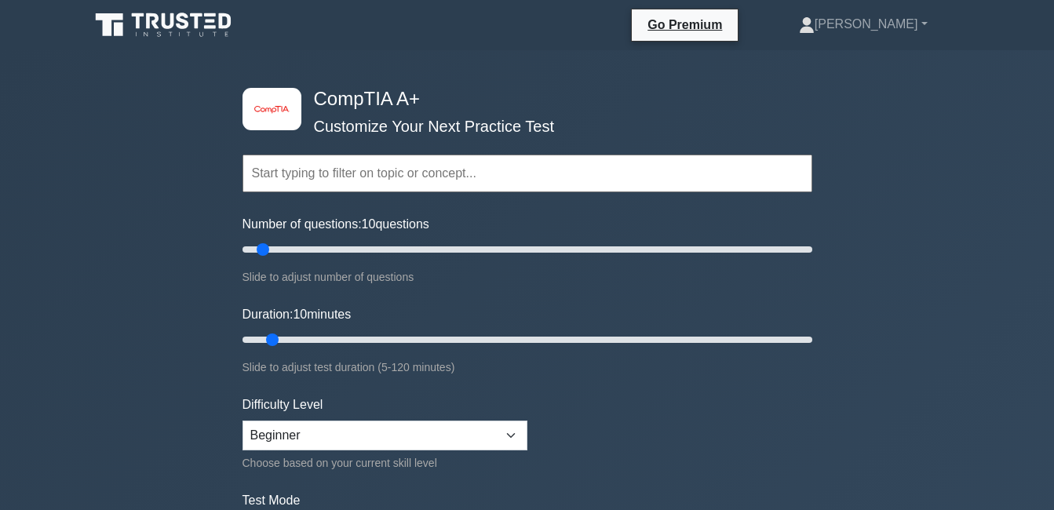
click at [316, 171] on input "text" at bounding box center [527, 174] width 570 height 38
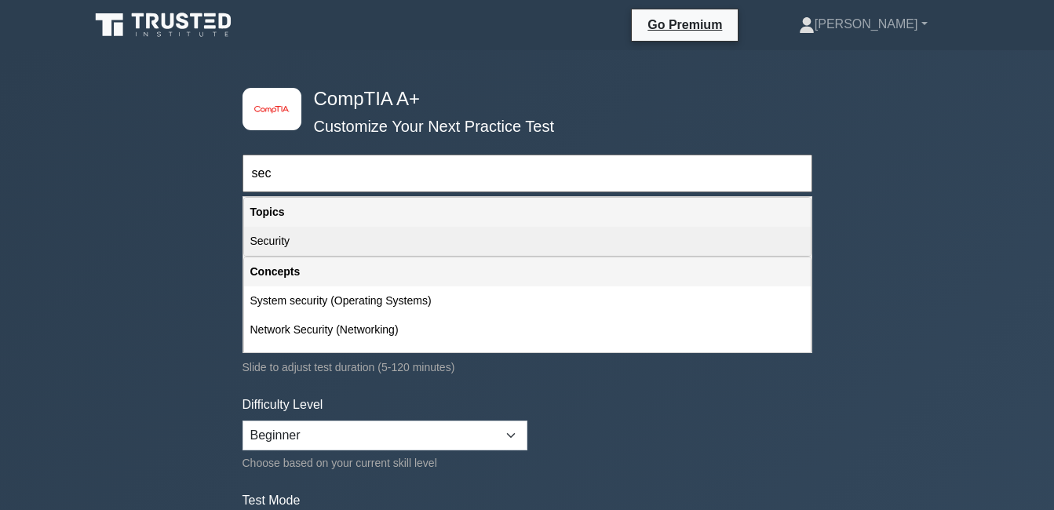
click at [321, 245] on div "Security" at bounding box center [527, 241] width 566 height 29
type input "Security"
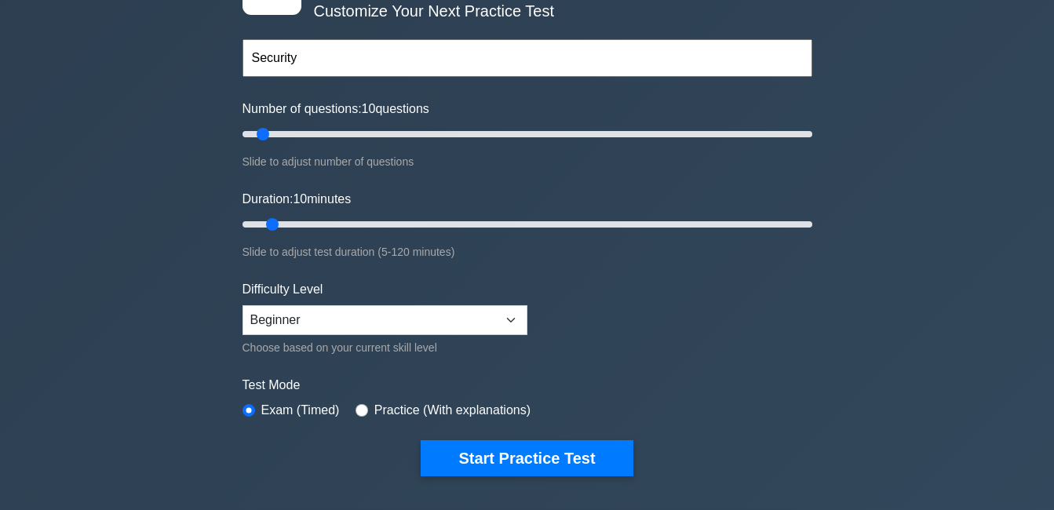
scroll to position [213, 0]
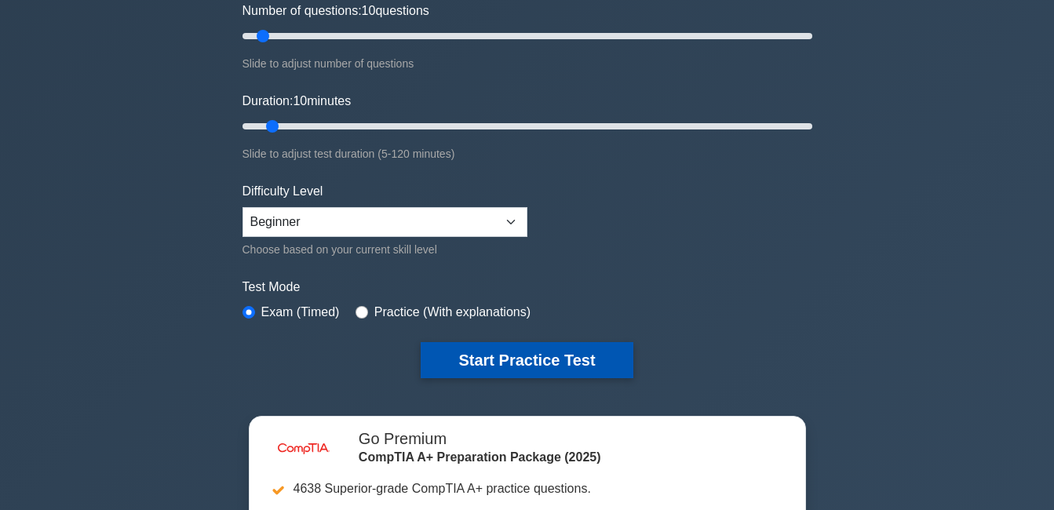
click at [514, 357] on button "Start Practice Test" at bounding box center [527, 360] width 212 height 36
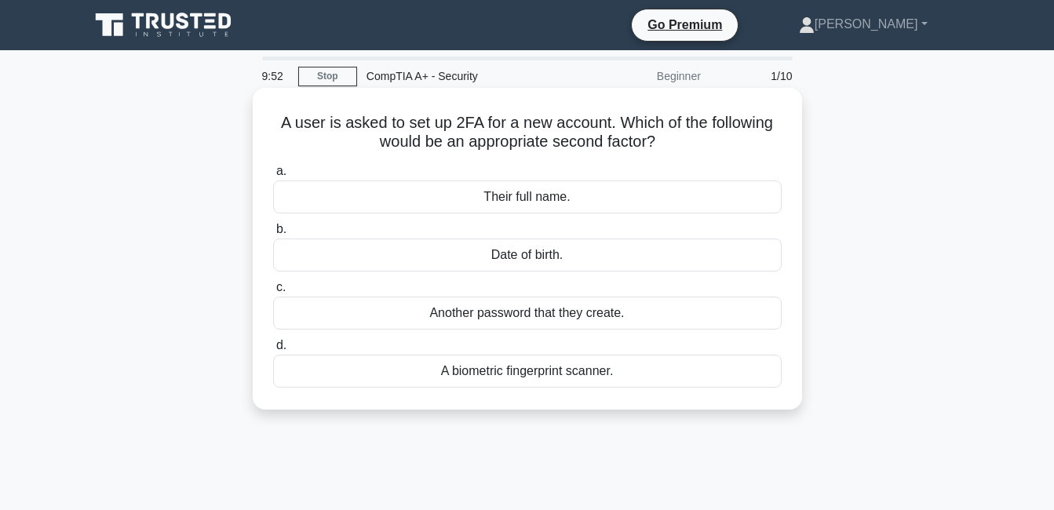
drag, startPoint x: 278, startPoint y: 123, endPoint x: 719, endPoint y: 405, distance: 523.9
click at [719, 405] on div "A user is asked to set up 2FA for a new account. Which of the following would b…" at bounding box center [527, 249] width 549 height 322
copy div "A user is asked to set up 2FA for a new account. Which of the following would b…"
click at [343, 371] on div "A biometric fingerprint scanner." at bounding box center [527, 371] width 508 height 33
click at [273, 351] on input "d. A biometric fingerprint scanner." at bounding box center [273, 346] width 0 height 10
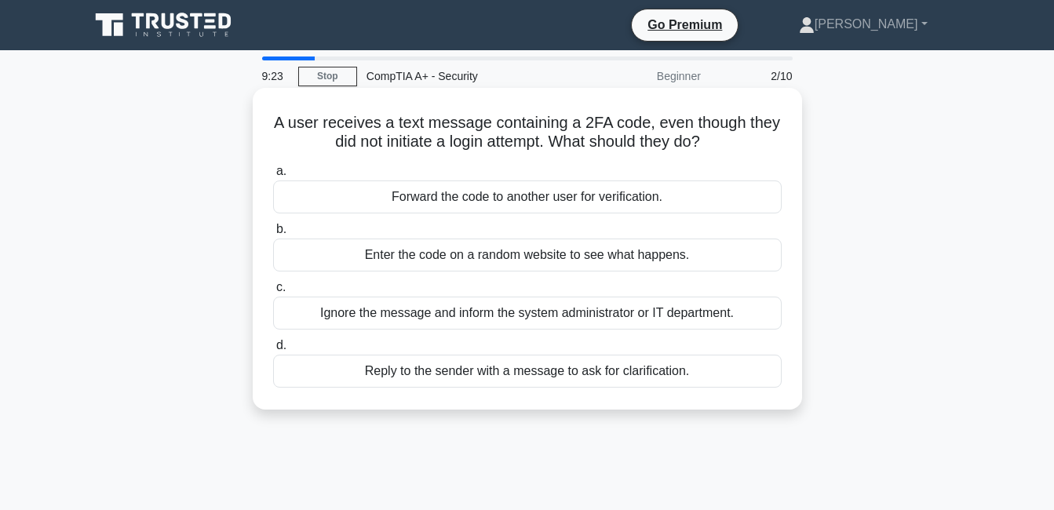
drag, startPoint x: 288, startPoint y: 128, endPoint x: 708, endPoint y: 401, distance: 501.4
click at [708, 401] on div "A user receives a text message containing a 2FA code, even though they did not …" at bounding box center [527, 248] width 537 height 309
copy div "A user receives a text message containing a 2FA code, even though they did not …"
click at [300, 321] on div "Ignore the message and inform the system administrator or IT department." at bounding box center [527, 313] width 508 height 33
click at [273, 293] on input "c. Ignore the message and inform the system administrator or IT department." at bounding box center [273, 287] width 0 height 10
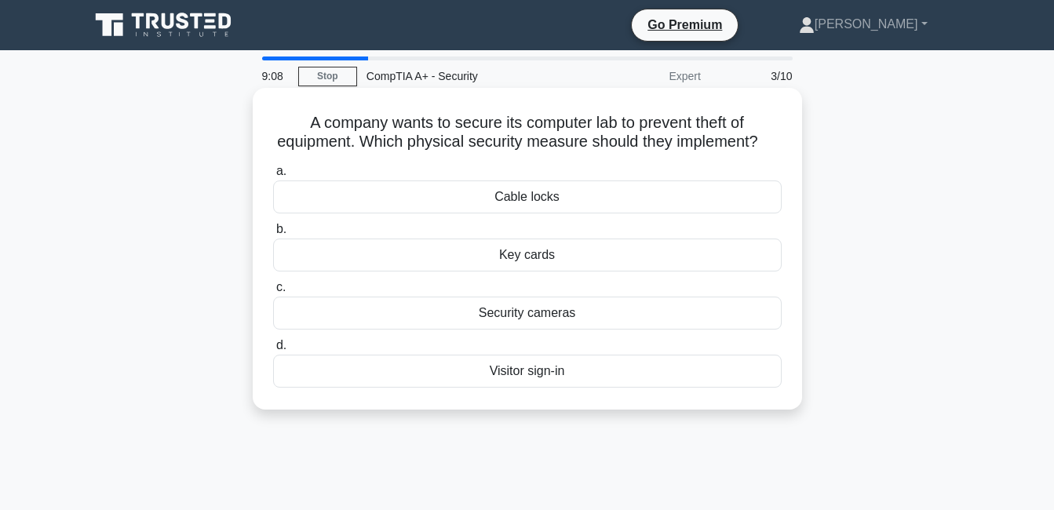
drag, startPoint x: 304, startPoint y: 123, endPoint x: 599, endPoint y: 398, distance: 403.0
click at [599, 398] on div "A company wants to secure its computer lab to prevent theft of equipment. Which…" at bounding box center [527, 248] width 537 height 309
copy div "A company wants to secure its computer lab to prevent theft of equipment. Which…"
click at [328, 213] on div "Cable locks" at bounding box center [527, 196] width 508 height 33
click at [273, 177] on input "a. Cable locks" at bounding box center [273, 171] width 0 height 10
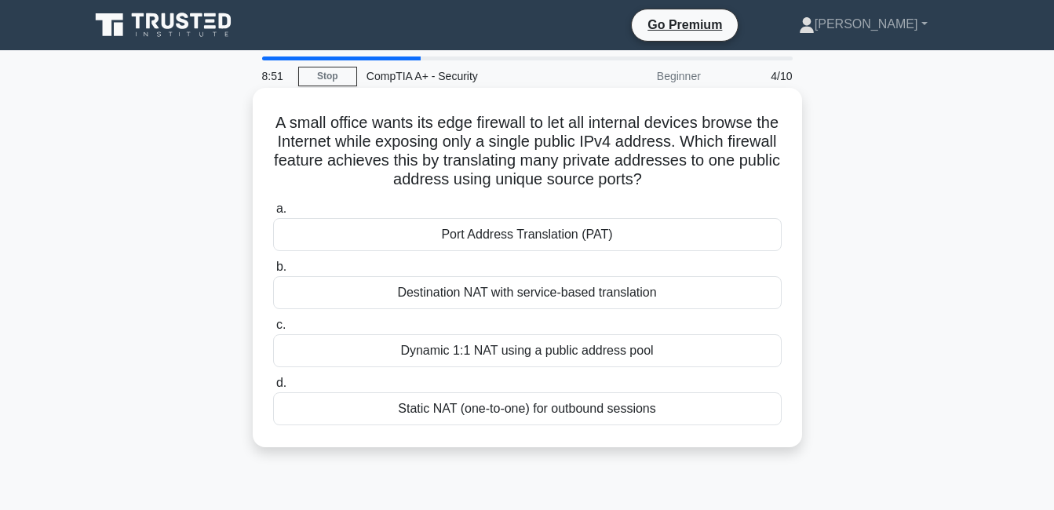
drag, startPoint x: 282, startPoint y: 124, endPoint x: 686, endPoint y: 439, distance: 512.6
click at [686, 439] on div "A small office wants its edge firewall to let all internal devices browse the I…" at bounding box center [527, 267] width 537 height 347
copy div "A small office wants its edge firewall to let all internal devices browse the I…"
click at [322, 238] on div "Port Address Translation (PAT)" at bounding box center [527, 234] width 508 height 33
click at [273, 214] on input "a. Port Address Translation (PAT)" at bounding box center [273, 209] width 0 height 10
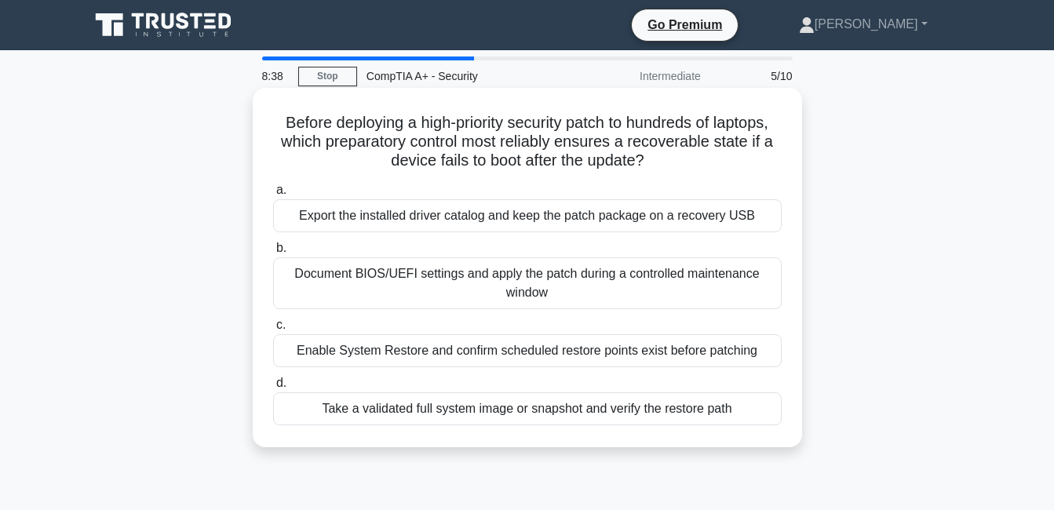
drag, startPoint x: 279, startPoint y: 119, endPoint x: 751, endPoint y: 436, distance: 568.2
click at [751, 436] on div "Before deploying a high-priority security patch to hundreds of laptops, which p…" at bounding box center [527, 267] width 537 height 347
copy div "Before deploying a high-priority security patch to hundreds of laptops, which p…"
click at [304, 415] on div "Take a validated full system image or snapshot and verify the restore path" at bounding box center [527, 408] width 508 height 33
click at [273, 388] on input "d. Take a validated full system image or snapshot and verify the restore path" at bounding box center [273, 383] width 0 height 10
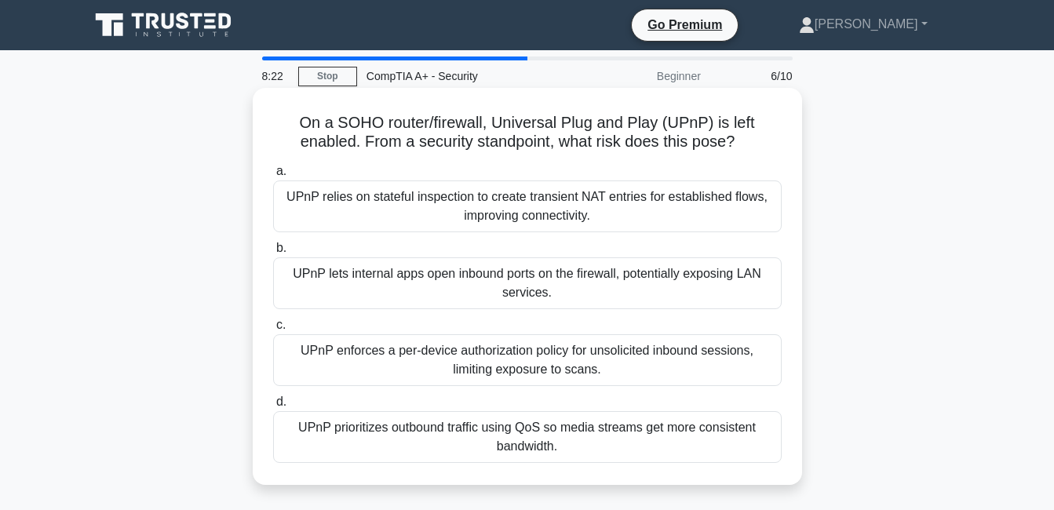
drag, startPoint x: 299, startPoint y: 122, endPoint x: 683, endPoint y: 477, distance: 522.5
click at [683, 477] on div "On a SOHO router/firewall, Universal Plug and Play (UPnP) is left enabled. From…" at bounding box center [527, 286] width 537 height 384
copy div "On a SOHO router/firewall, Universal Plug and Play (UPnP) is left enabled. From…"
click at [289, 279] on div "UPnP lets internal apps open inbound ports on the firewall, potentially exposin…" at bounding box center [527, 283] width 508 height 52
click at [273, 253] on input "b. UPnP lets internal apps open inbound ports on the firewall, potentially expo…" at bounding box center [273, 248] width 0 height 10
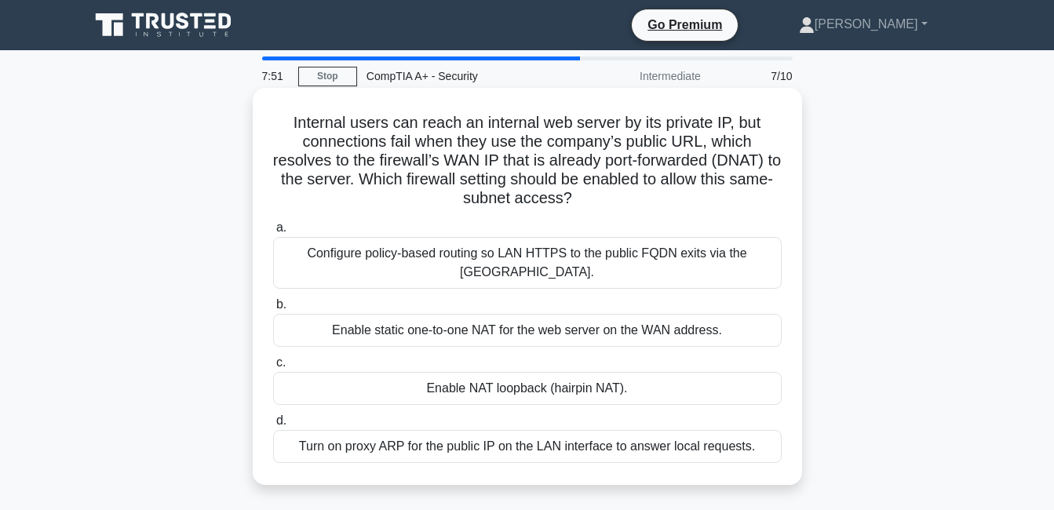
drag, startPoint x: 288, startPoint y: 123, endPoint x: 795, endPoint y: 447, distance: 601.6
click at [795, 447] on div "Internal users can reach an internal web server by its private IP, but connecti…" at bounding box center [527, 286] width 537 height 384
copy div "Internal users can reach an internal web server by its private IP, but connecti…"
click at [316, 396] on div "Enable NAT loopback (hairpin NAT)." at bounding box center [527, 388] width 508 height 33
click at [273, 368] on input "c. Enable NAT loopback (hairpin NAT)." at bounding box center [273, 363] width 0 height 10
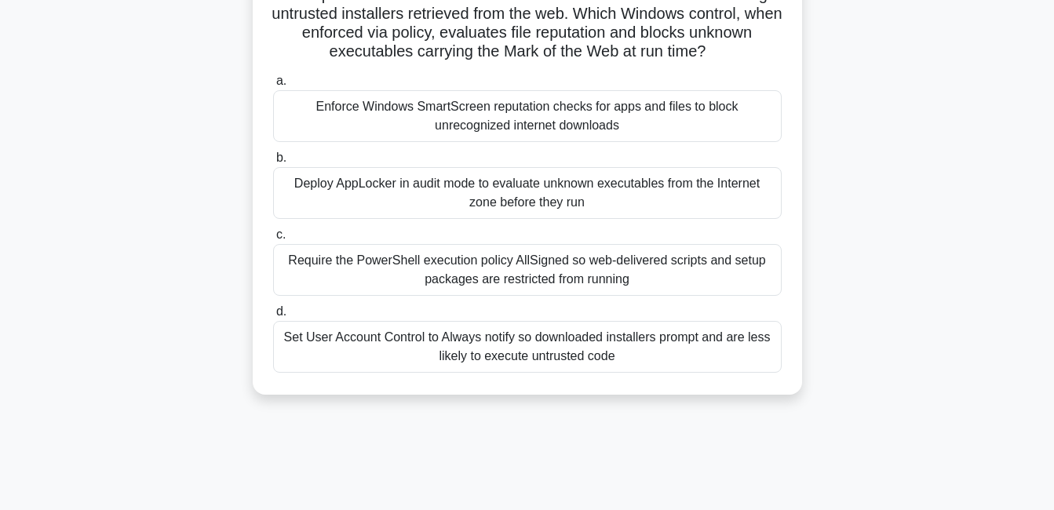
scroll to position [265, 0]
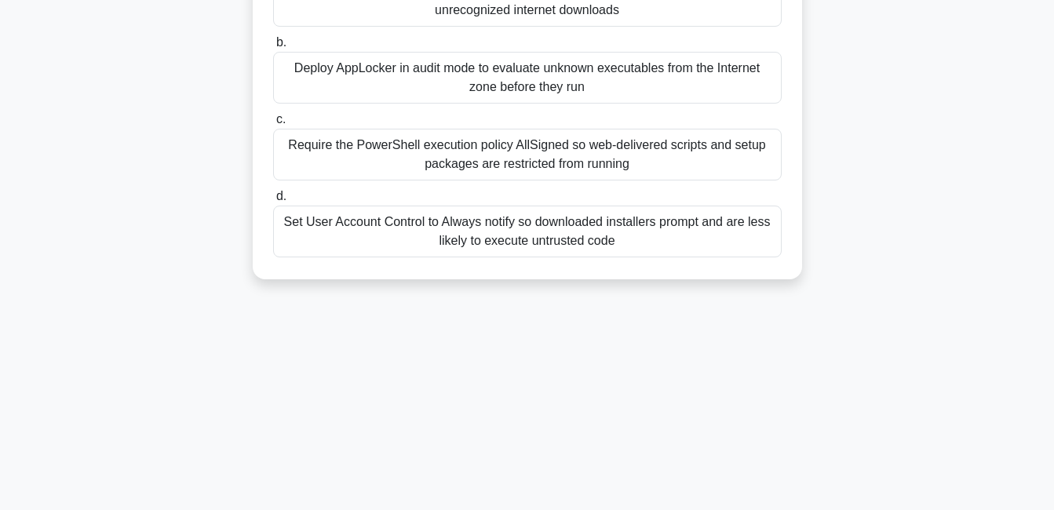
drag, startPoint x: 279, startPoint y: 127, endPoint x: 729, endPoint y: 505, distance: 587.5
click at [729, 505] on div "7:39 Stop CompTIA A+ - Security Beginner 8/10 A help desk wants to reduce malwa…" at bounding box center [527, 201] width 894 height 785
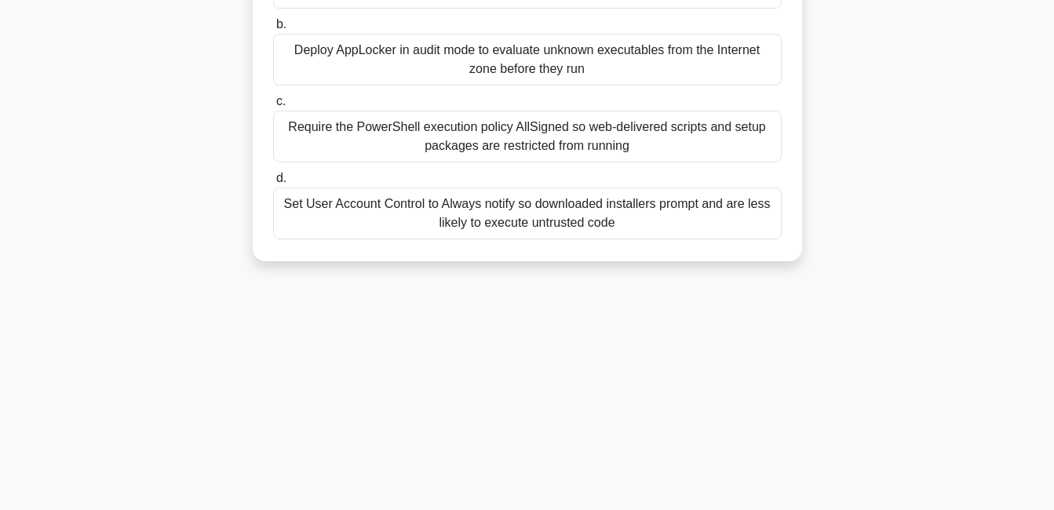
copy div "A help desk wants to reduce malware infections from users launching untrusted i…"
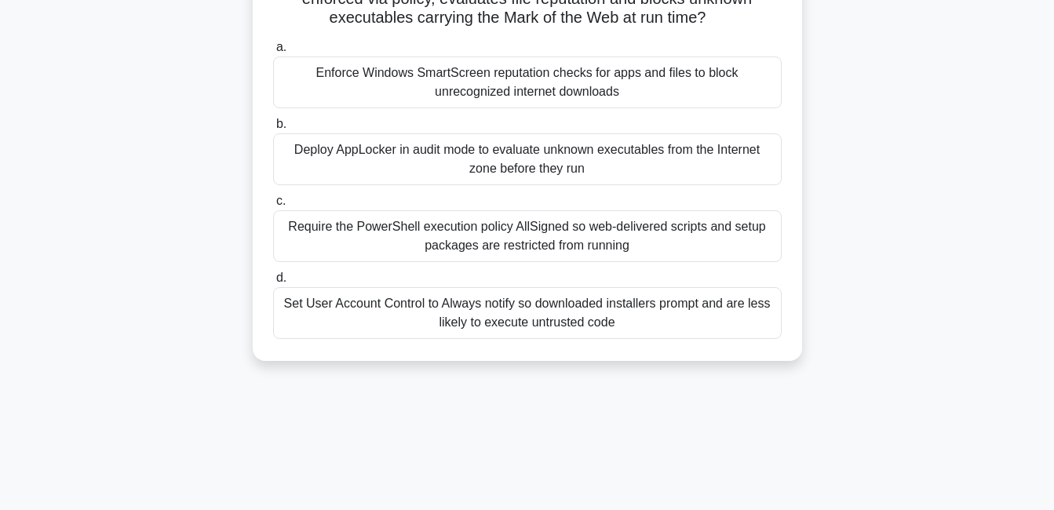
scroll to position [148, 0]
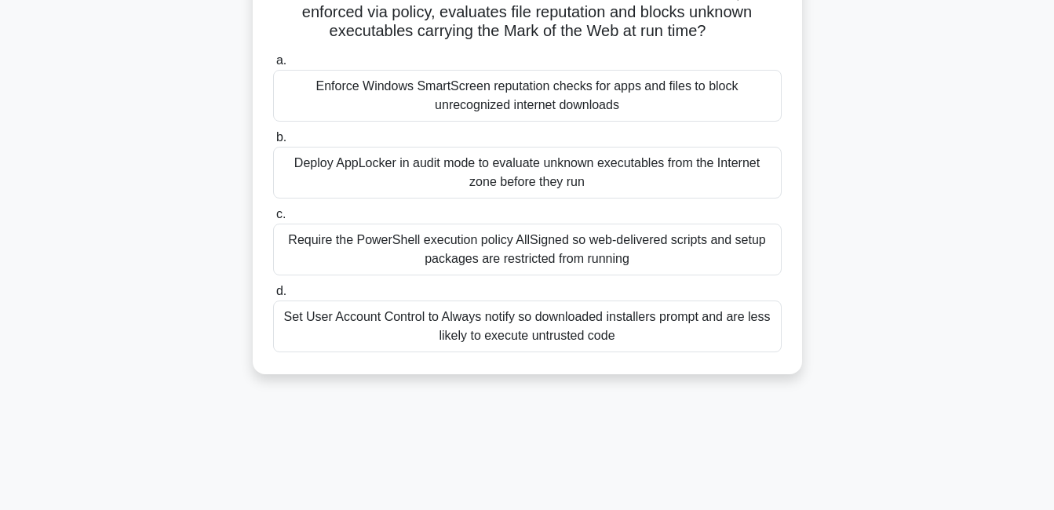
click at [304, 108] on div "Enforce Windows SmartScreen reputation checks for apps and files to block unrec…" at bounding box center [527, 96] width 508 height 52
click at [273, 66] on input "a. Enforce Windows SmartScreen reputation checks for apps and files to block un…" at bounding box center [273, 61] width 0 height 10
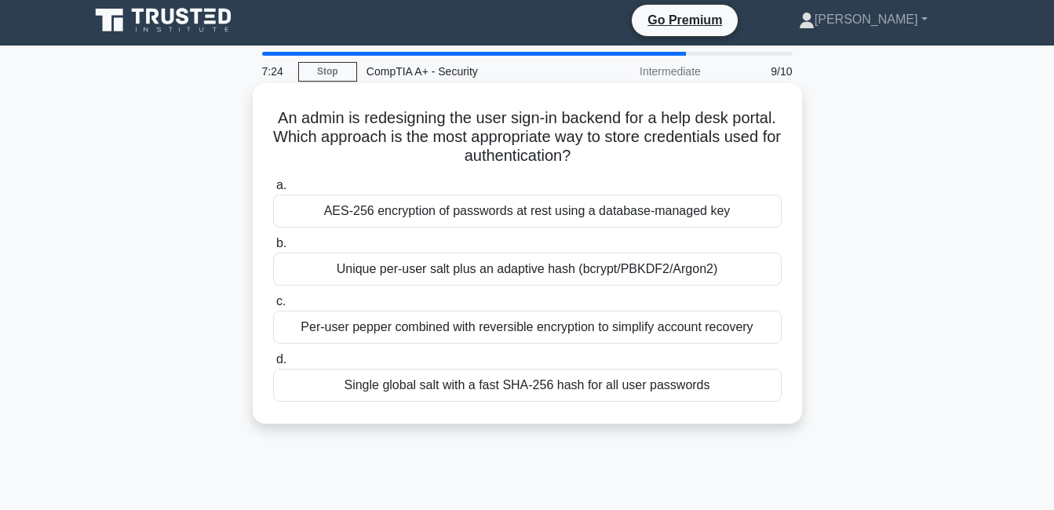
scroll to position [0, 0]
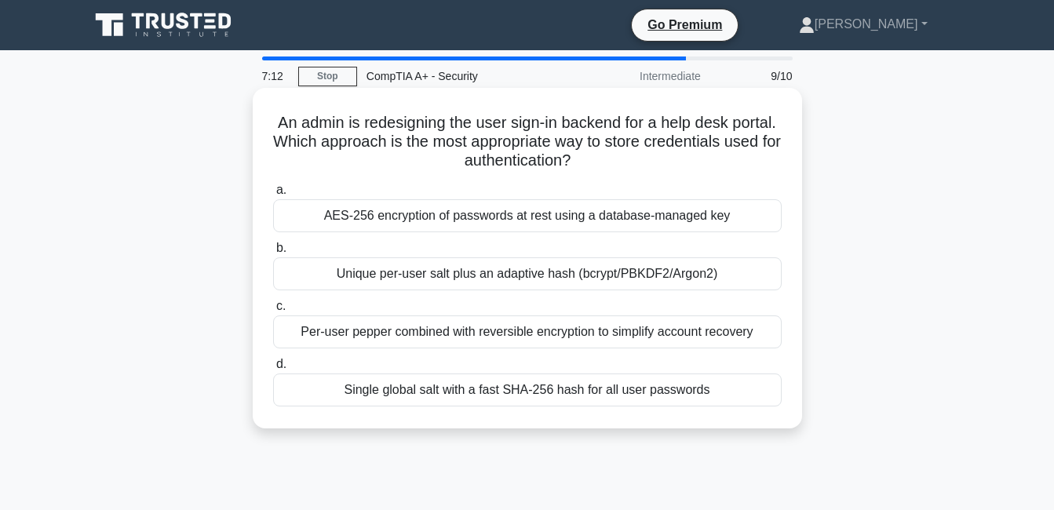
drag, startPoint x: 316, startPoint y: 132, endPoint x: 800, endPoint y: 410, distance: 558.5
click at [800, 410] on div "An admin is redesigning the user sign-in backend for a help desk portal. Which …" at bounding box center [527, 258] width 549 height 341
copy div "An admin is redesigning the user sign-in backend for a help desk portal. Which …"
click at [317, 224] on div "AES-256 encryption of passwords at rest using a database-managed key" at bounding box center [527, 215] width 508 height 33
click at [273, 195] on input "a. AES-256 encryption of passwords at rest using a database-managed key" at bounding box center [273, 190] width 0 height 10
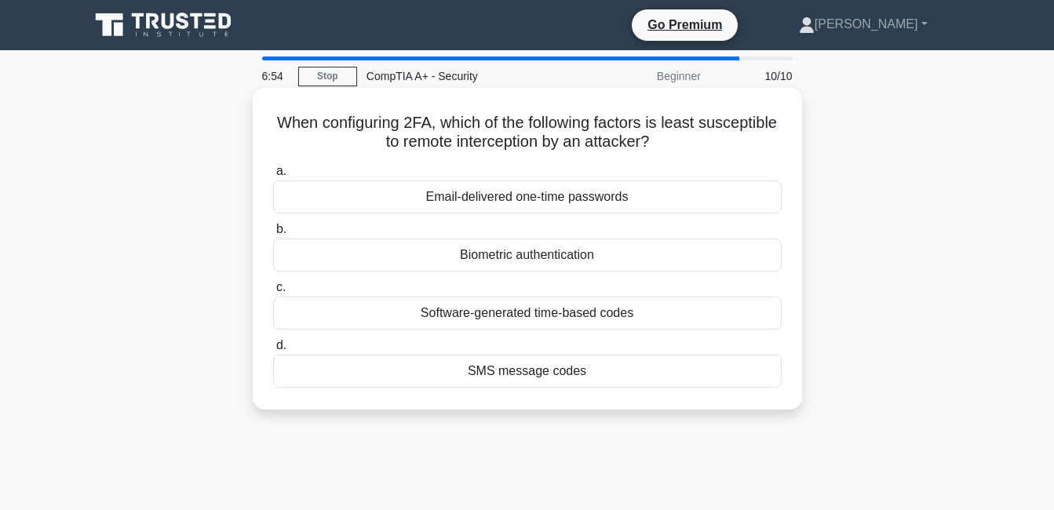
drag, startPoint x: 317, startPoint y: 126, endPoint x: 751, endPoint y: 388, distance: 507.3
click at [751, 388] on div "When configuring 2FA, which of the following factors is least susceptible to re…" at bounding box center [527, 248] width 537 height 309
copy div "When configuring 2FA, which of the following factors is least susceptible to re…"
click at [326, 261] on div "Biometric authentication" at bounding box center [527, 255] width 508 height 33
click at [273, 235] on input "b. Biometric authentication" at bounding box center [273, 229] width 0 height 10
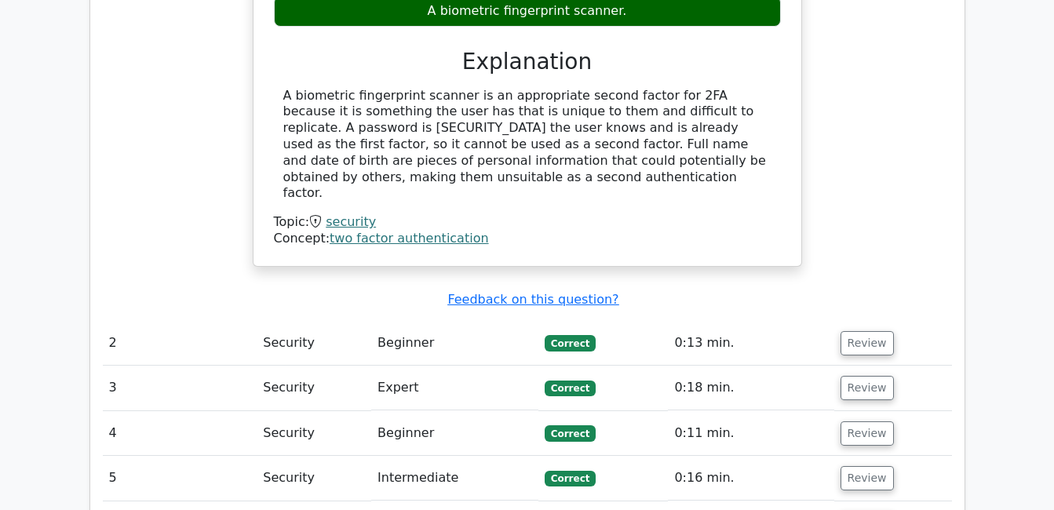
scroll to position [1467, 0]
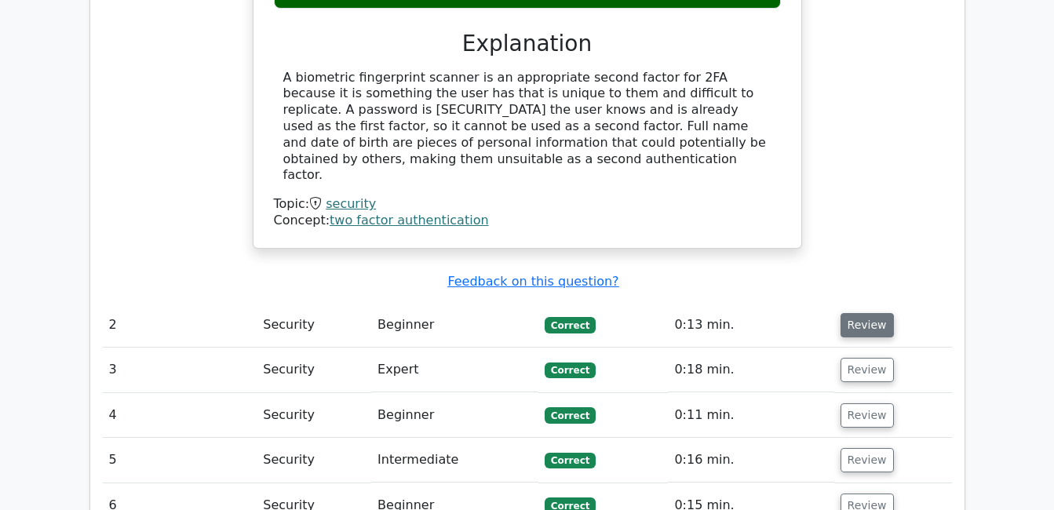
click at [867, 313] on button "Review" at bounding box center [866, 325] width 53 height 24
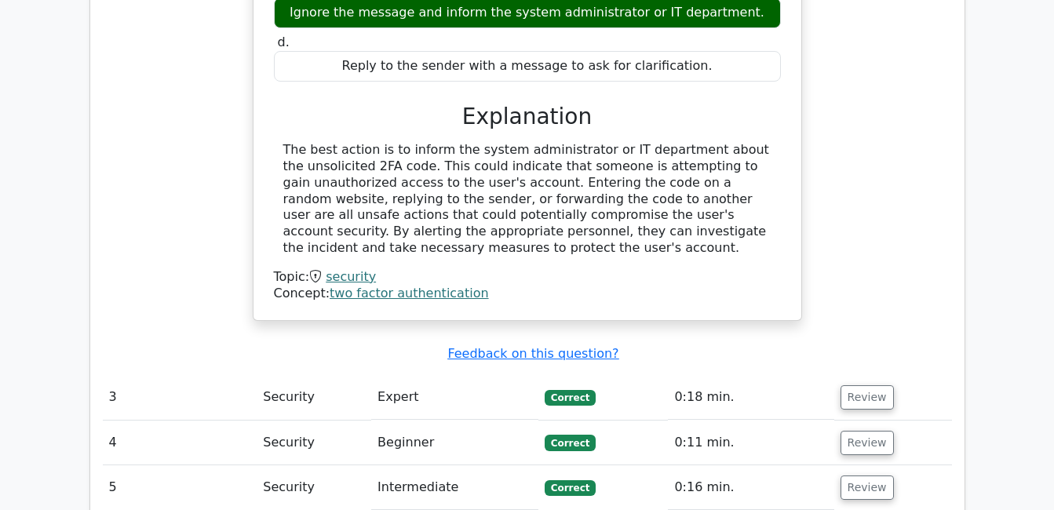
scroll to position [2052, 0]
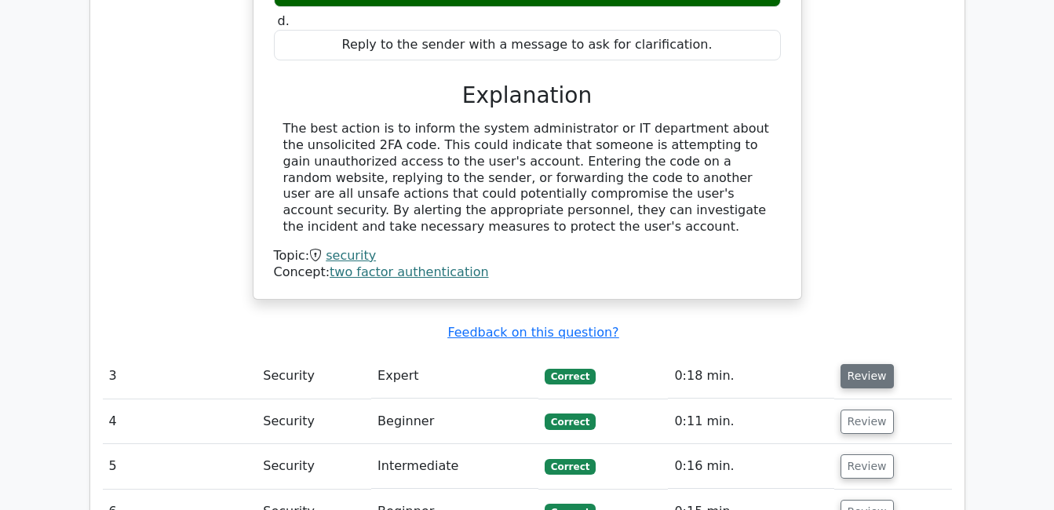
click at [865, 364] on button "Review" at bounding box center [866, 376] width 53 height 24
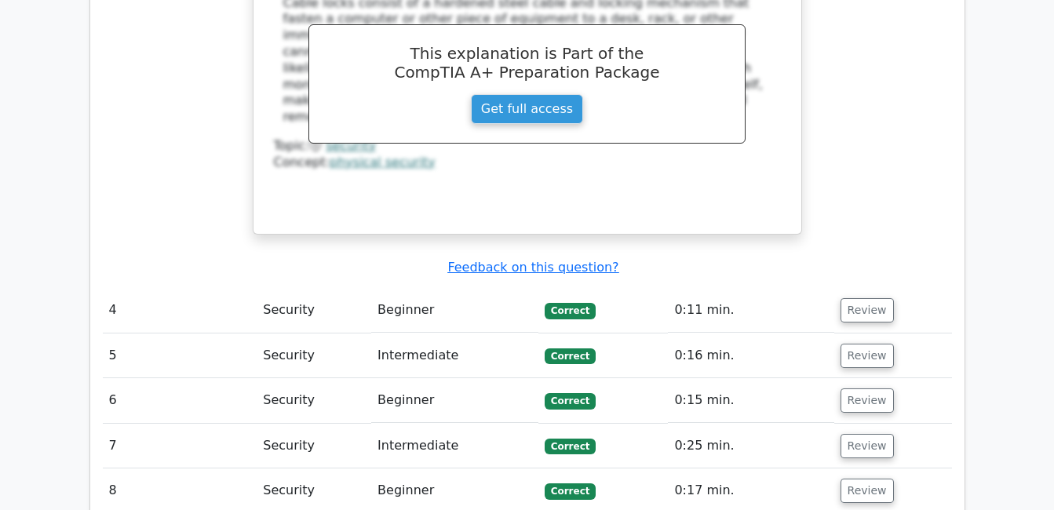
scroll to position [2825, 0]
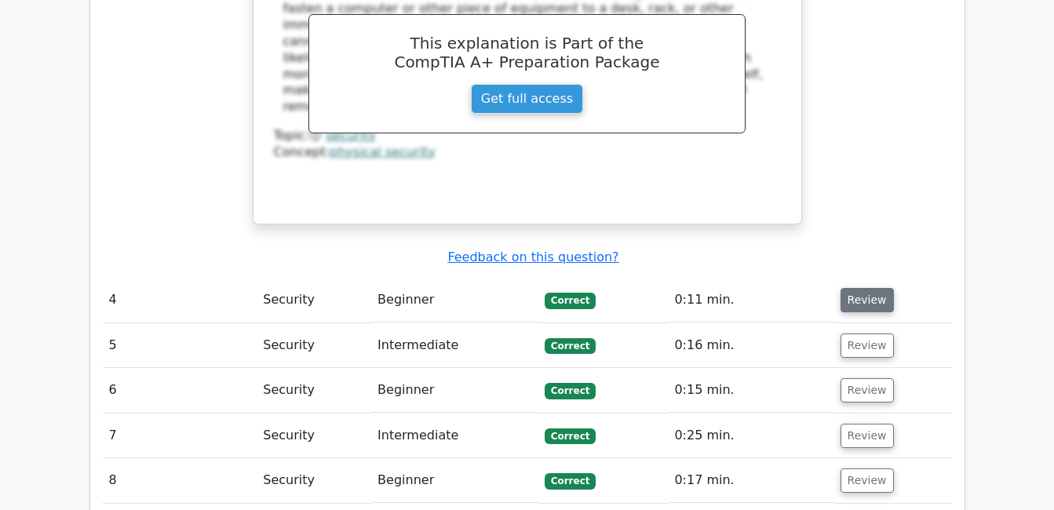
click at [872, 288] on button "Review" at bounding box center [866, 300] width 53 height 24
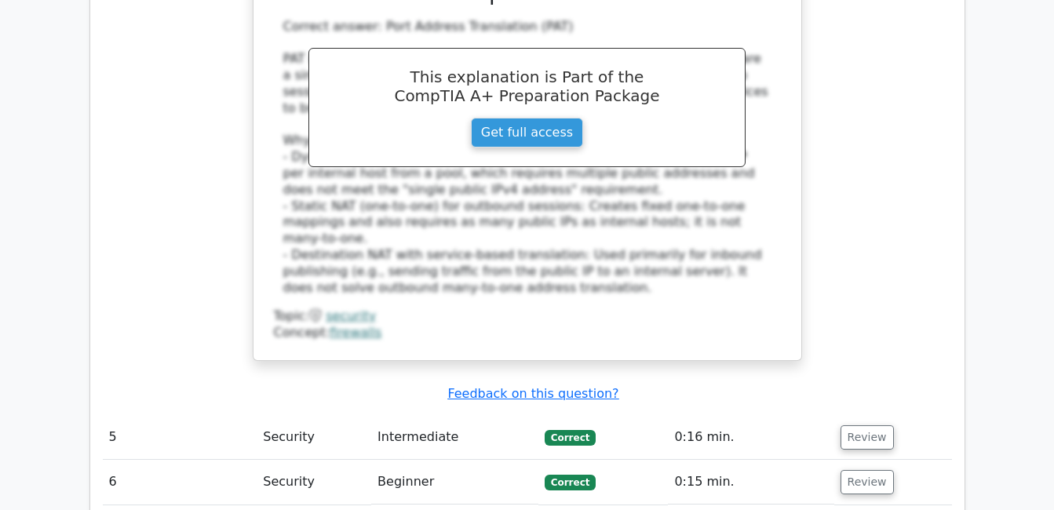
scroll to position [3546, 0]
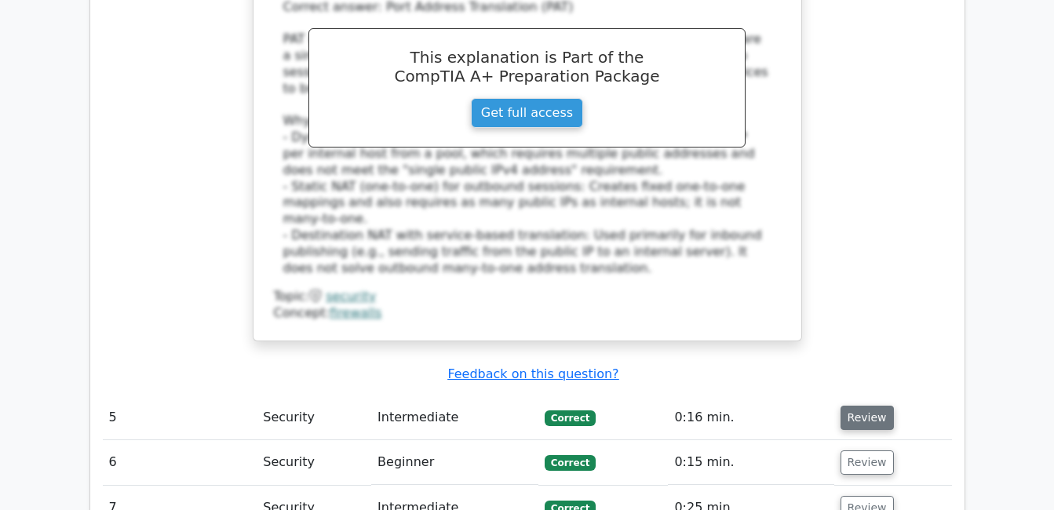
click at [862, 406] on button "Review" at bounding box center [866, 418] width 53 height 24
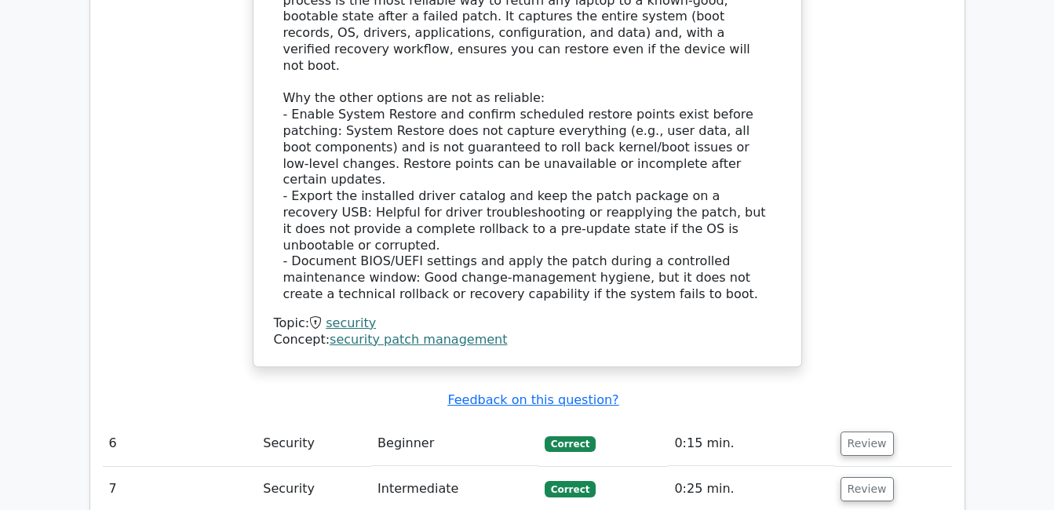
scroll to position [4524, 0]
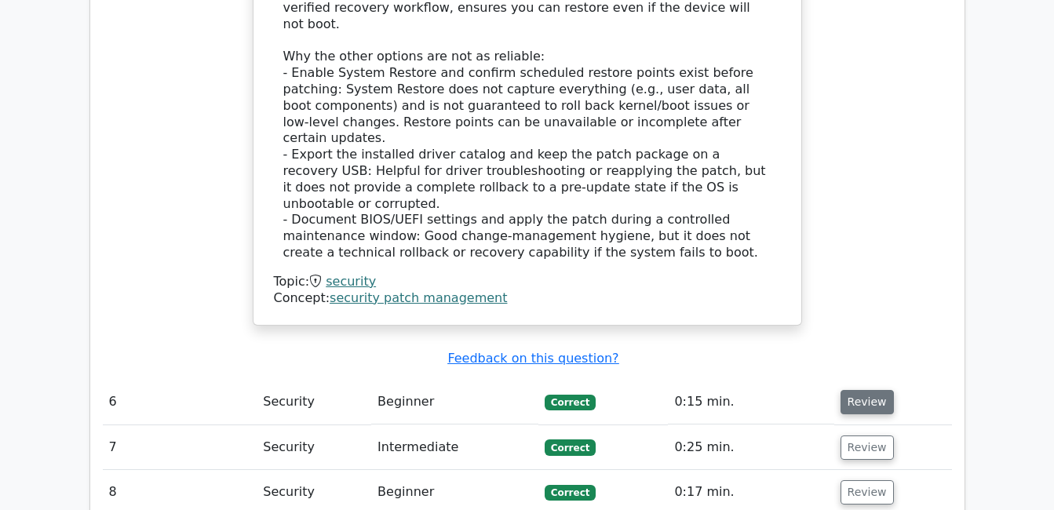
click at [866, 390] on button "Review" at bounding box center [866, 402] width 53 height 24
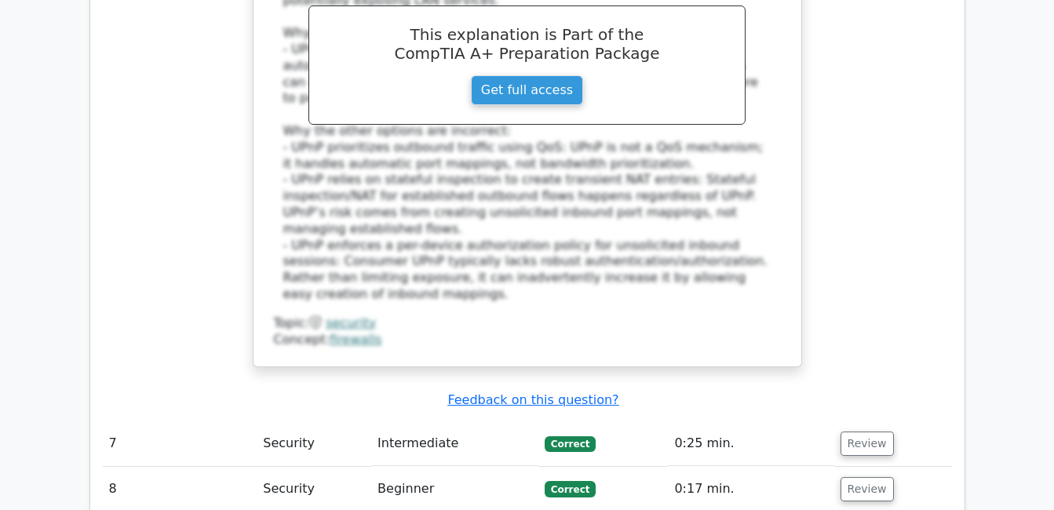
scroll to position [5414, 0]
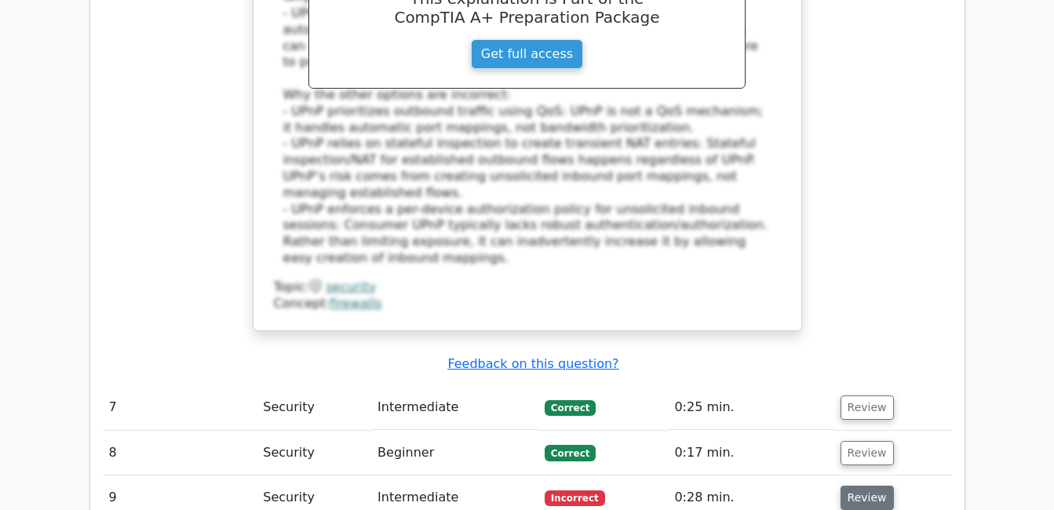
click at [856, 486] on button "Review" at bounding box center [866, 498] width 53 height 24
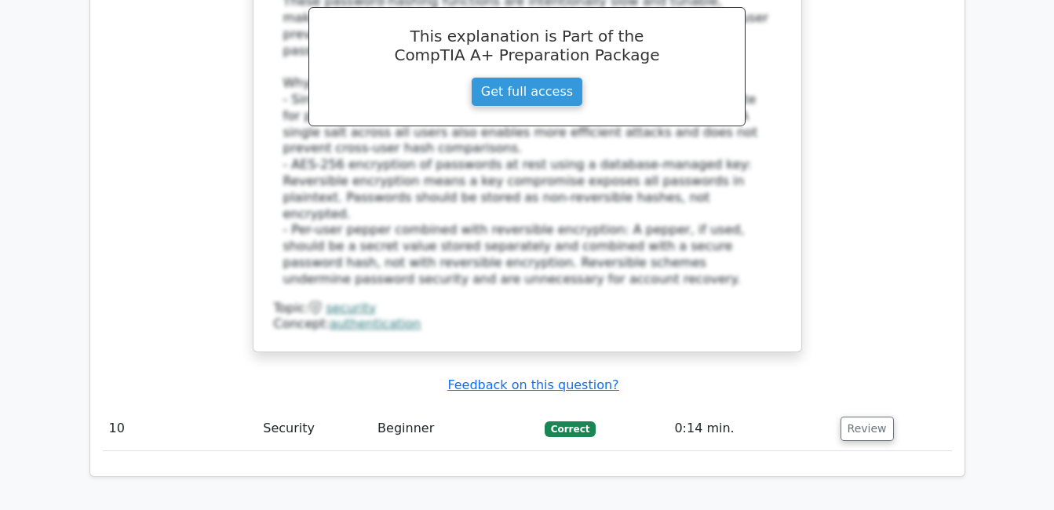
scroll to position [6324, 0]
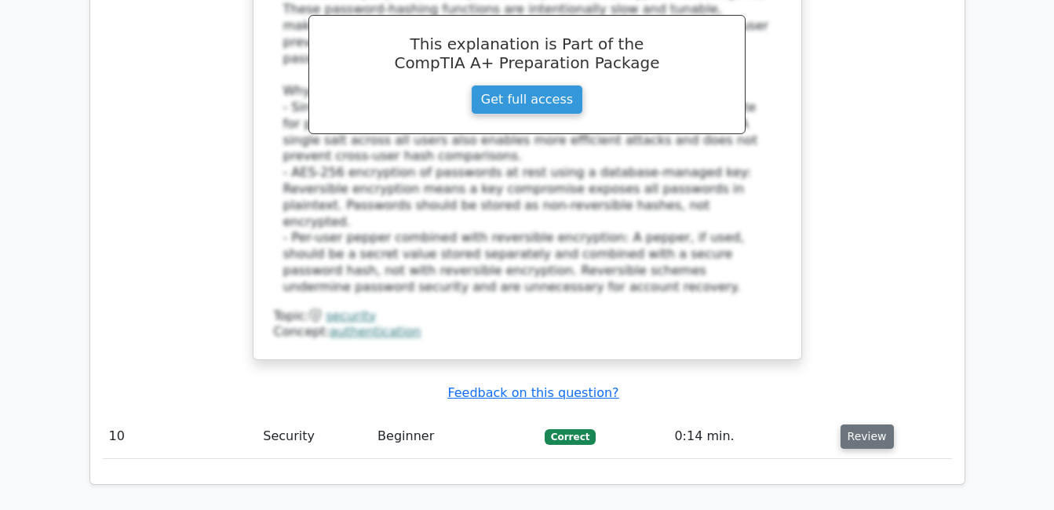
click at [854, 424] on button "Review" at bounding box center [866, 436] width 53 height 24
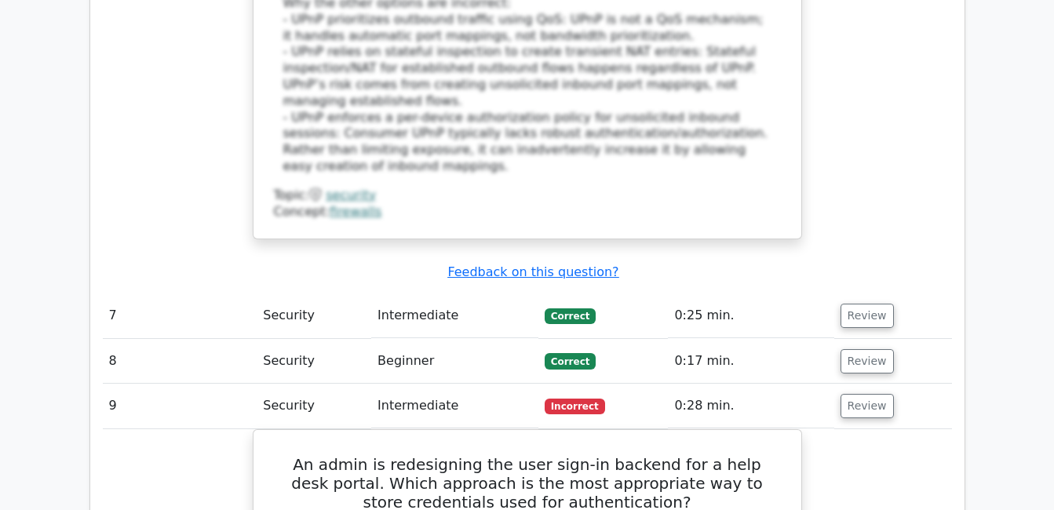
scroll to position [5286, 0]
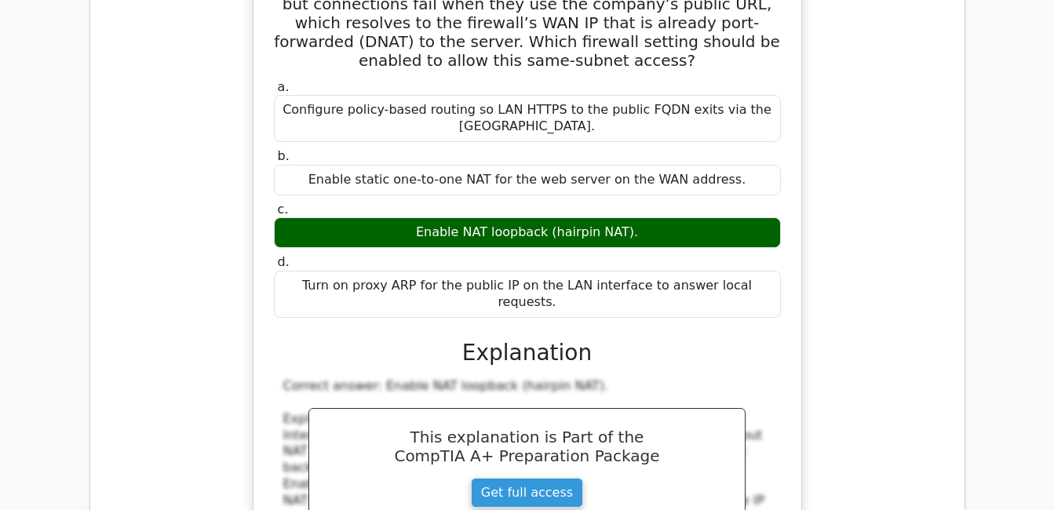
scroll to position [6088, 0]
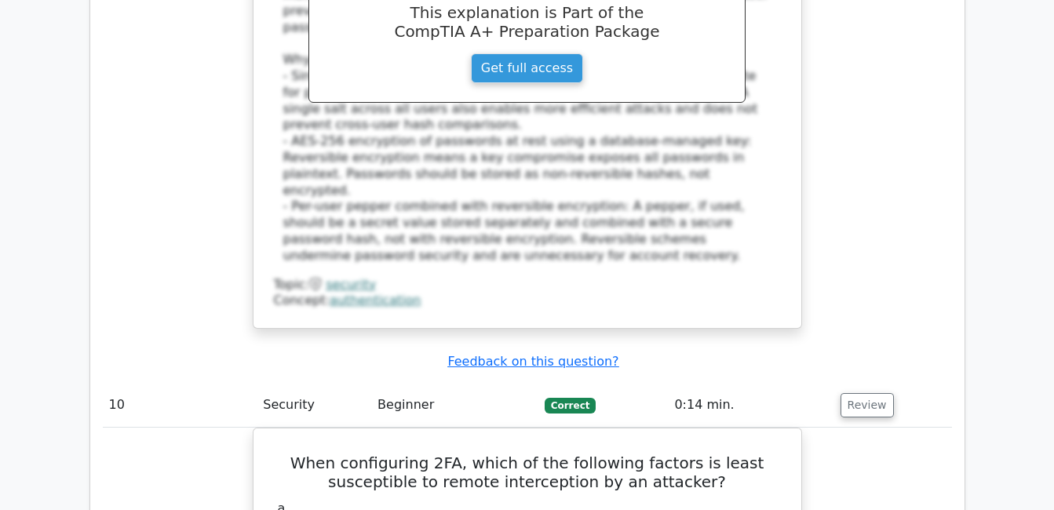
scroll to position [9100, 0]
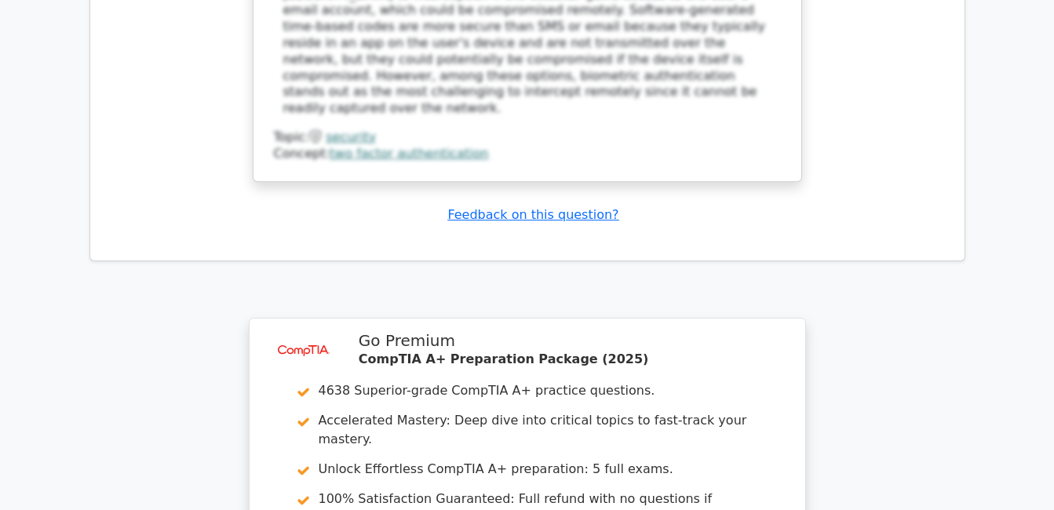
drag, startPoint x: 475, startPoint y: 276, endPoint x: 482, endPoint y: 262, distance: 15.5
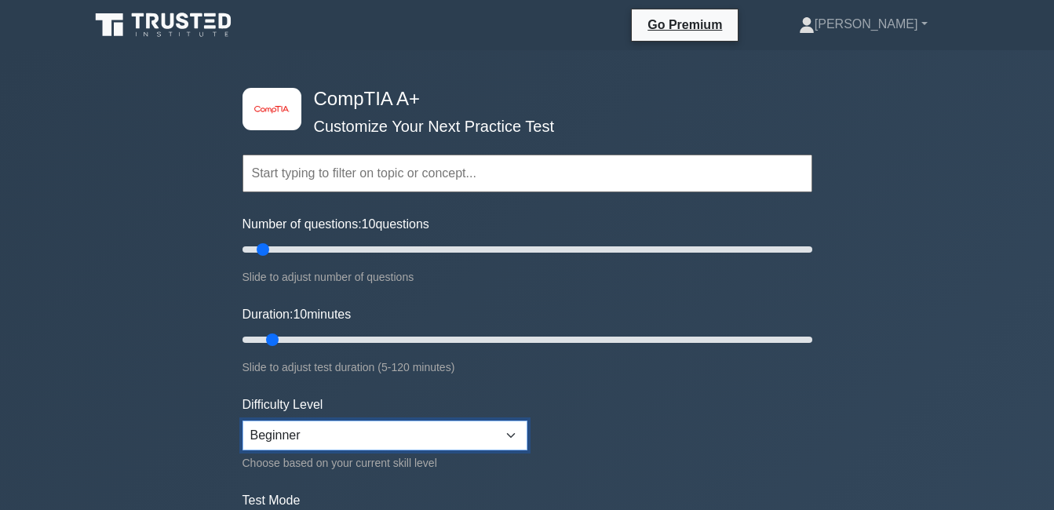
click at [515, 434] on select "Beginner Intermediate Expert" at bounding box center [384, 436] width 285 height 30
select select "intermediate"
click at [242, 421] on select "Beginner Intermediate Expert" at bounding box center [384, 436] width 285 height 30
click at [290, 177] on input "text" at bounding box center [527, 174] width 570 height 38
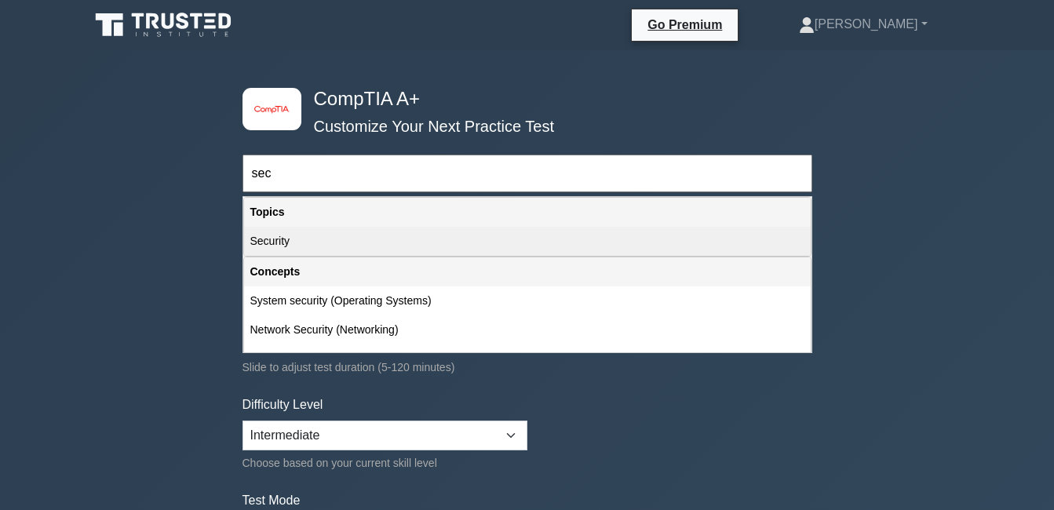
click at [274, 242] on div "Security" at bounding box center [527, 241] width 566 height 29
type input "Security"
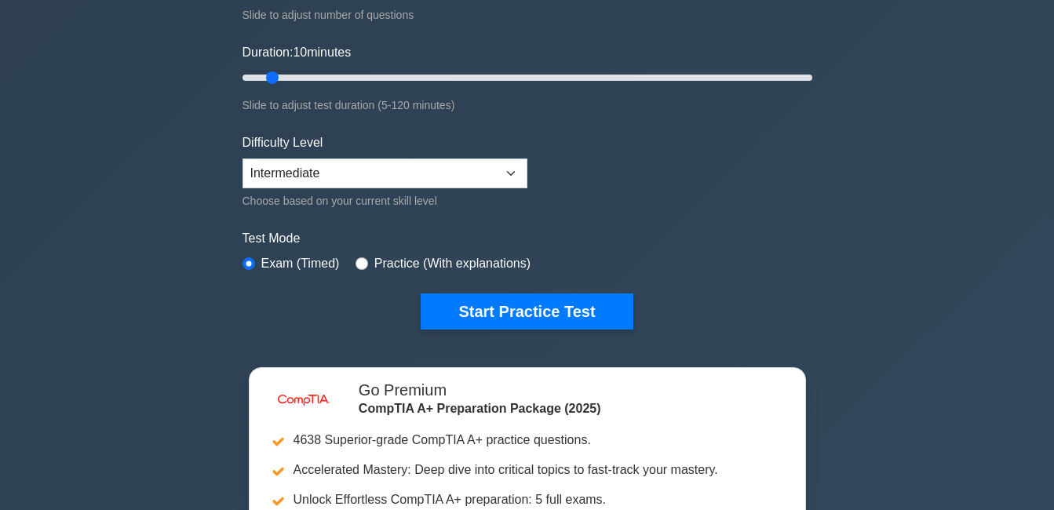
scroll to position [271, 0]
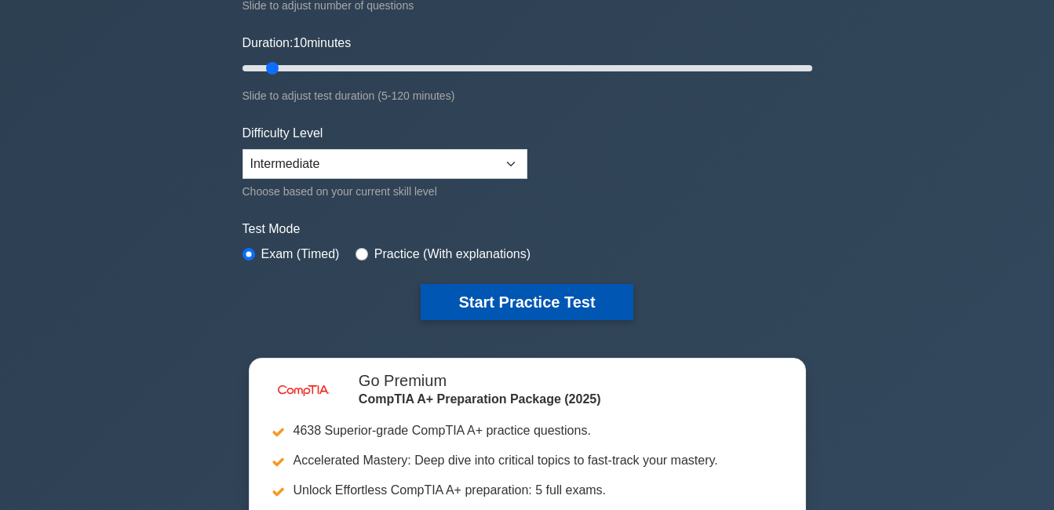
click at [474, 297] on button "Start Practice Test" at bounding box center [527, 302] width 212 height 36
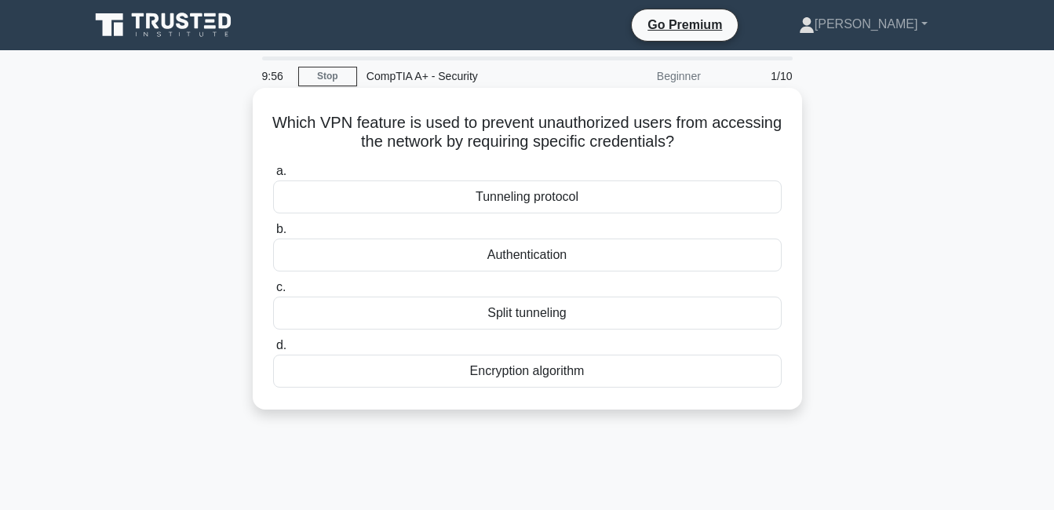
drag, startPoint x: 308, startPoint y: 124, endPoint x: 602, endPoint y: 383, distance: 391.3
click at [602, 383] on div "Which VPN feature is used to prevent unauthorized users from accessing the netw…" at bounding box center [527, 248] width 537 height 309
copy div "Which VPN feature is used to prevent unauthorized users from accessing the netw…"
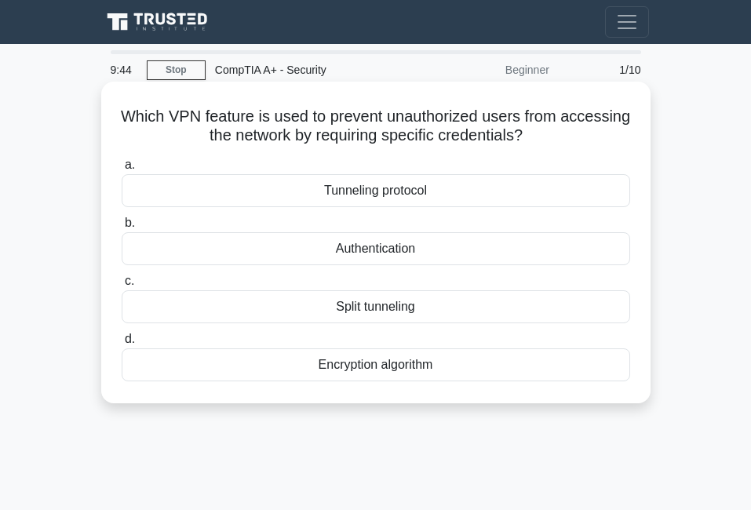
click at [221, 257] on div "Authentication" at bounding box center [376, 248] width 508 height 33
click at [122, 228] on input "b. Authentication" at bounding box center [122, 223] width 0 height 10
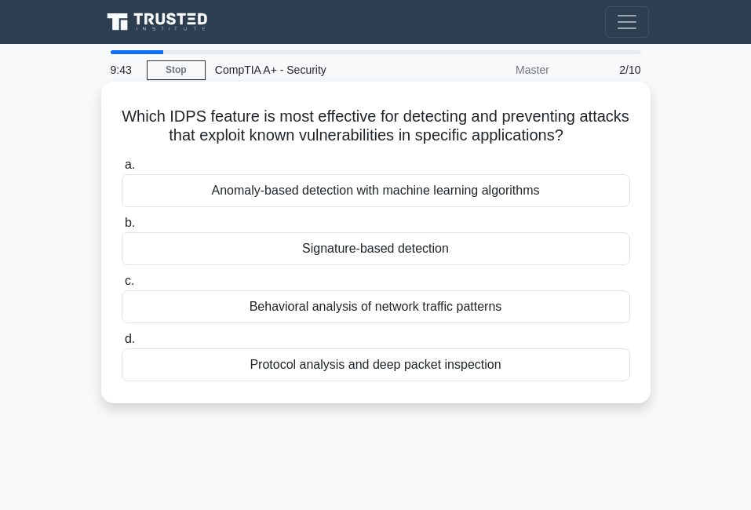
click at [140, 111] on h5 "Which IDPS feature is most effective for detecting and preventing attacks that …" at bounding box center [376, 126] width 512 height 39
drag, startPoint x: 142, startPoint y: 113, endPoint x: 534, endPoint y: 373, distance: 470.9
click at [534, 373] on div "Which IDPS feature is most effective for detecting and preventing attacks that …" at bounding box center [375, 242] width 537 height 309
copy div "Which IDPS feature is most effective for detecting and preventing attacks that …"
click at [253, 253] on div "Signature-based detection" at bounding box center [376, 248] width 508 height 33
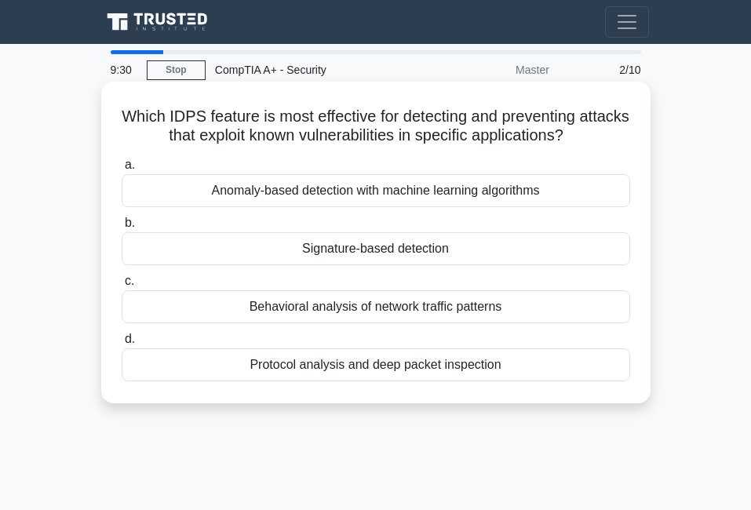
click at [122, 228] on input "b. Signature-based detection" at bounding box center [122, 223] width 0 height 10
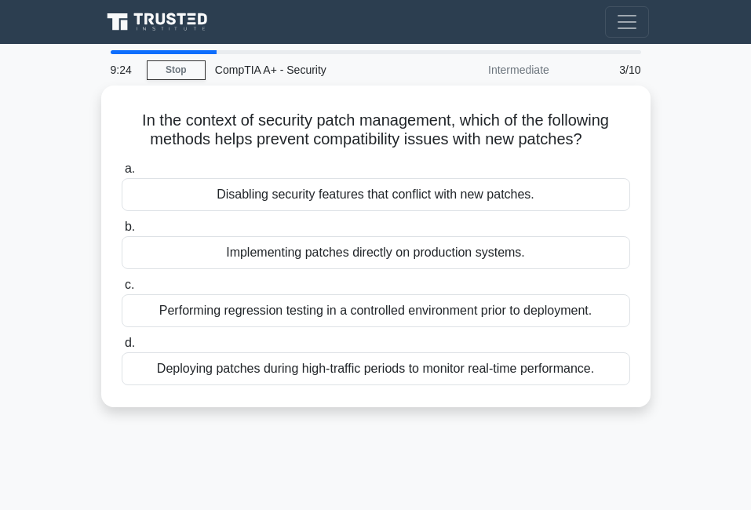
drag, startPoint x: 133, startPoint y: 116, endPoint x: 651, endPoint y: 412, distance: 597.0
click at [651, 412] on div "In the context of security patch management, which of the following methods hel…" at bounding box center [375, 256] width 565 height 341
copy div "In the context of security patch management, which of the following methods hel…"
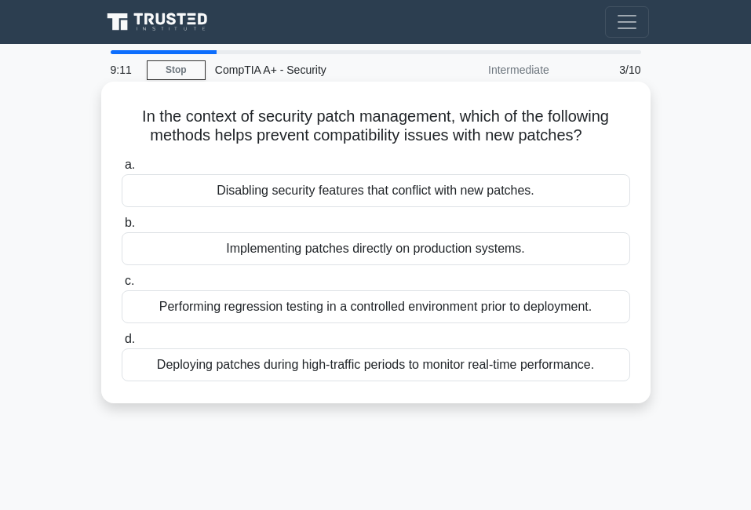
click at [152, 304] on div "Performing regression testing in a controlled environment prior to deployment." at bounding box center [376, 306] width 508 height 33
click at [122, 286] on input "c. Performing regression testing in a controlled environment prior to deploymen…" at bounding box center [122, 281] width 0 height 10
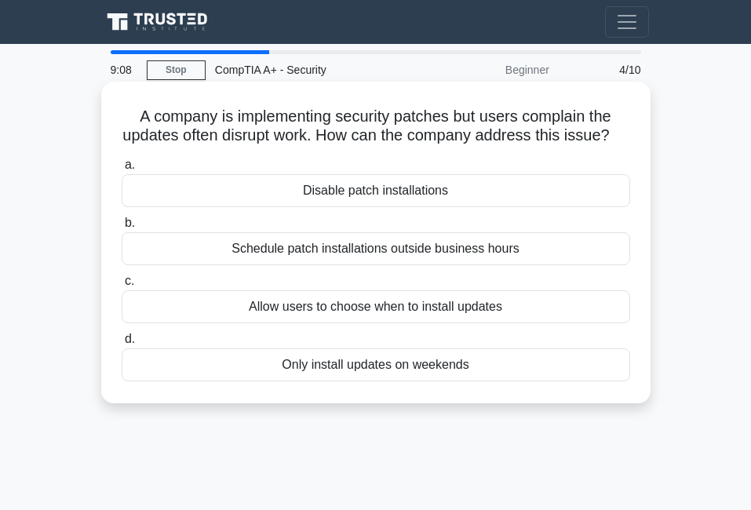
drag, startPoint x: 133, startPoint y: 118, endPoint x: 513, endPoint y: 420, distance: 484.7
click at [513, 403] on div "A company is implementing security patches but users complain the updates often…" at bounding box center [375, 243] width 549 height 322
copy div "A company is implementing security patches but users complain the updates often…"
click at [195, 265] on div "Schedule patch installations outside business hours" at bounding box center [376, 248] width 508 height 33
click at [122, 228] on input "b. Schedule patch installations outside business hours" at bounding box center [122, 223] width 0 height 10
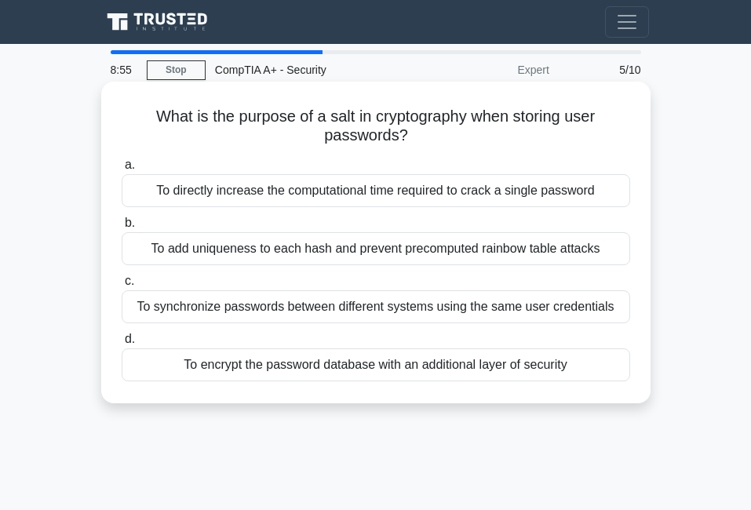
drag, startPoint x: 151, startPoint y: 119, endPoint x: 585, endPoint y: 389, distance: 511.6
click at [585, 389] on div "What is the purpose of a salt in cryptography when storing user passwords? .spi…" at bounding box center [375, 242] width 537 height 309
copy div "What is the purpose of a salt in cryptography when storing user passwords? .spi…"
click at [133, 252] on div "To add uniqueness to each hash and prevent precomputed rainbow table attacks" at bounding box center [376, 248] width 508 height 33
click at [122, 228] on input "b. To add uniqueness to each hash and prevent precomputed rainbow table attacks" at bounding box center [122, 223] width 0 height 10
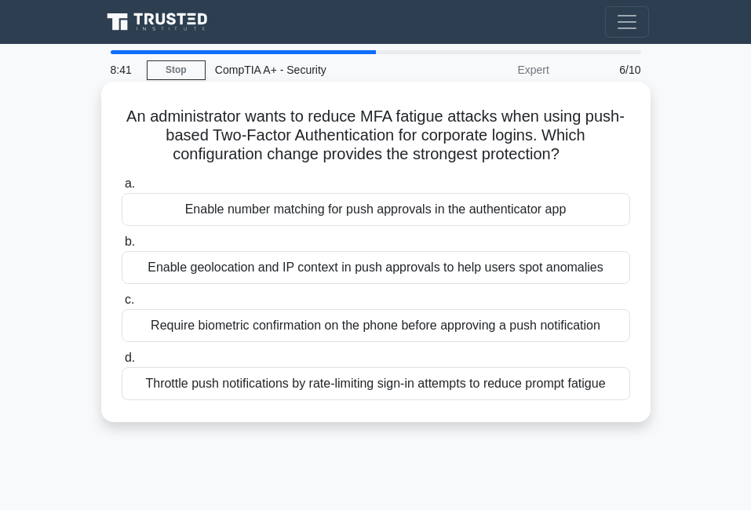
drag, startPoint x: 144, startPoint y: 120, endPoint x: 639, endPoint y: 406, distance: 572.6
click at [639, 406] on div "An administrator wants to reduce MFA fatigue attacks when using push-based Two-…" at bounding box center [375, 252] width 537 height 328
copy div "An administrator wants to reduce MFA fatigue attacks when using push-based Two-…"
click at [166, 213] on div "Enable number matching for push approvals in the authenticator app" at bounding box center [376, 209] width 508 height 33
click at [122, 189] on input "a. Enable number matching for push approvals in the authenticator app" at bounding box center [122, 184] width 0 height 10
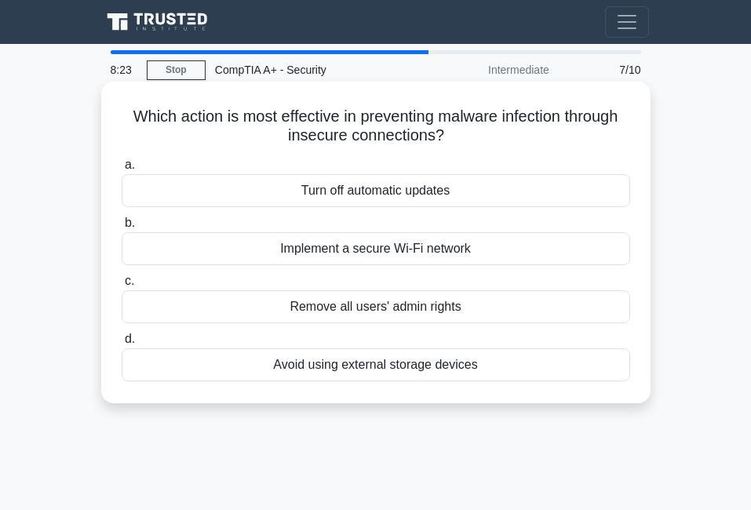
drag, startPoint x: 137, startPoint y: 115, endPoint x: 548, endPoint y: 372, distance: 485.0
click at [548, 372] on div "Which action is most effective in preventing malware infection through insecure…" at bounding box center [375, 242] width 537 height 309
copy div "Which action is most effective in preventing malware infection through insecure…"
click at [202, 253] on div "Implement a secure Wi-Fi network" at bounding box center [376, 248] width 508 height 33
click at [122, 228] on input "b. Implement a secure Wi-Fi network" at bounding box center [122, 223] width 0 height 10
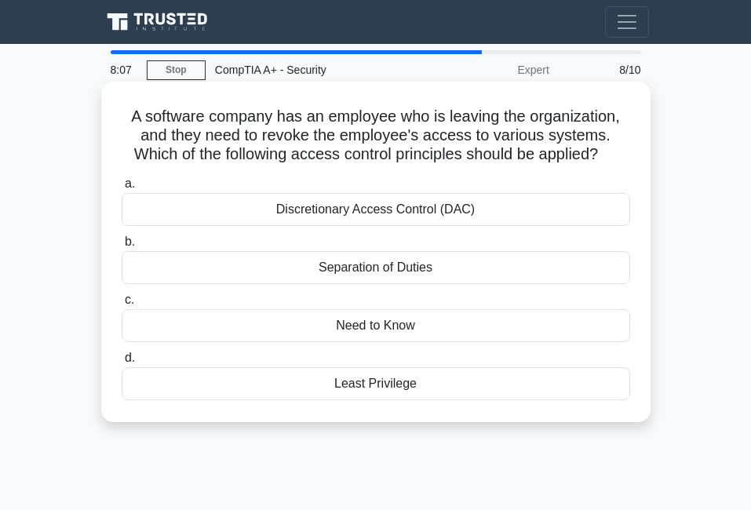
drag, startPoint x: 176, startPoint y: 136, endPoint x: 462, endPoint y: 395, distance: 386.6
click at [462, 395] on div "A software company has an employee who is leaving the organization, and they ne…" at bounding box center [375, 252] width 537 height 328
copy div "A software company has an employee who is leaving the organization, and they ne…"
click at [240, 386] on div "Least Privilege" at bounding box center [376, 383] width 508 height 33
click at [122, 363] on input "d. Least Privilege" at bounding box center [122, 358] width 0 height 10
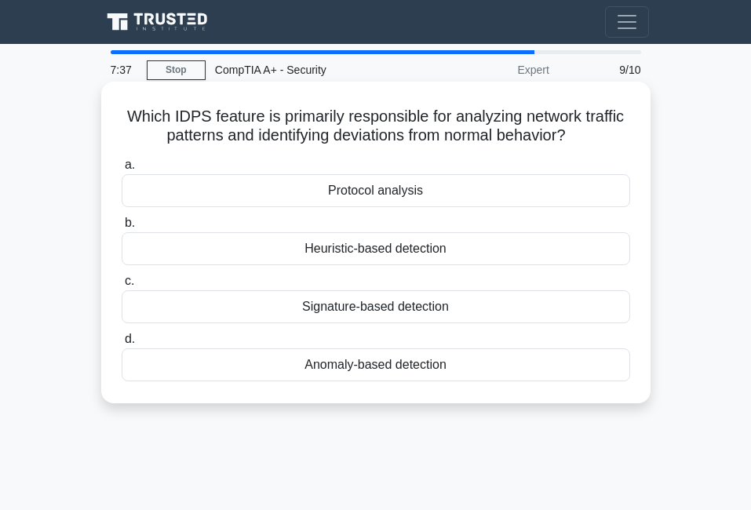
drag, startPoint x: 148, startPoint y: 118, endPoint x: 534, endPoint y: 405, distance: 480.6
click at [534, 403] on div "Which IDPS feature is primarily responsible for analyzing network traffic patte…" at bounding box center [375, 243] width 549 height 322
copy div "Which IDPS feature is primarily responsible for analyzing network traffic patte…"
click at [244, 249] on div "Heuristic-based detection" at bounding box center [376, 248] width 508 height 33
click at [122, 228] on input "b. Heuristic-based detection" at bounding box center [122, 223] width 0 height 10
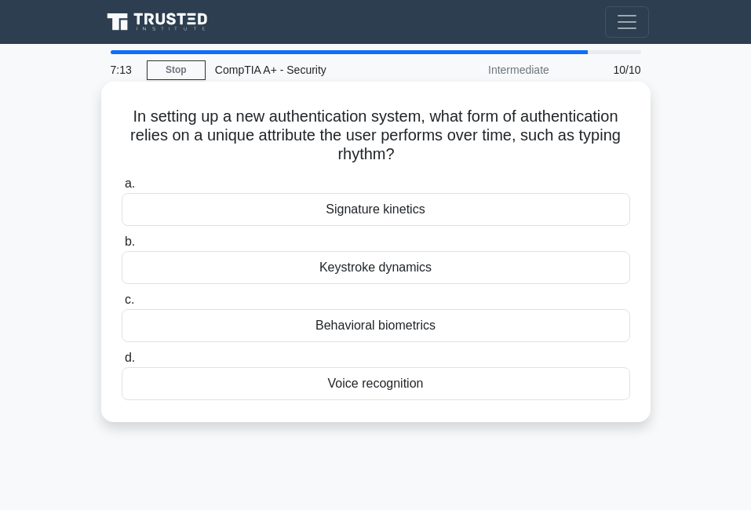
drag, startPoint x: 122, startPoint y: 119, endPoint x: 502, endPoint y: 409, distance: 478.1
click at [502, 409] on div "In setting up a new authentication system, what form of authentication relies o…" at bounding box center [375, 252] width 537 height 328
copy div "In setting up a new authentication system, what form of authentication relies o…"
click at [259, 267] on div "Keystroke dynamics" at bounding box center [376, 267] width 508 height 33
click at [122, 247] on input "b. Keystroke dynamics" at bounding box center [122, 242] width 0 height 10
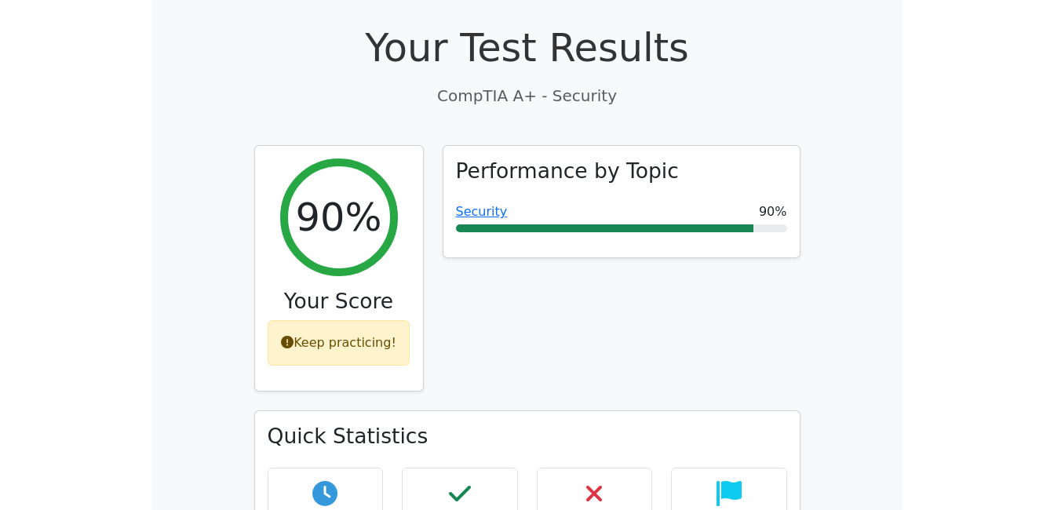
scroll to position [440, 0]
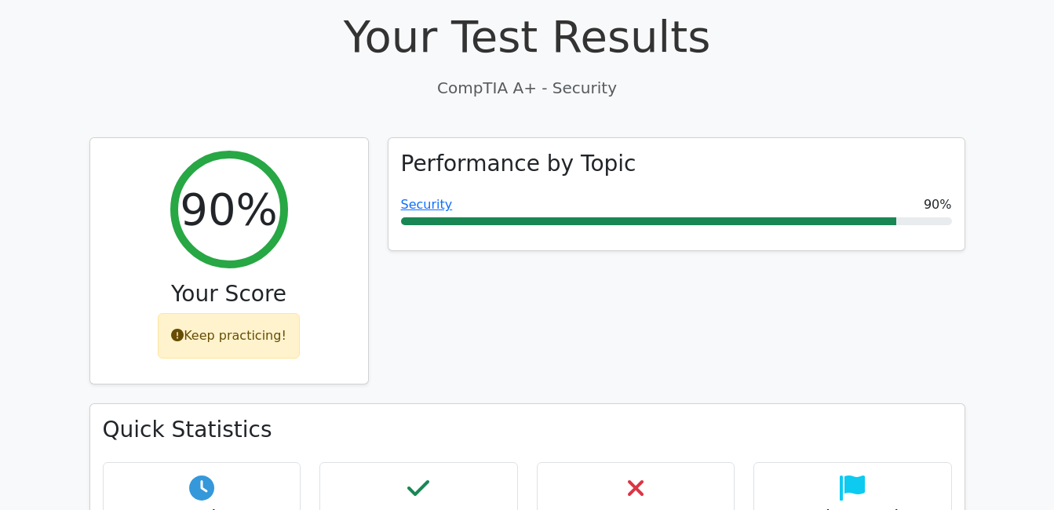
click at [622, 274] on div "Performance by Topic Security 90%" at bounding box center [676, 270] width 596 height 267
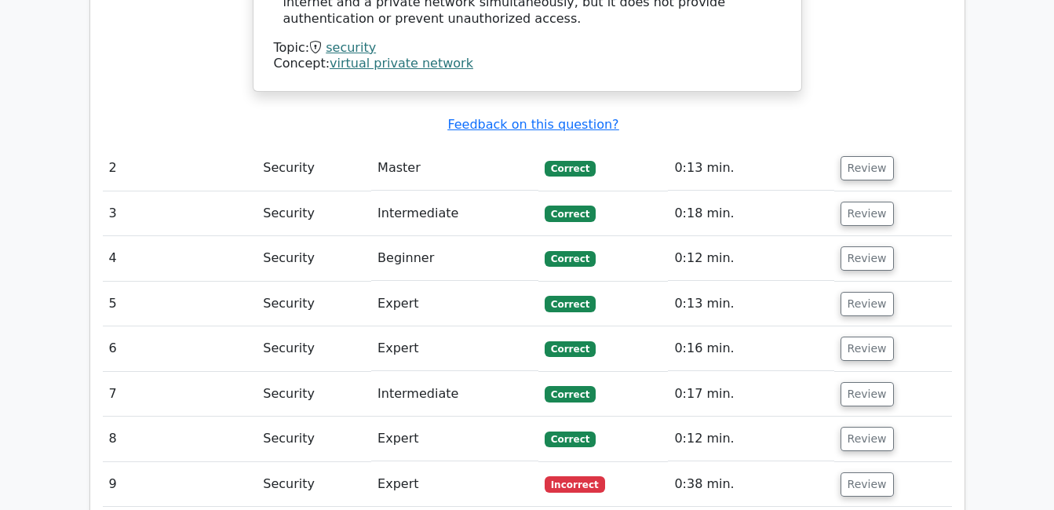
scroll to position [1780, 0]
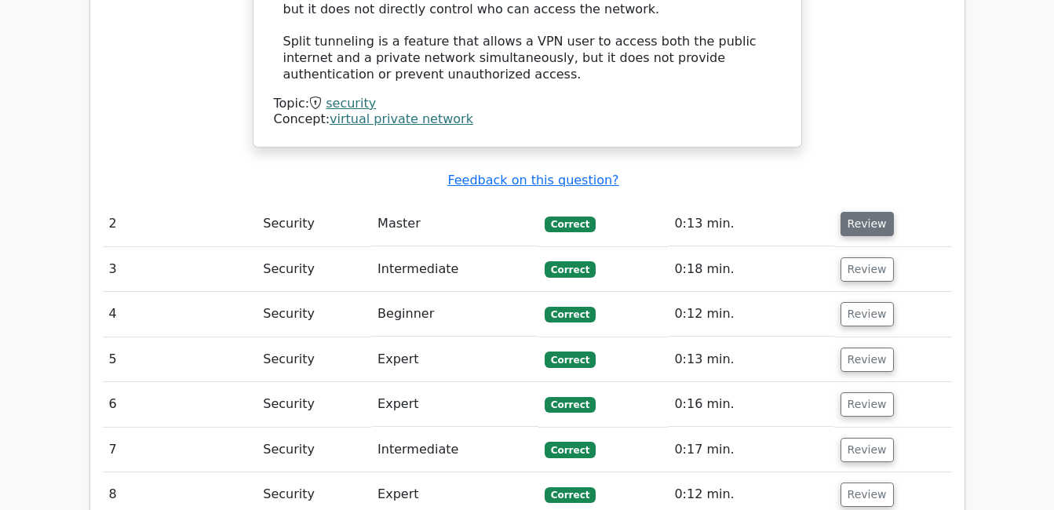
click at [750, 212] on button "Review" at bounding box center [866, 224] width 53 height 24
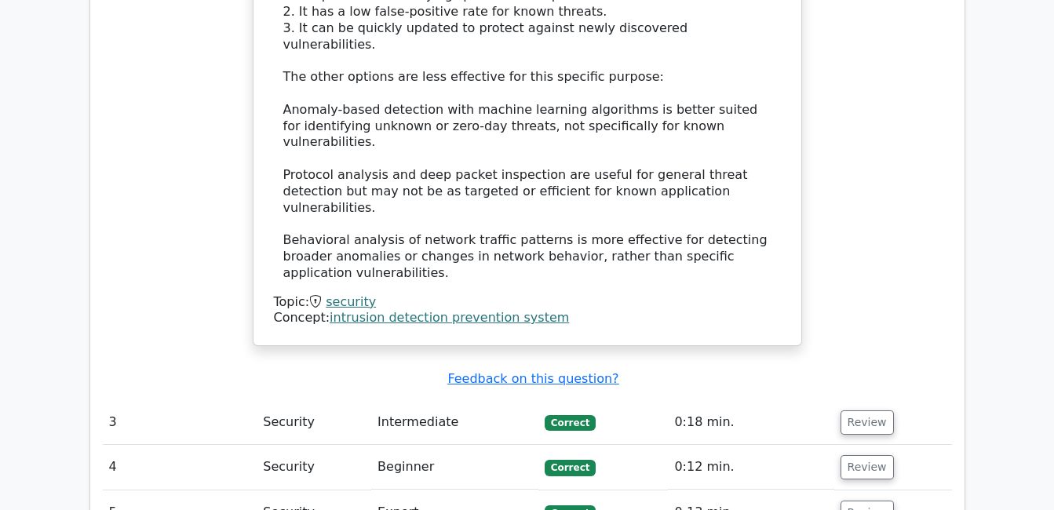
scroll to position [2575, 0]
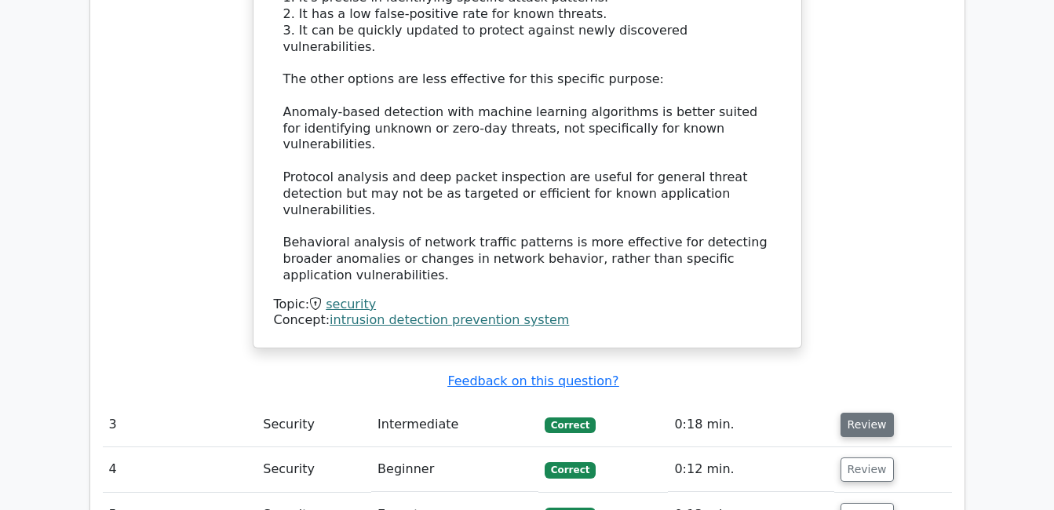
click at [750, 413] on button "Review" at bounding box center [866, 425] width 53 height 24
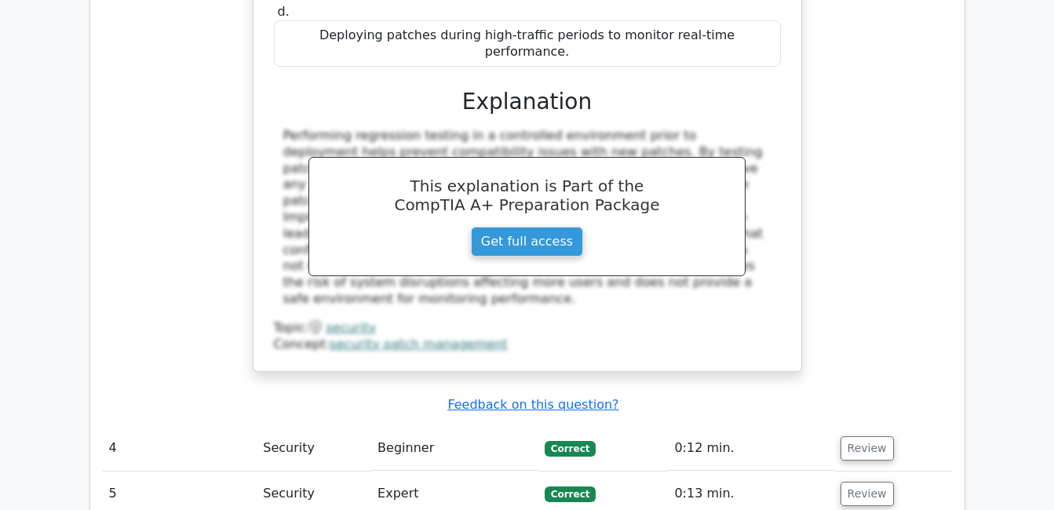
scroll to position [3282, 0]
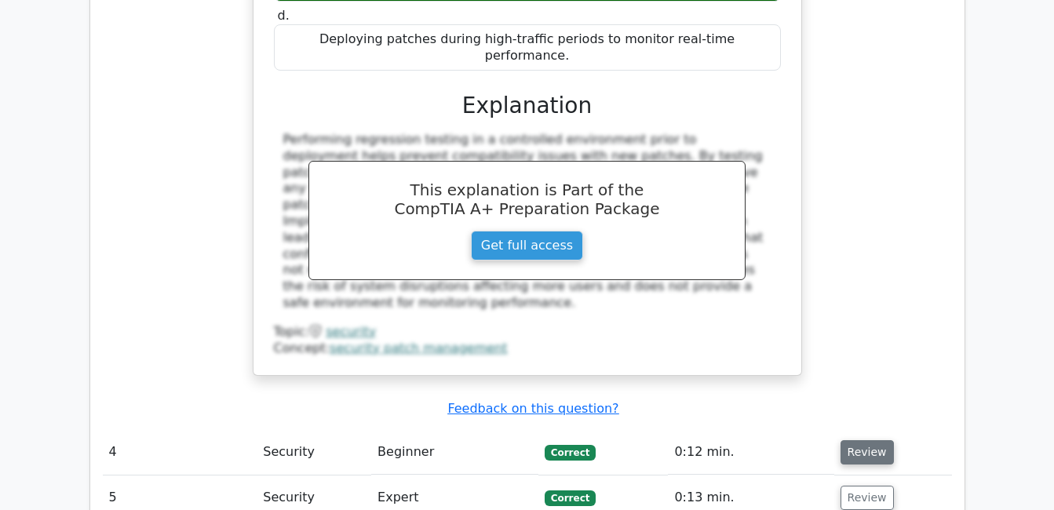
click at [750, 440] on button "Review" at bounding box center [866, 452] width 53 height 24
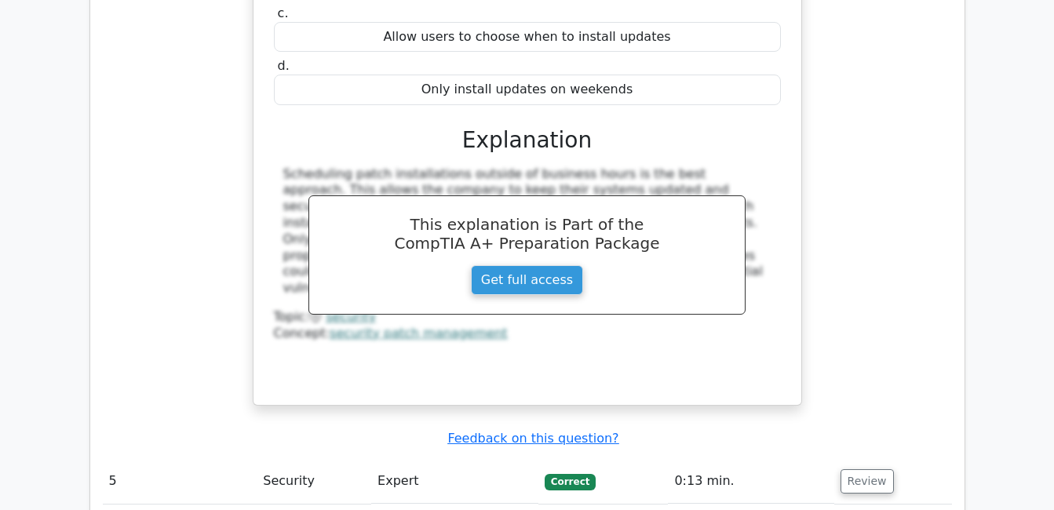
scroll to position [3971, 0]
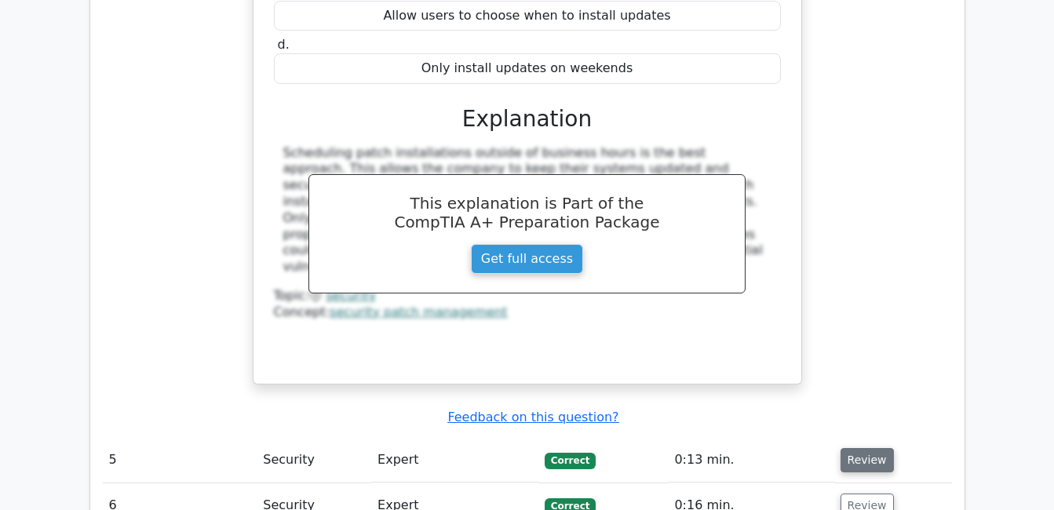
click at [750, 448] on button "Review" at bounding box center [866, 460] width 53 height 24
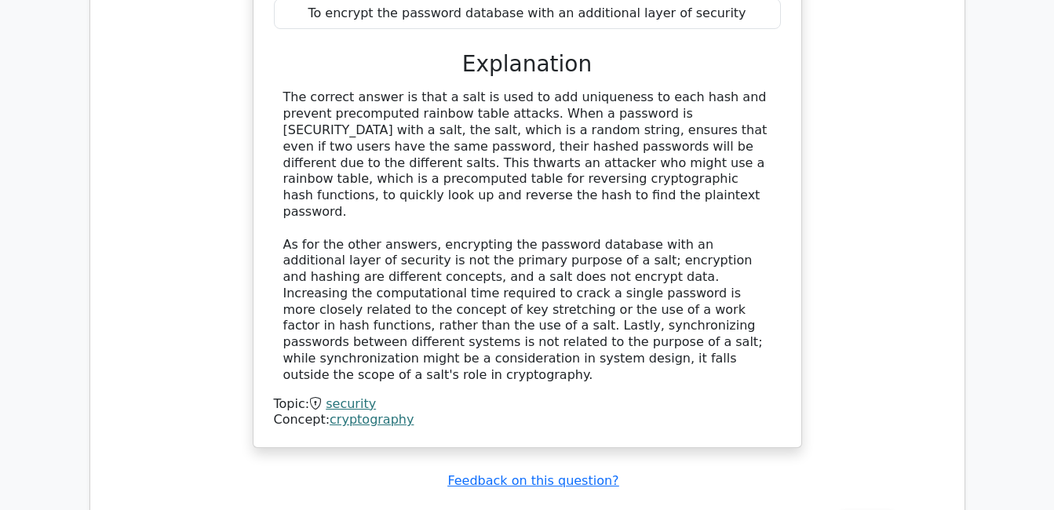
scroll to position [4766, 0]
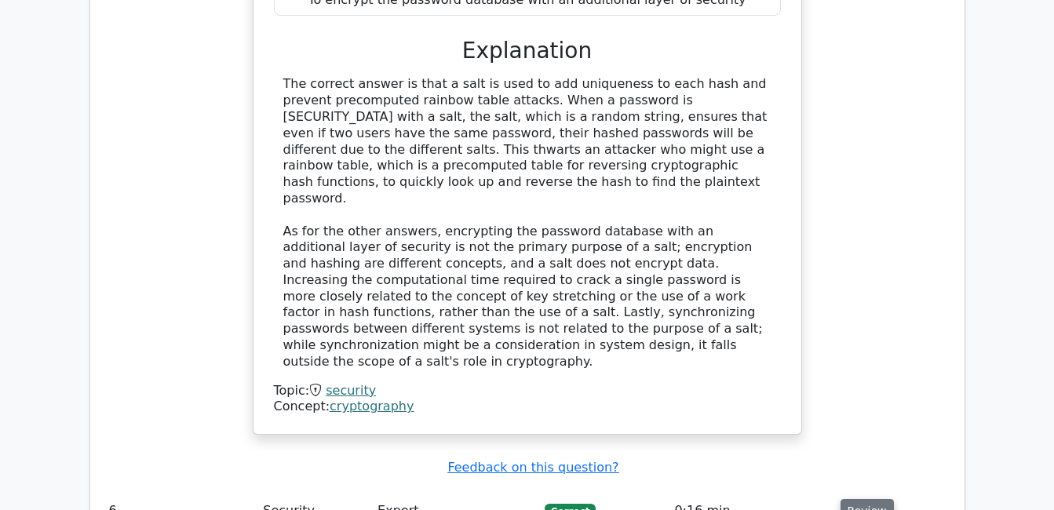
click at [750, 499] on button "Review" at bounding box center [866, 511] width 53 height 24
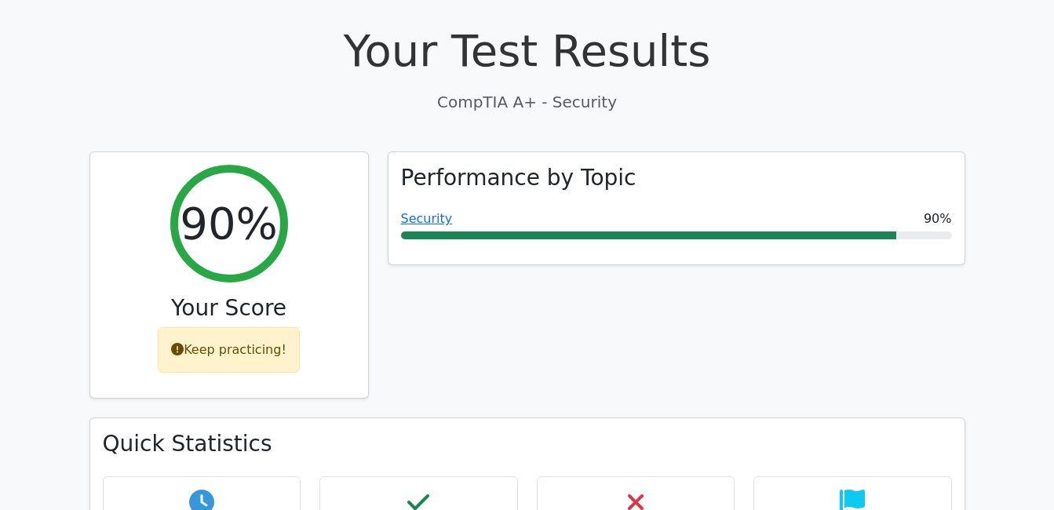
scroll to position [393, 0]
